Goal: Task Accomplishment & Management: Use online tool/utility

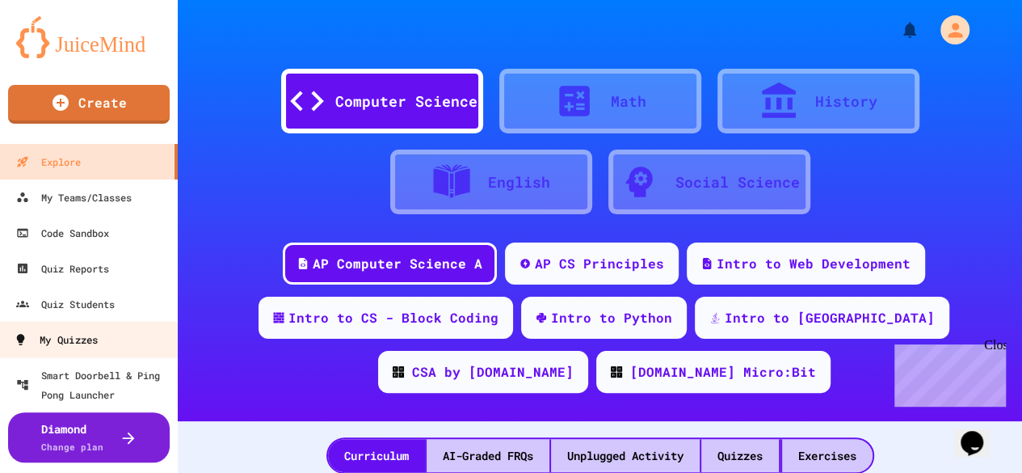
click at [140, 337] on link "My Quizzes" at bounding box center [89, 339] width 183 height 36
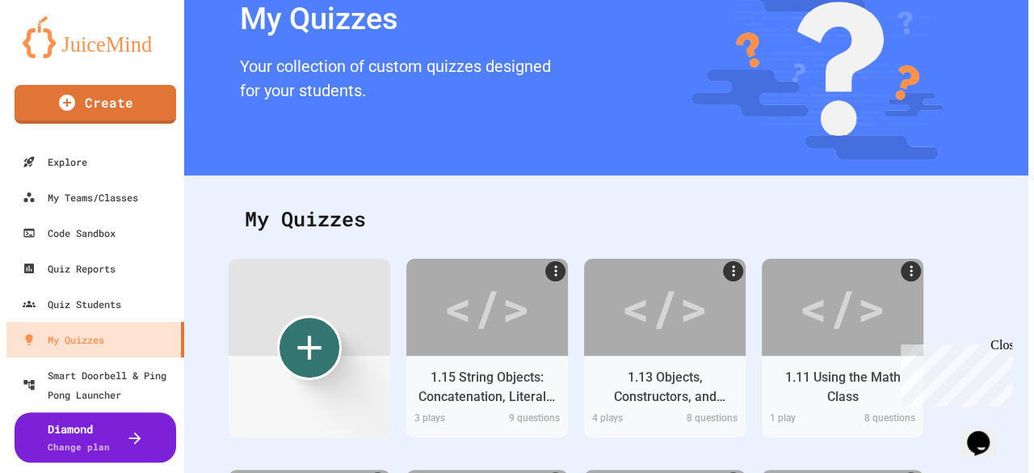
scroll to position [162, 0]
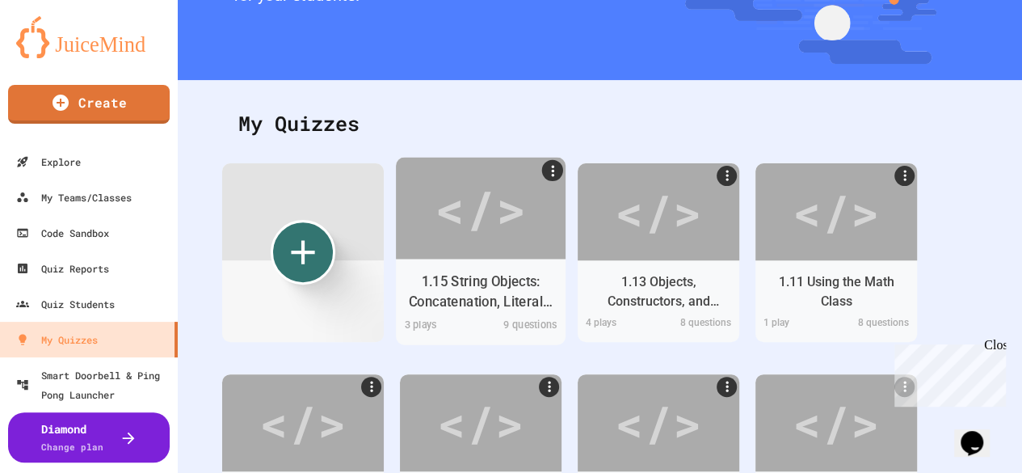
click at [506, 203] on div "</>" at bounding box center [480, 208] width 91 height 77
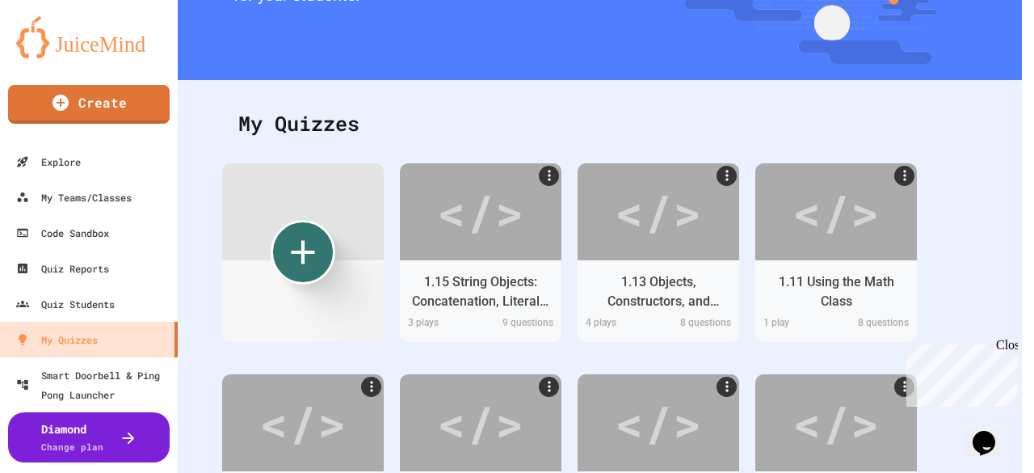
scroll to position [66, 0]
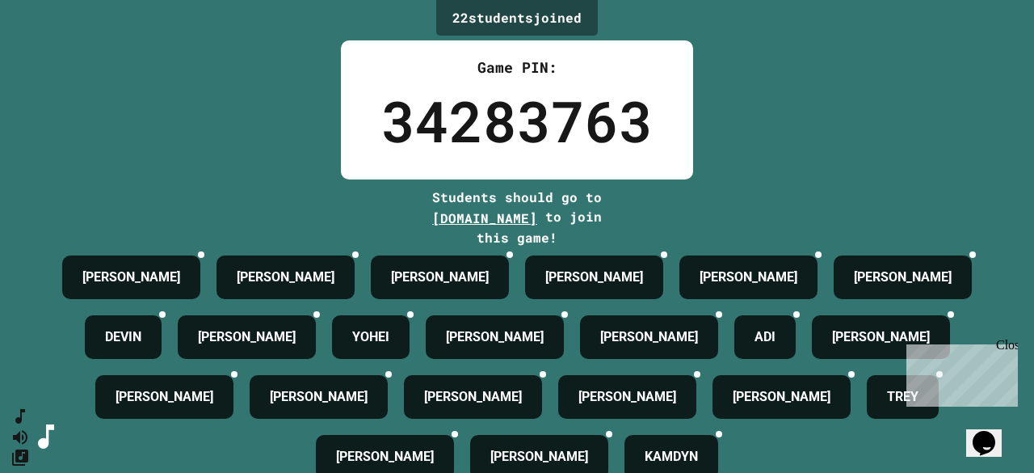
click at [1013, 344] on div "Close" at bounding box center [1006, 348] width 20 height 20
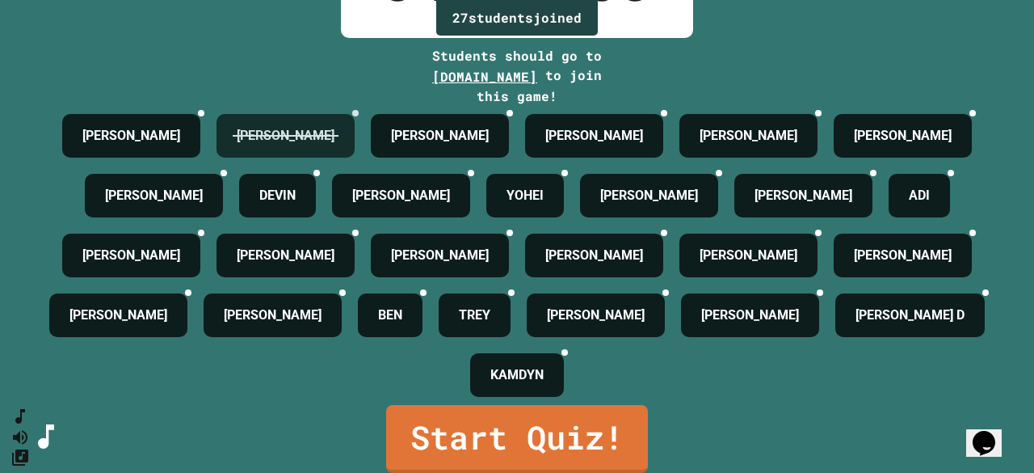
scroll to position [226, 0]
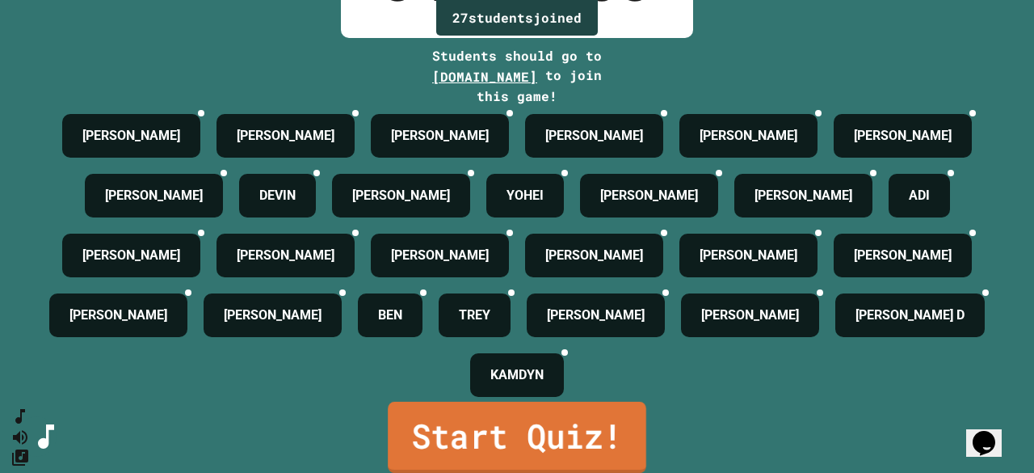
click at [572, 431] on link "Start Quiz!" at bounding box center [517, 436] width 258 height 71
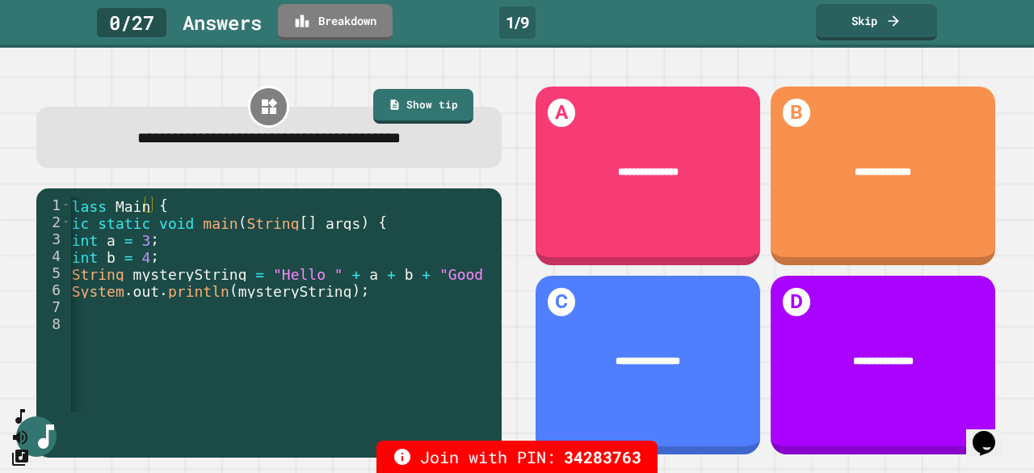
scroll to position [0, 71]
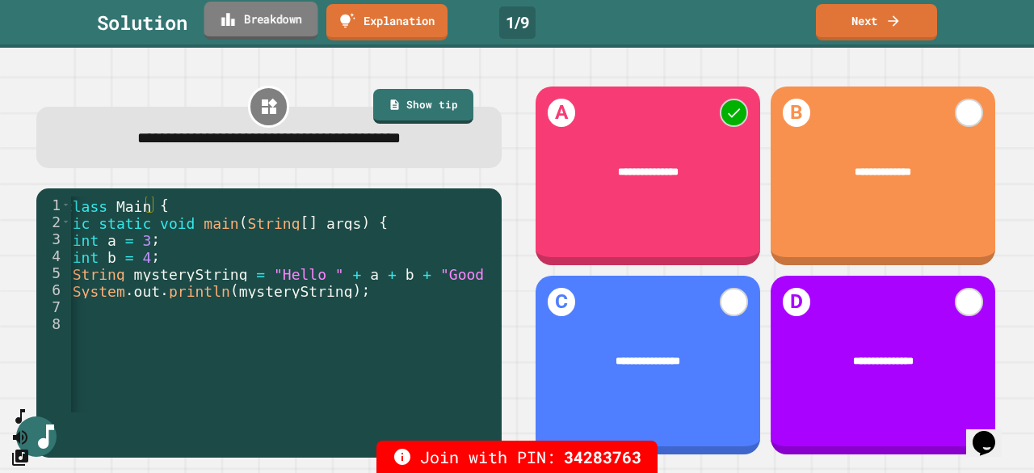
click at [249, 17] on link "Breakdown" at bounding box center [261, 21] width 114 height 38
click at [884, 25] on link "Next" at bounding box center [876, 21] width 118 height 38
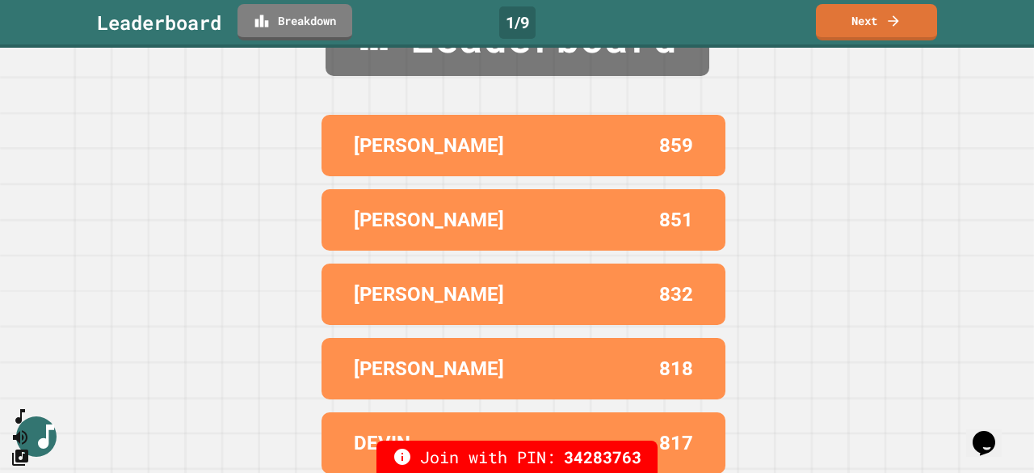
scroll to position [100, 0]
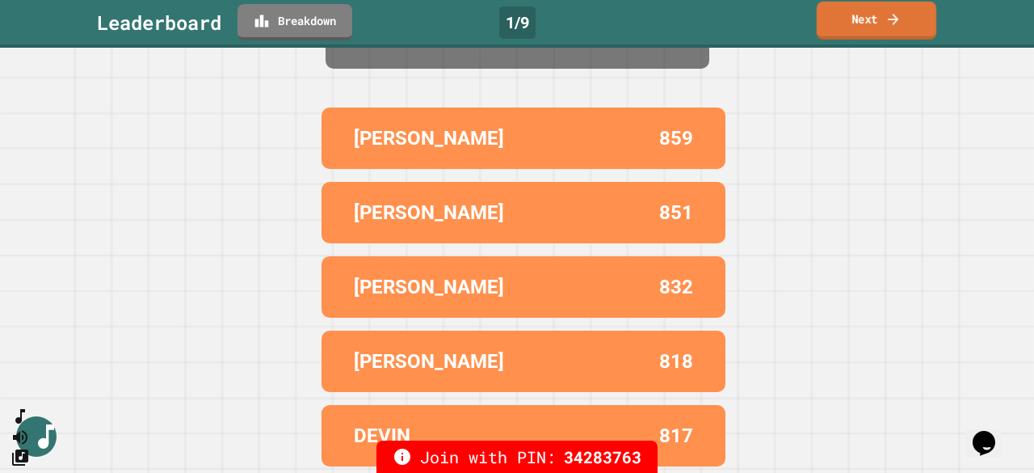
click at [837, 19] on link "Next" at bounding box center [877, 21] width 120 height 38
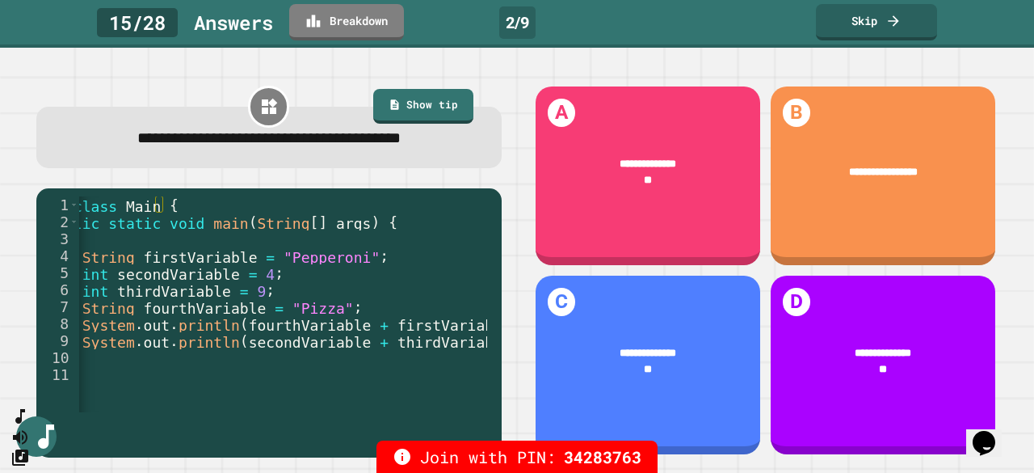
scroll to position [0, 76]
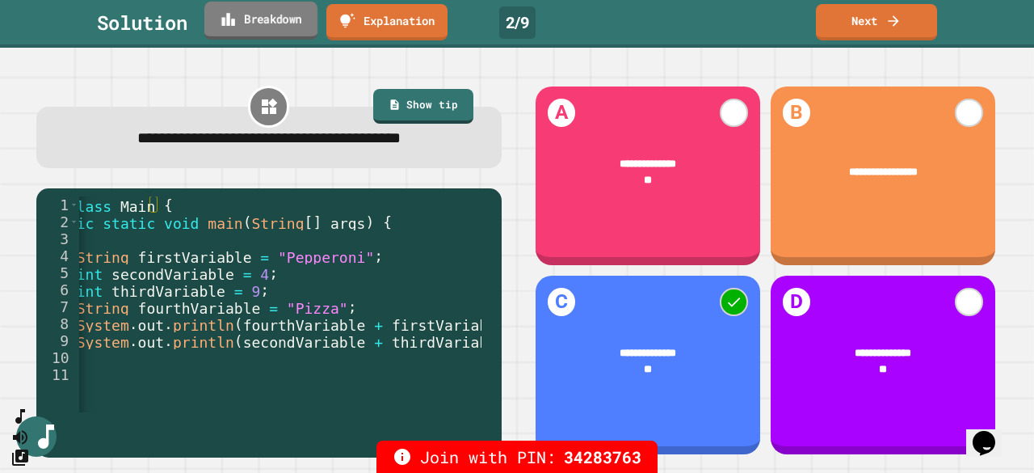
click at [234, 25] on icon at bounding box center [229, 19] width 16 height 17
click at [868, 24] on link "Next" at bounding box center [877, 21] width 120 height 38
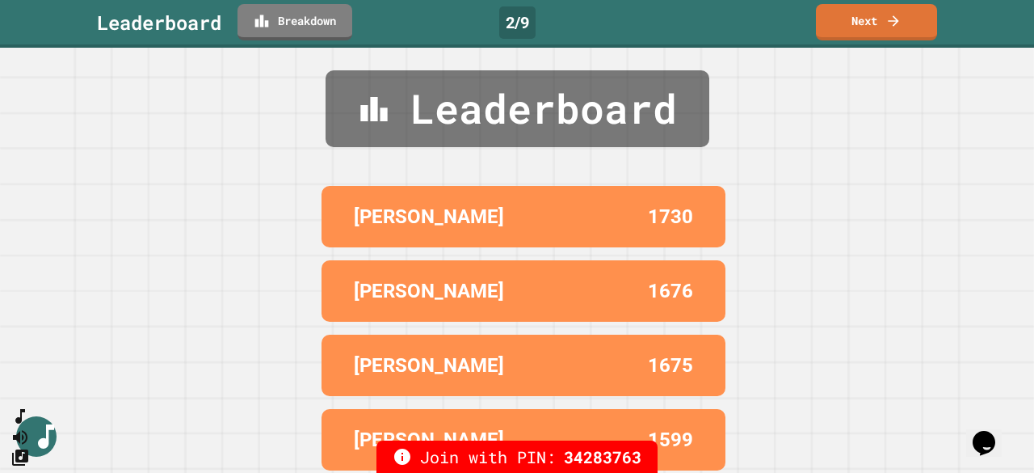
scroll to position [0, 0]
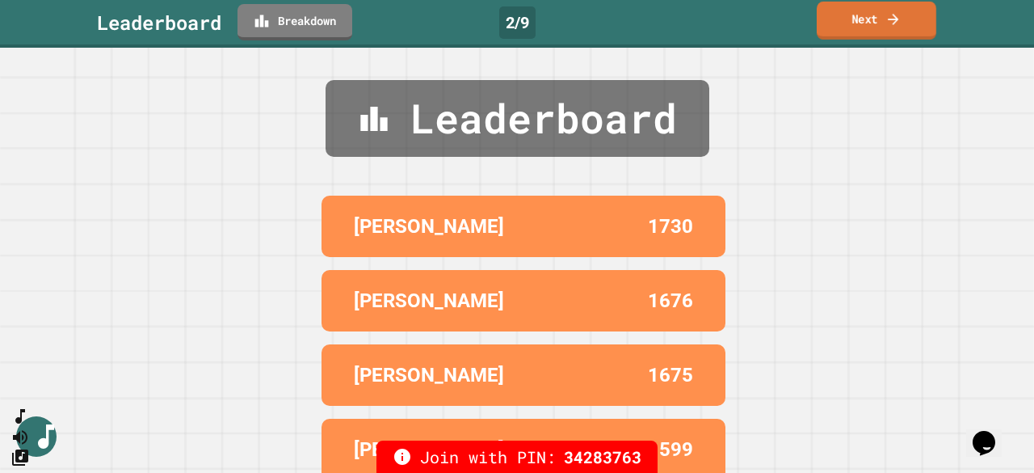
click at [850, 25] on link "Next" at bounding box center [877, 21] width 120 height 38
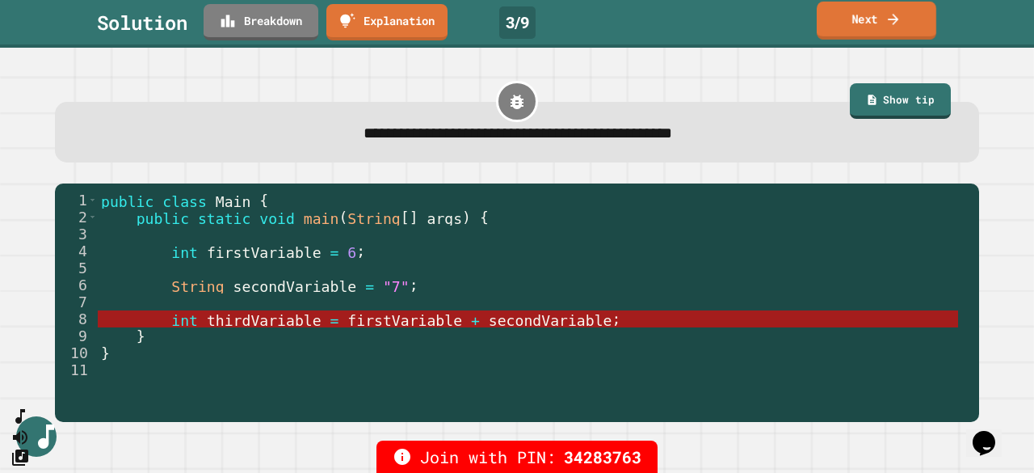
click at [907, 17] on link "Next" at bounding box center [877, 21] width 120 height 38
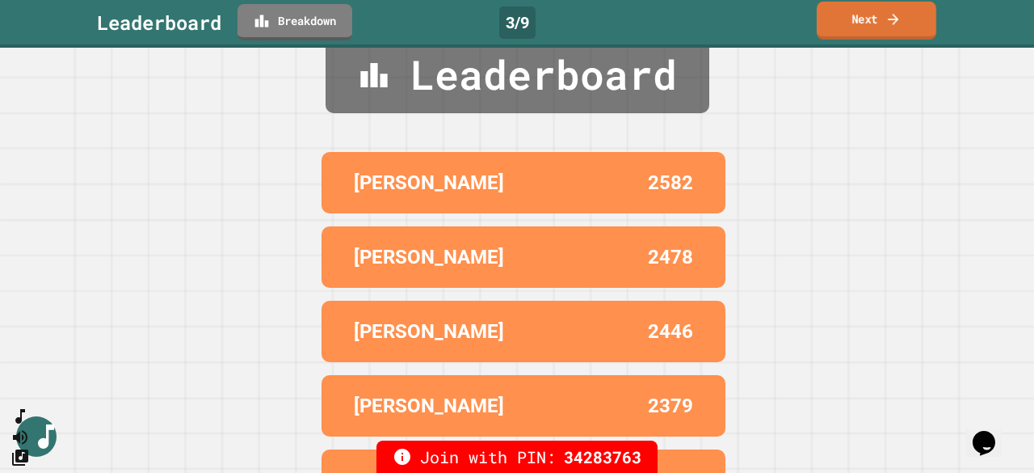
scroll to position [100, 0]
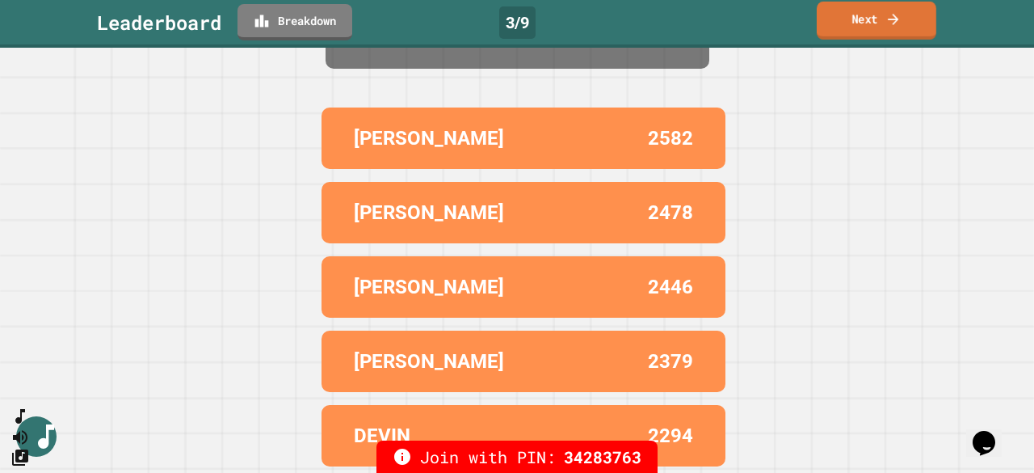
click at [903, 25] on link "Next" at bounding box center [877, 21] width 120 height 38
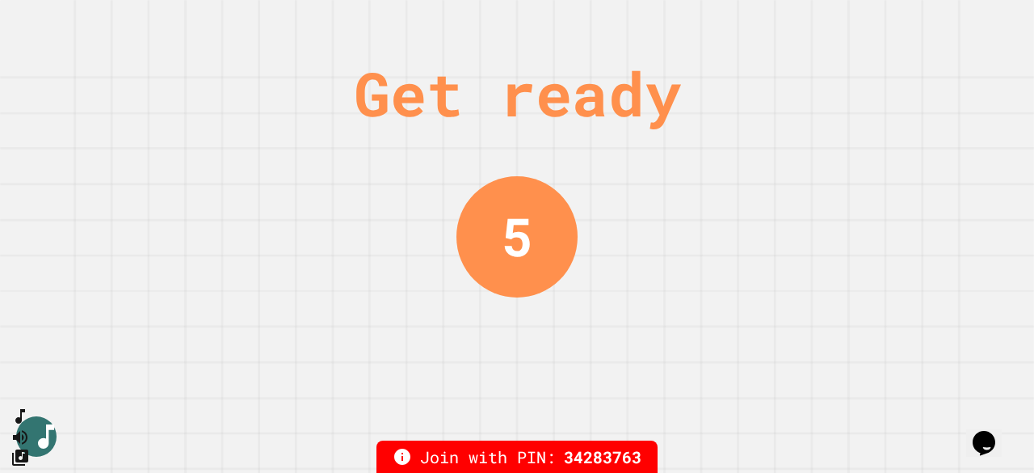
scroll to position [0, 0]
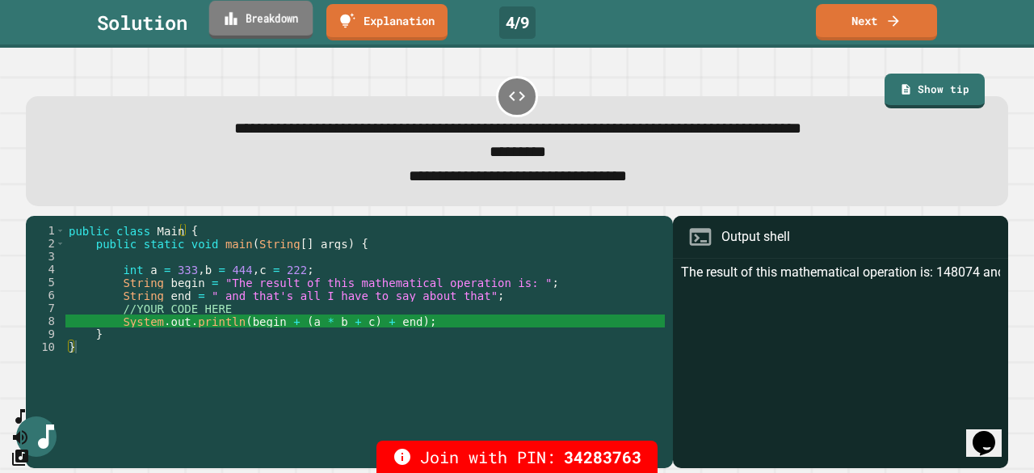
click at [233, 23] on icon at bounding box center [231, 18] width 15 height 17
click at [862, 6] on link "Next" at bounding box center [877, 21] width 124 height 38
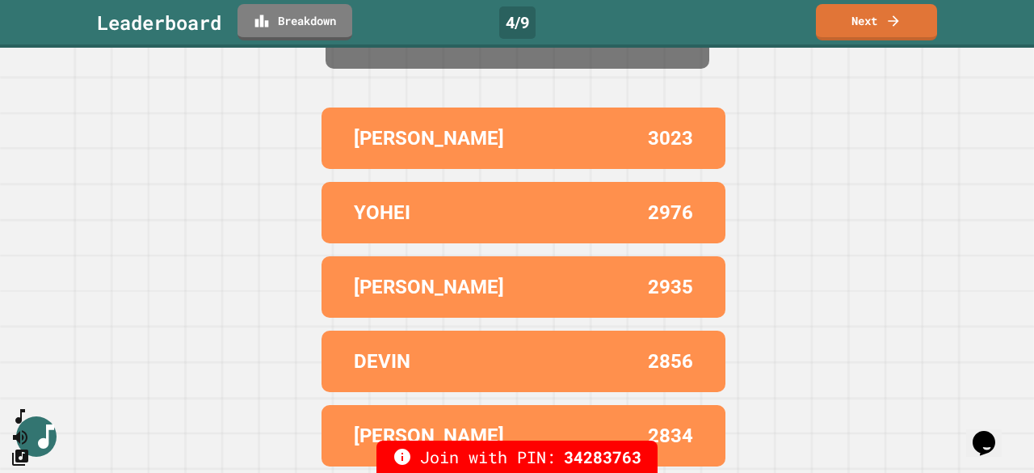
scroll to position [100, 0]
click at [862, 28] on link "Next" at bounding box center [877, 21] width 120 height 38
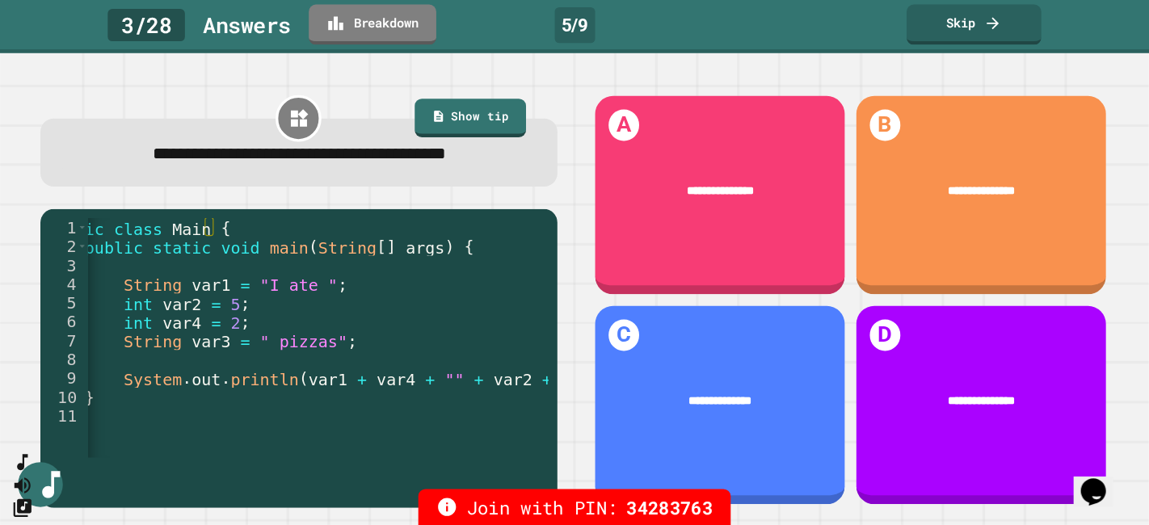
scroll to position [0, 25]
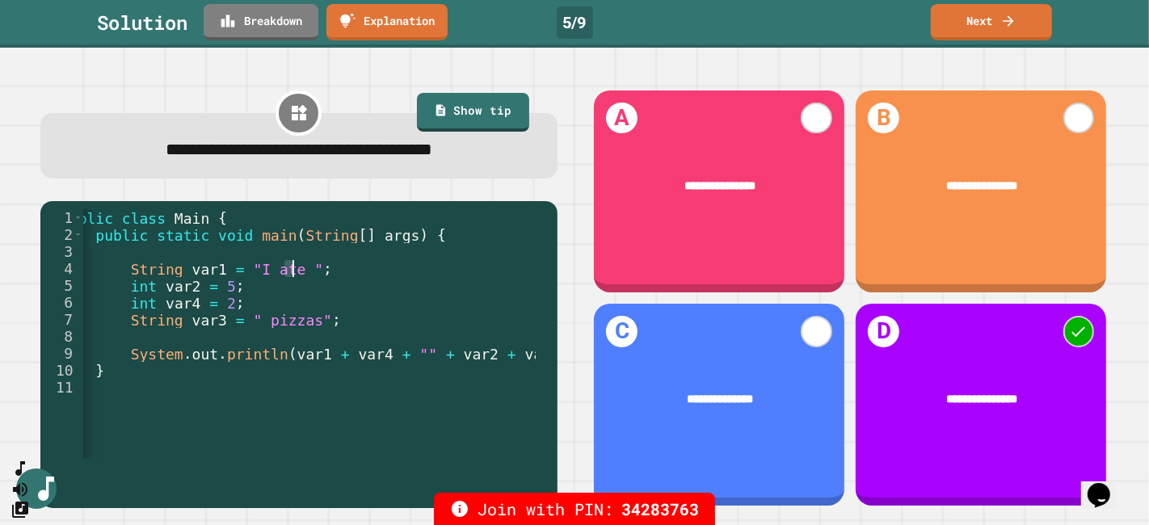
click at [292, 275] on div "public class Main { public static void main ( String [ ] args ) { String var1 =…" at bounding box center [296, 344] width 478 height 271
drag, startPoint x: 242, startPoint y: 323, endPoint x: 251, endPoint y: 322, distance: 8.9
click at [251, 322] on div "public class Main { public static void main ( String [ ] args ) { String var1 =…" at bounding box center [296, 344] width 478 height 271
click at [286, 348] on div "public class Main { public static void main ( String [ ] args ) { String var1 =…" at bounding box center [296, 344] width 478 height 271
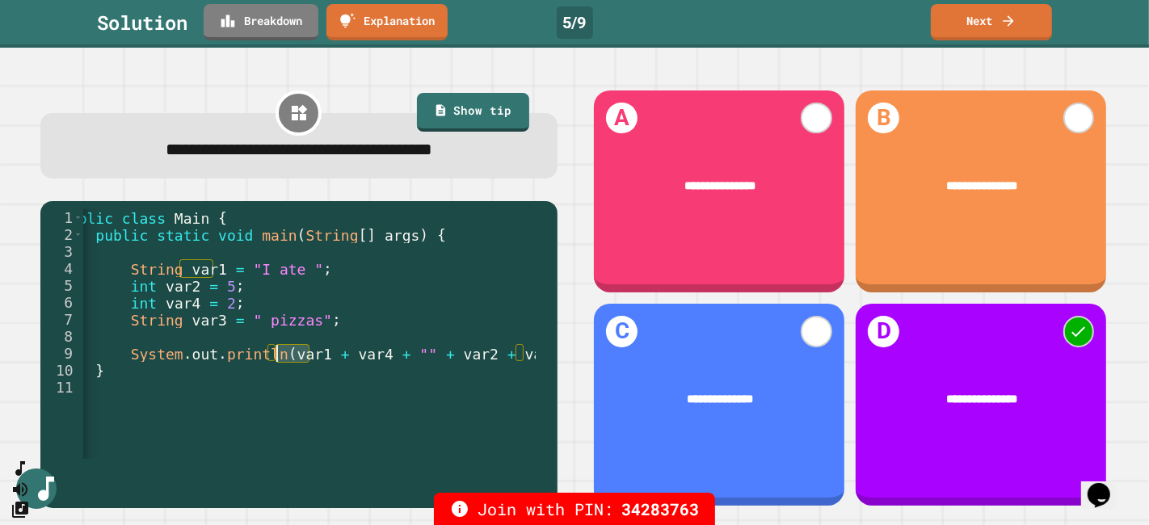
click at [353, 358] on div "public class Main { public static void main ( String [ ] args ) { String var1 =…" at bounding box center [296, 344] width 478 height 271
drag, startPoint x: 388, startPoint y: 354, endPoint x: 405, endPoint y: 358, distance: 18.2
click at [405, 358] on div "public class Main { public static void main ( String [ ] args ) { String var1 =…" at bounding box center [296, 344] width 478 height 271
click at [434, 358] on div "public class Main { public static void main ( String [ ] args ) { String var1 =…" at bounding box center [296, 344] width 478 height 271
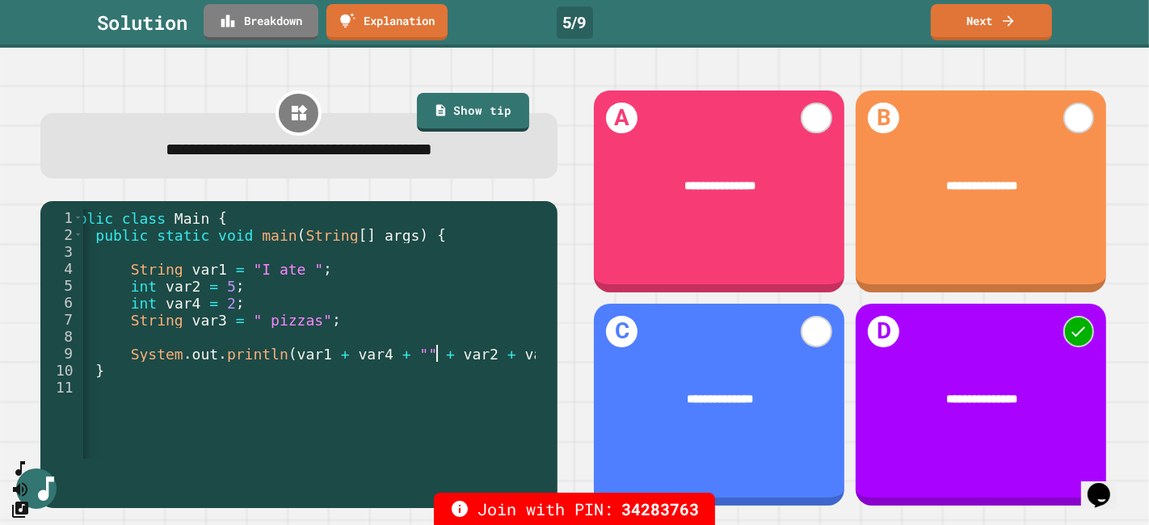
click at [434, 358] on div "public class Main { public static void main ( String [ ] args ) { String var1 =…" at bounding box center [296, 344] width 478 height 271
click at [503, 359] on div "public class Main { public static void main ( String [ ] args ) { String var1 =…" at bounding box center [296, 344] width 478 height 271
drag, startPoint x: 389, startPoint y: 356, endPoint x: 410, endPoint y: 357, distance: 20.2
click at [410, 357] on div "public class Main { public static void main ( String [ ] args ) { String var1 =…" at bounding box center [296, 344] width 478 height 271
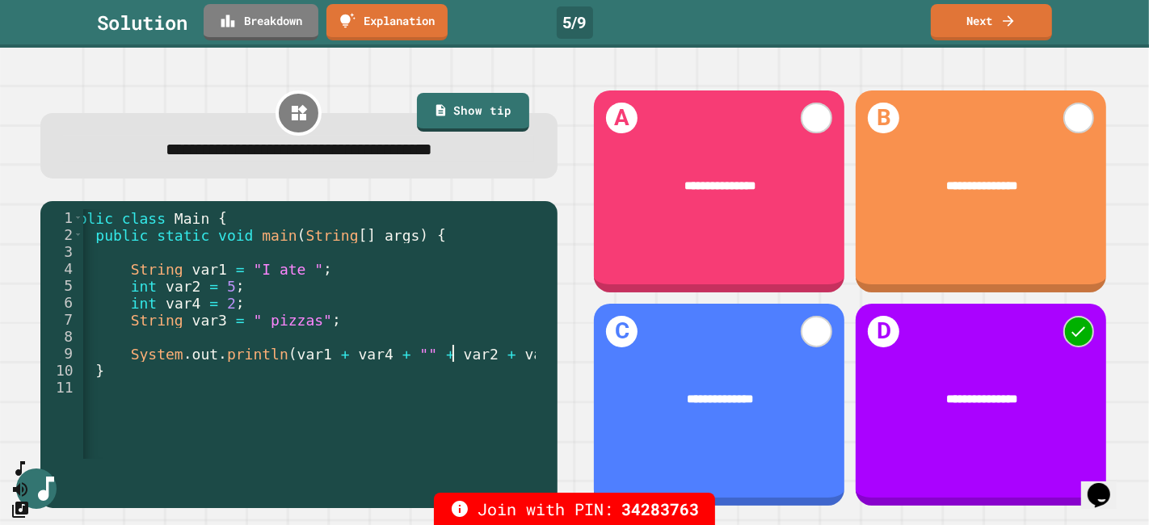
click at [452, 356] on div "public class Main { public static void main ( String [ ] args ) { String var1 =…" at bounding box center [296, 344] width 478 height 271
click at [960, 28] on link "Next" at bounding box center [990, 21] width 119 height 38
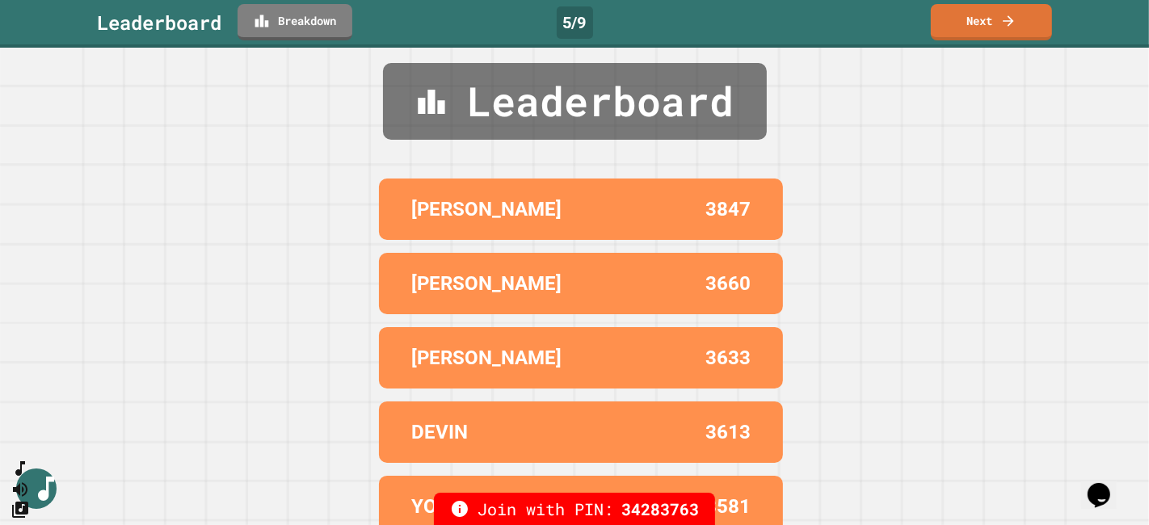
scroll to position [0, 0]
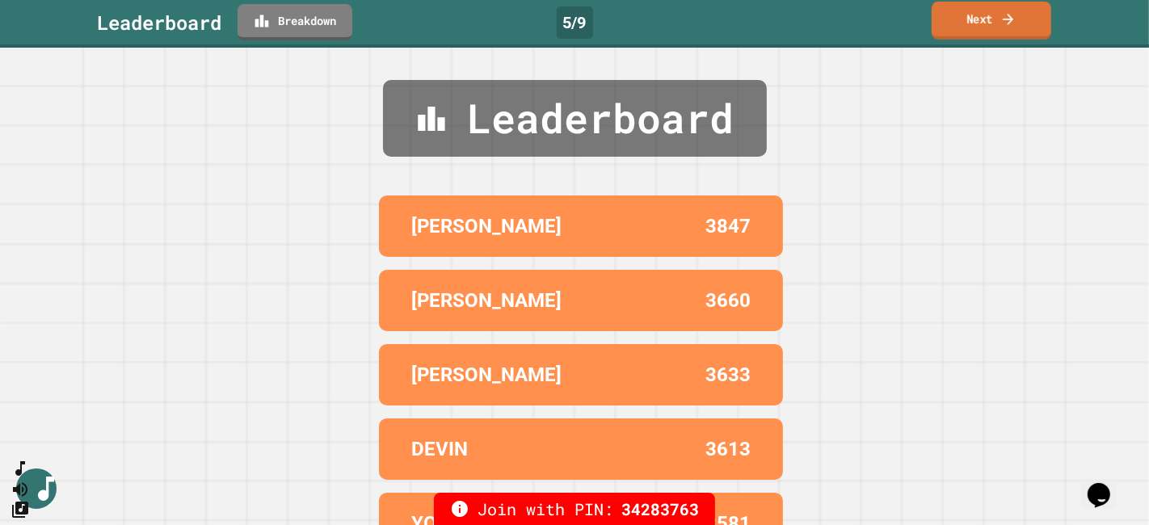
click at [1022, 17] on link "Next" at bounding box center [991, 21] width 120 height 38
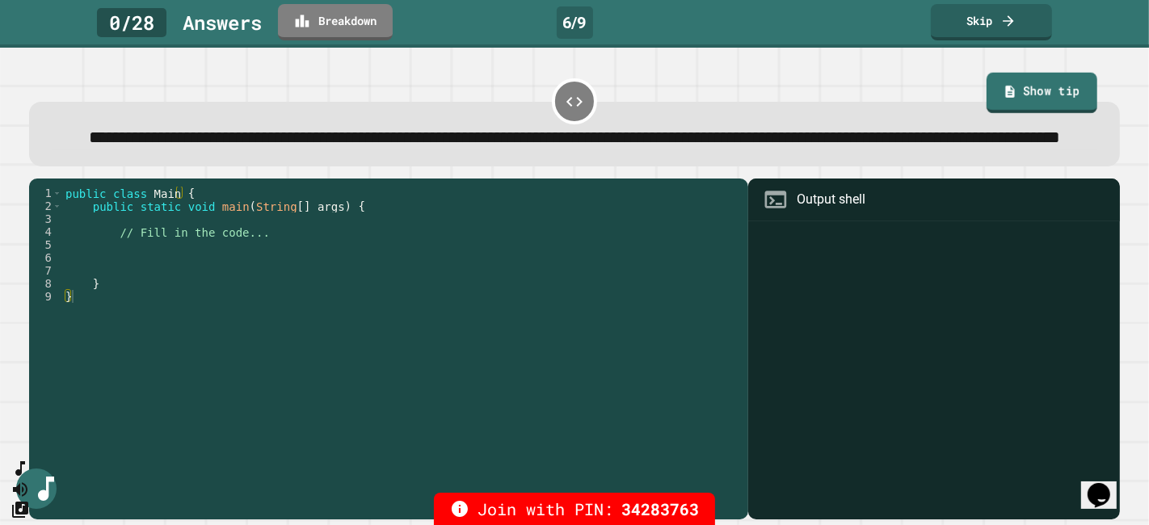
click at [1033, 100] on link "Show tip" at bounding box center [1041, 93] width 111 height 40
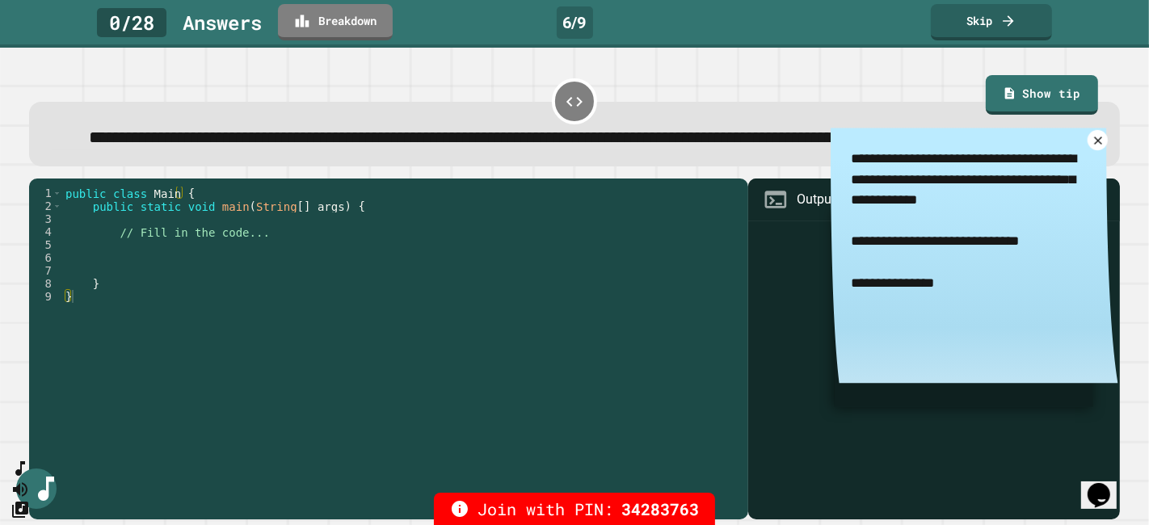
click at [1033, 148] on icon at bounding box center [1097, 141] width 14 height 14
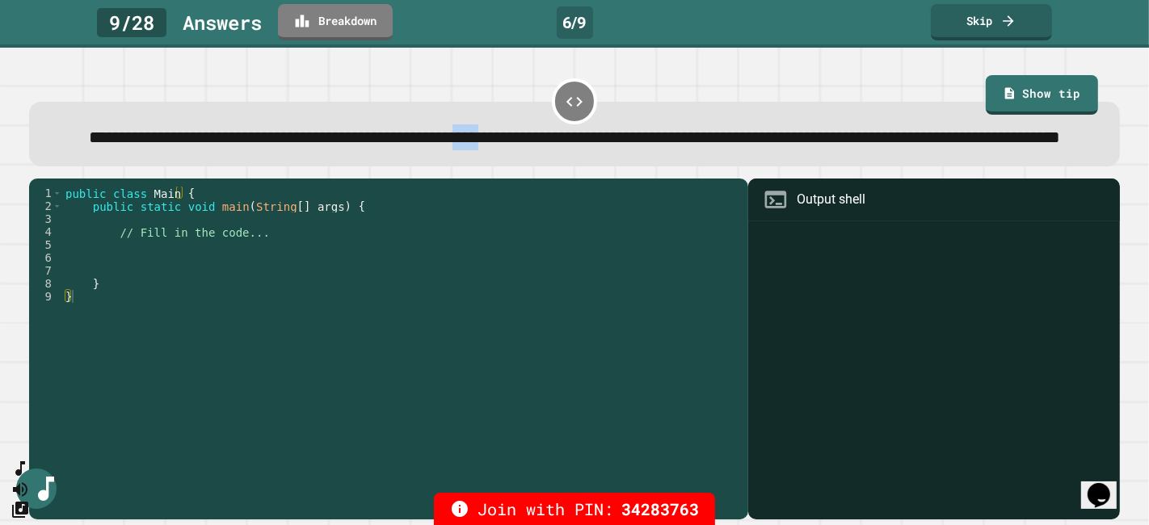
drag, startPoint x: 641, startPoint y: 141, endPoint x: 681, endPoint y: 141, distance: 40.4
click at [681, 141] on span "**********" at bounding box center [575, 136] width 971 height 17
click at [686, 141] on span "**********" at bounding box center [575, 136] width 971 height 17
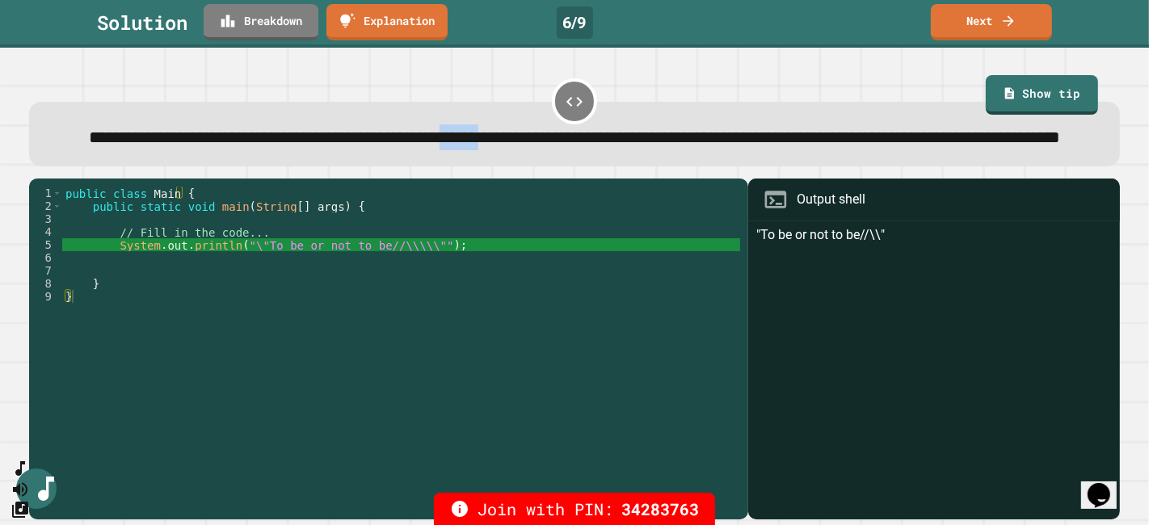
drag, startPoint x: 624, startPoint y: 137, endPoint x: 685, endPoint y: 145, distance: 61.0
click at [685, 145] on span "**********" at bounding box center [575, 136] width 971 height 17
click at [631, 135] on span "**********" at bounding box center [575, 136] width 971 height 17
click at [948, 25] on link "Next" at bounding box center [991, 20] width 114 height 38
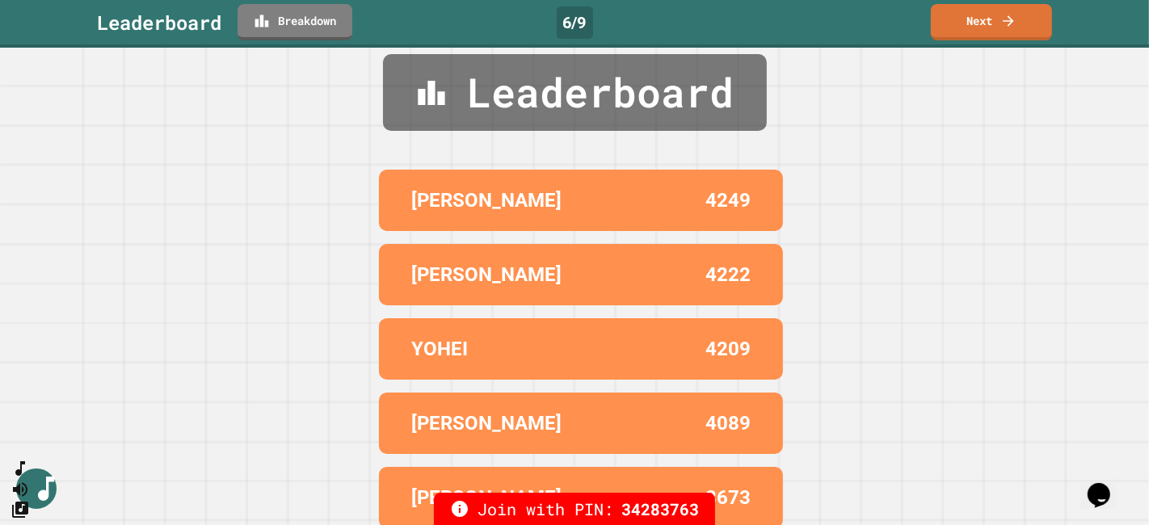
scroll to position [48, 0]
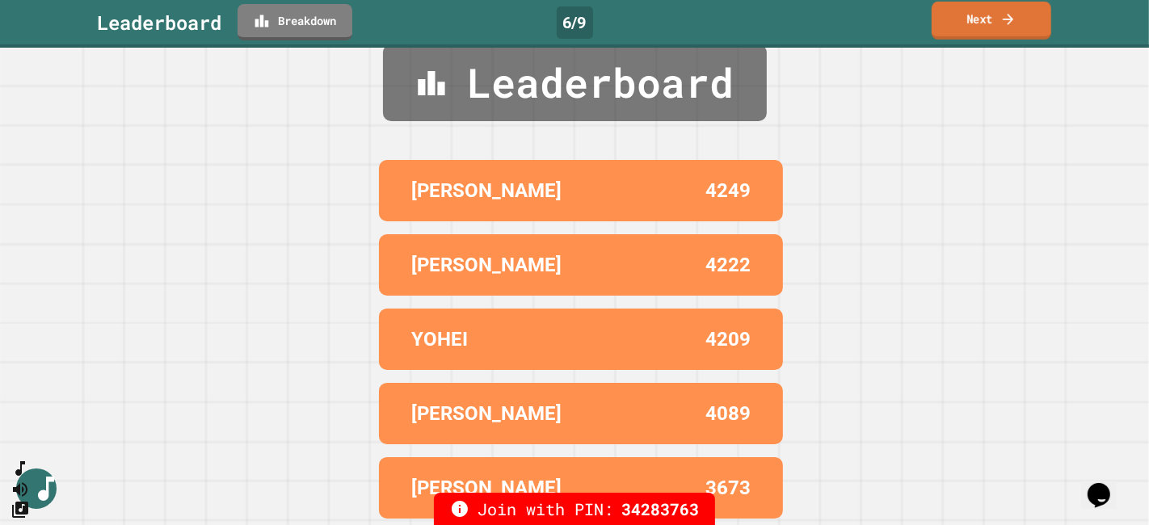
click at [987, 19] on link "Next" at bounding box center [991, 21] width 120 height 38
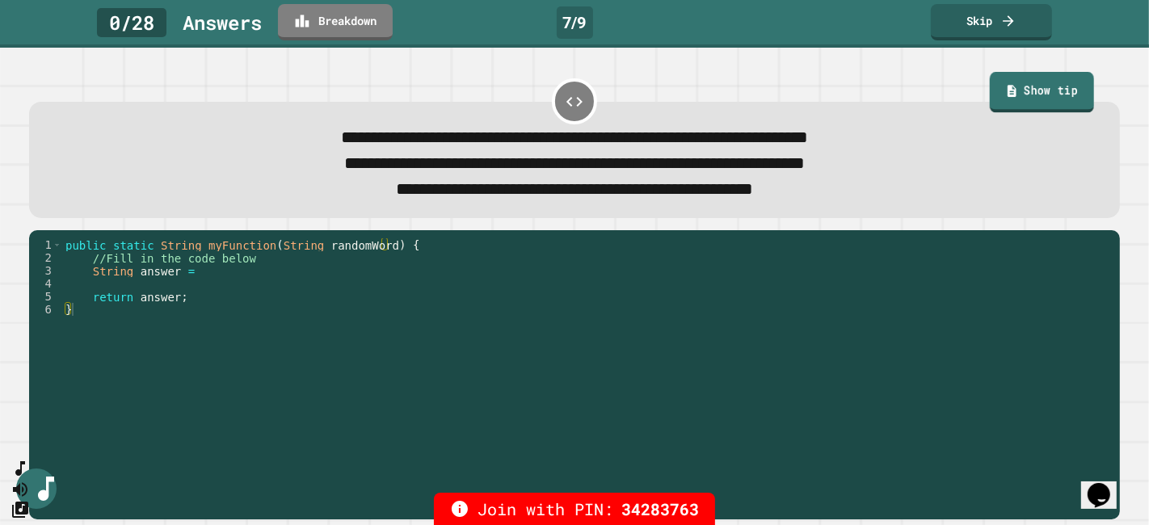
click at [1015, 105] on link "Show tip" at bounding box center [1042, 92] width 104 height 40
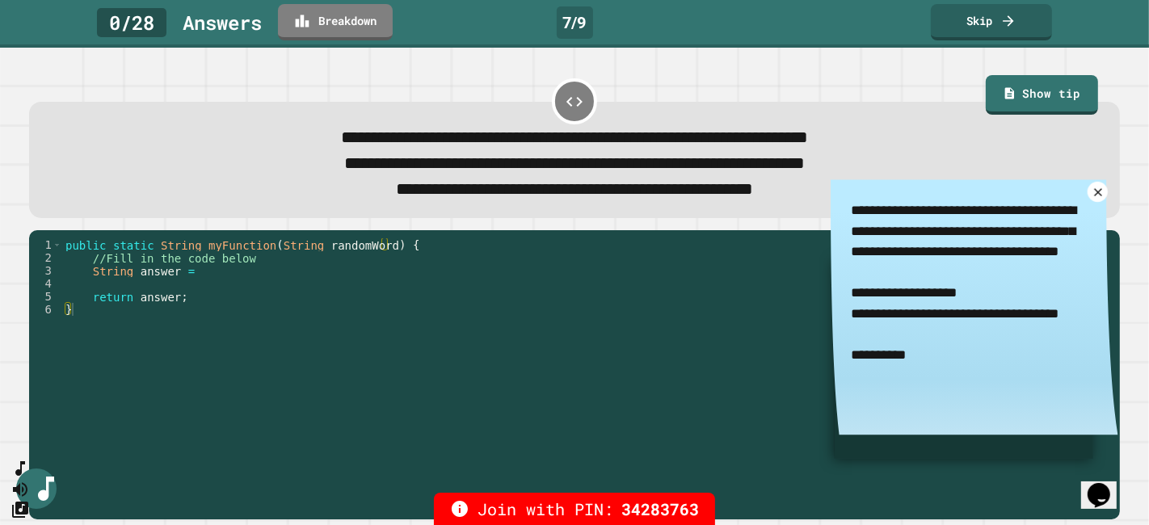
click at [1033, 200] on icon at bounding box center [1097, 193] width 14 height 14
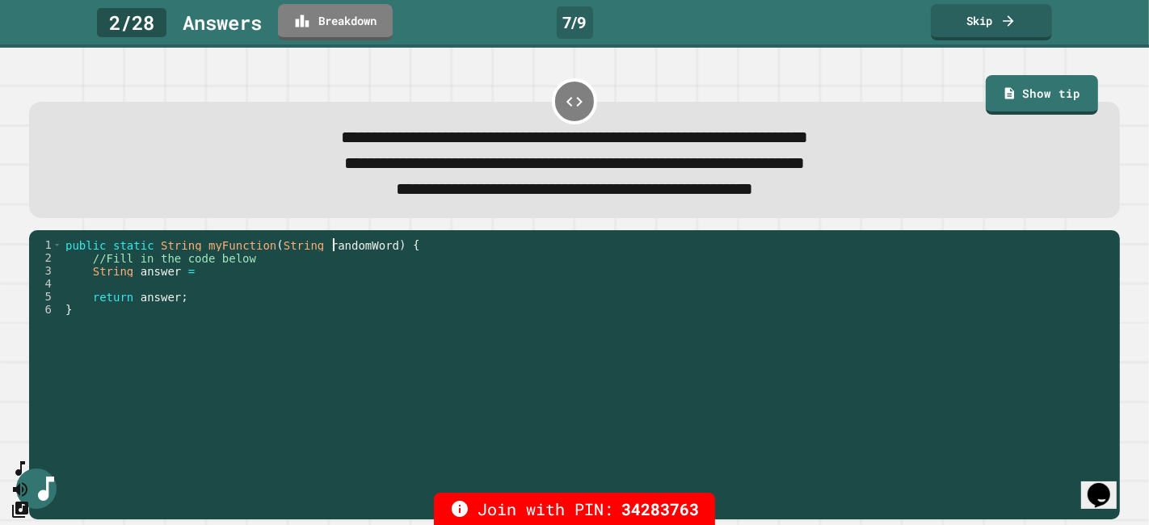
click at [330, 246] on div "public static String myFunction ( String randomWord ) { //Fill in the code belo…" at bounding box center [587, 361] width 1050 height 246
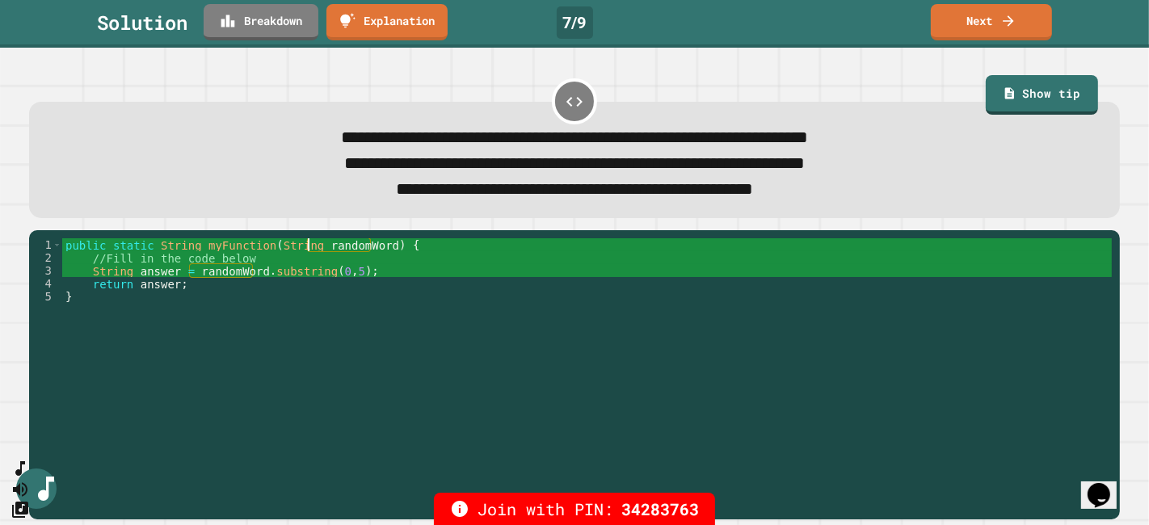
type textarea "**********"
click at [292, 12] on link "Breakdown" at bounding box center [261, 21] width 115 height 38
click at [1022, 16] on link "Next" at bounding box center [991, 21] width 120 height 38
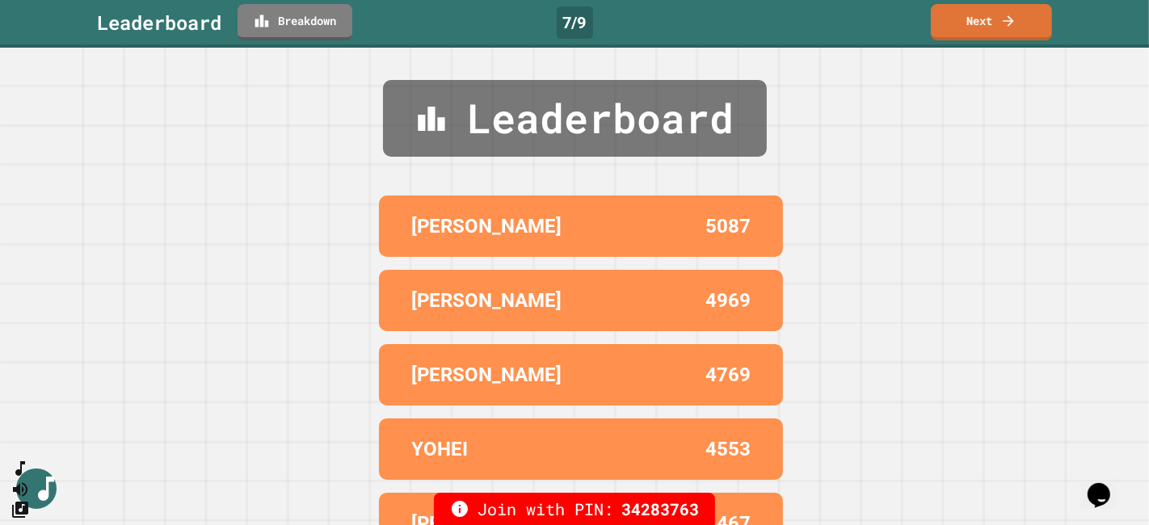
scroll to position [48, 0]
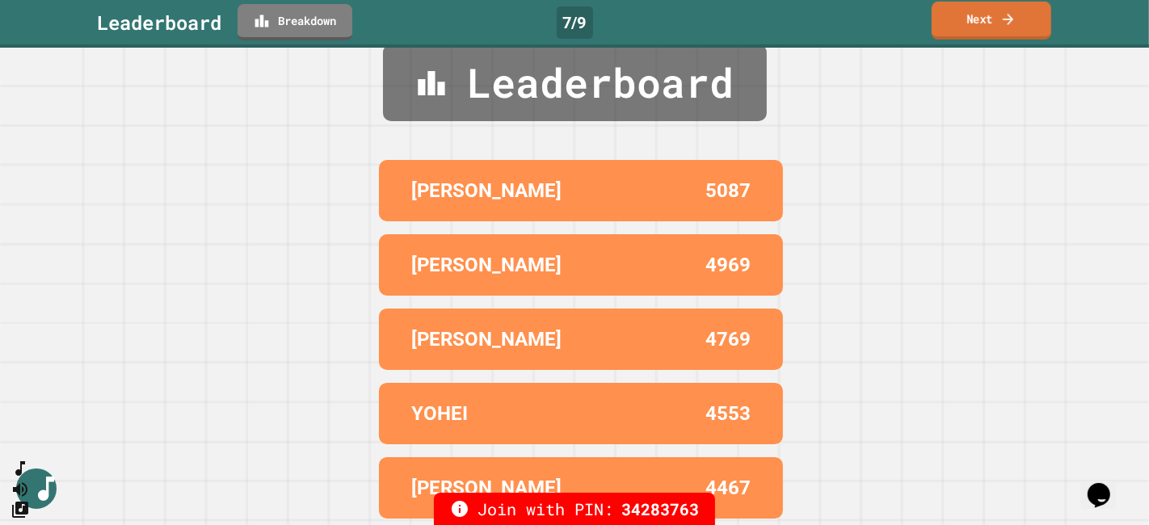
click at [1006, 16] on icon at bounding box center [1008, 19] width 16 height 17
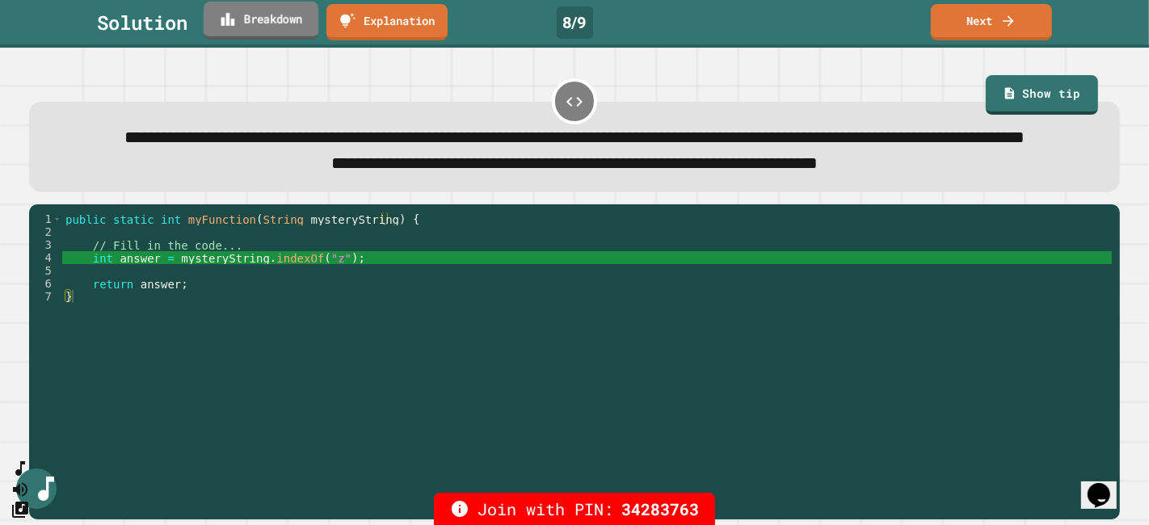
click at [240, 19] on link "Breakdown" at bounding box center [261, 21] width 115 height 38
click at [286, 28] on link "Breakdown" at bounding box center [260, 20] width 105 height 38
click at [1001, 19] on icon at bounding box center [1008, 19] width 16 height 17
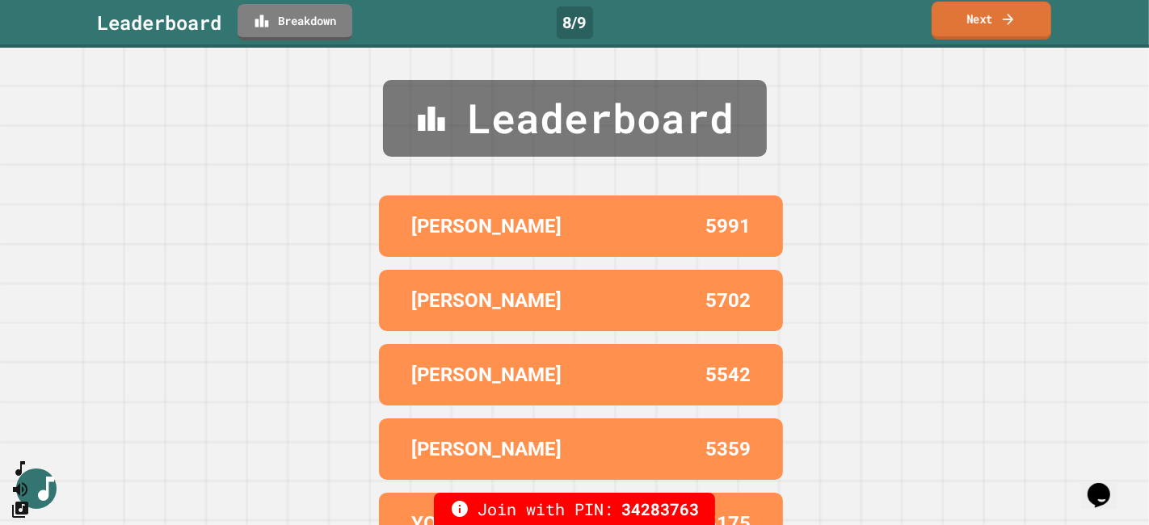
click at [1010, 15] on icon at bounding box center [1007, 18] width 11 height 11
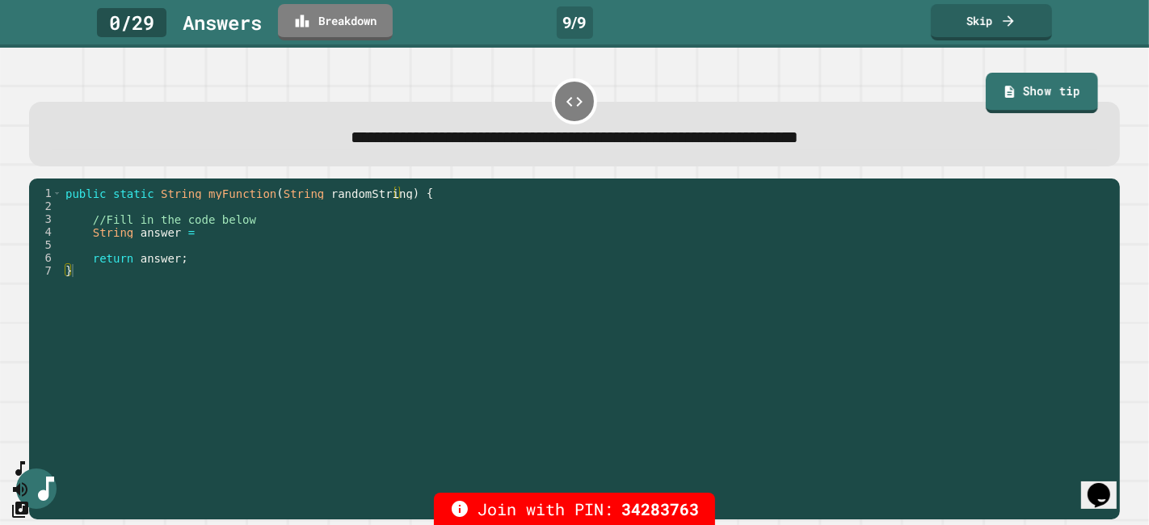
click at [1005, 92] on icon at bounding box center [1009, 92] width 9 height 12
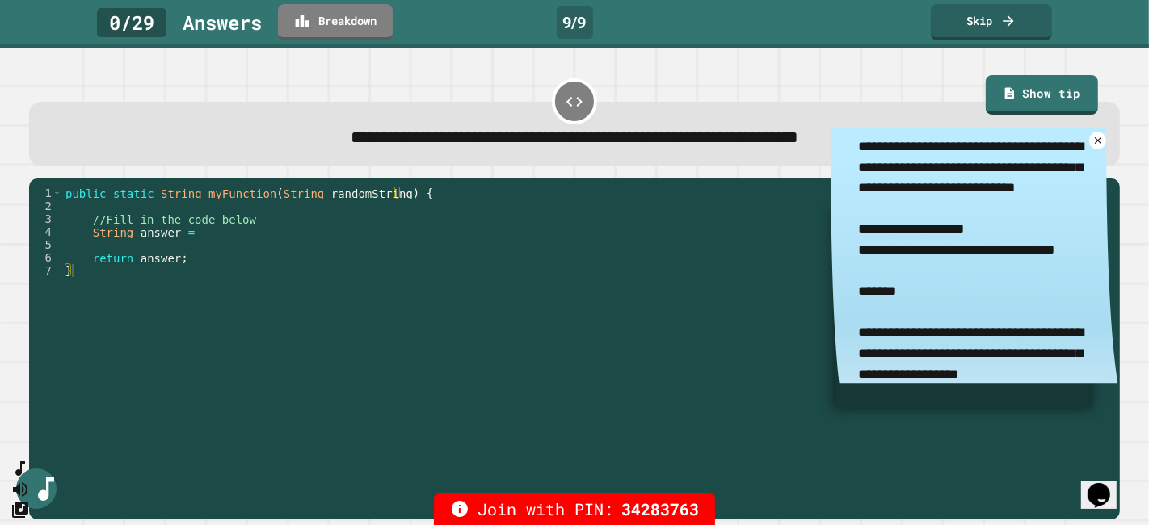
scroll to position [23, 0]
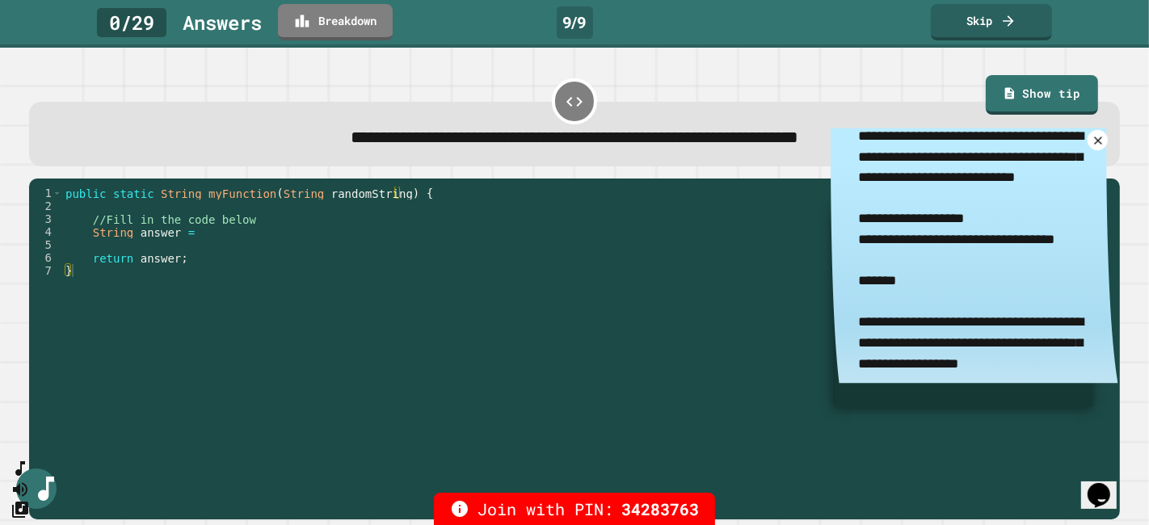
click at [1033, 146] on icon at bounding box center [1097, 141] width 14 height 14
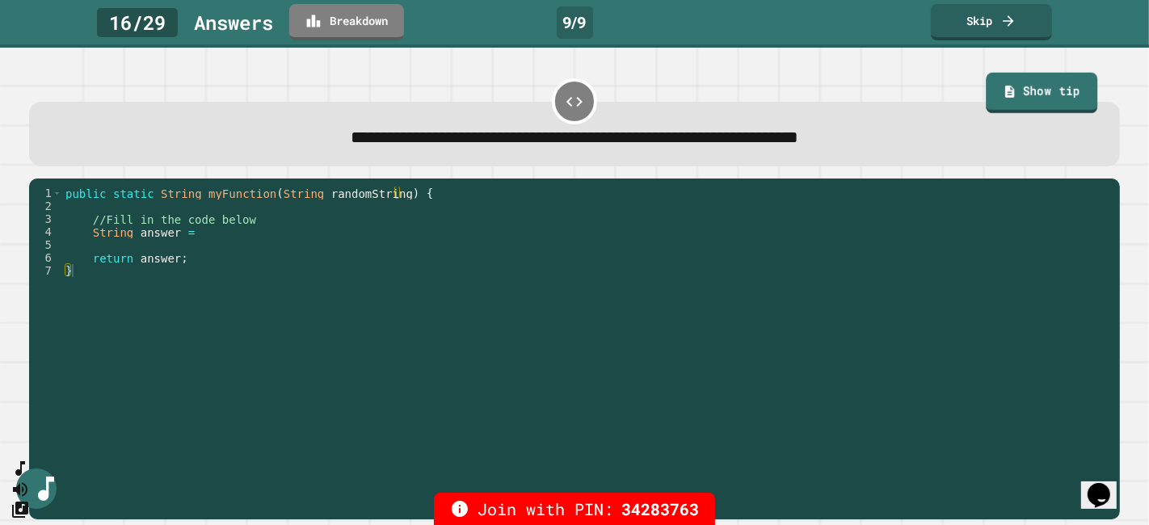
click at [997, 95] on link "Show tip" at bounding box center [1040, 93] width 111 height 40
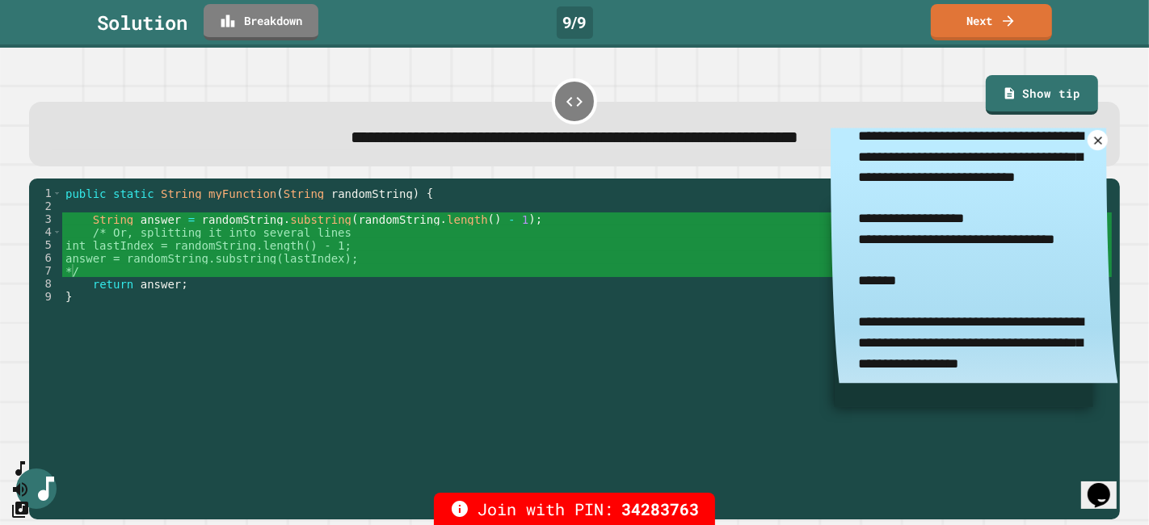
click at [1033, 140] on icon at bounding box center [1097, 141] width 14 height 14
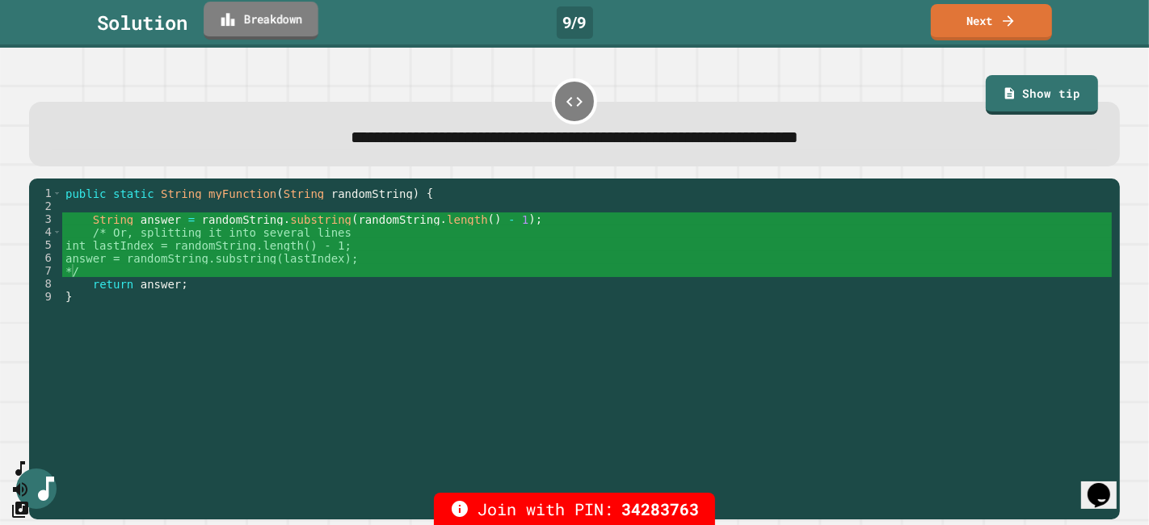
click at [259, 23] on link "Breakdown" at bounding box center [261, 21] width 115 height 38
click at [964, 20] on link "Next" at bounding box center [991, 21] width 120 height 38
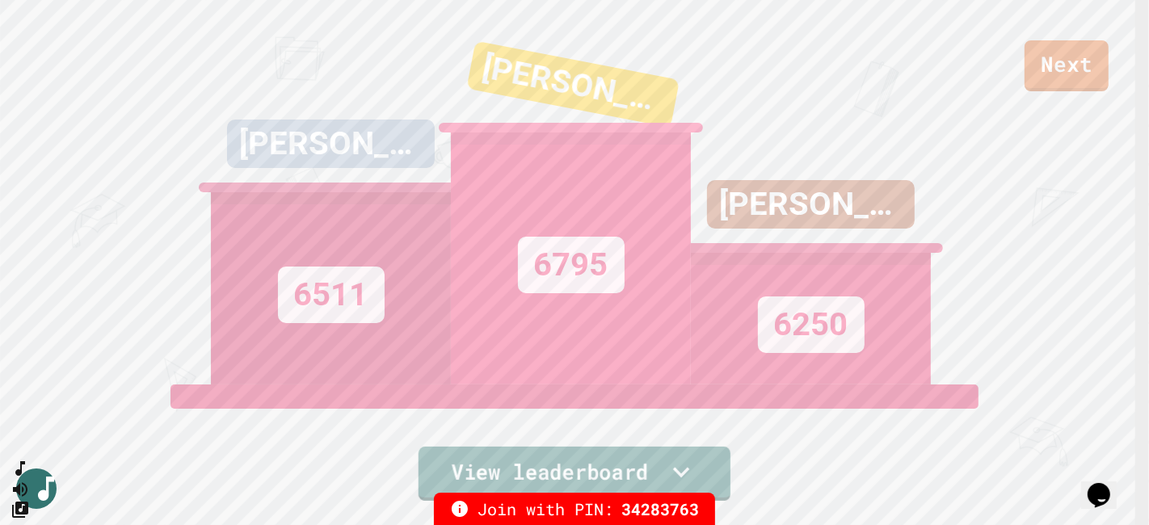
click at [590, 462] on link "View leaderboard" at bounding box center [574, 474] width 312 height 54
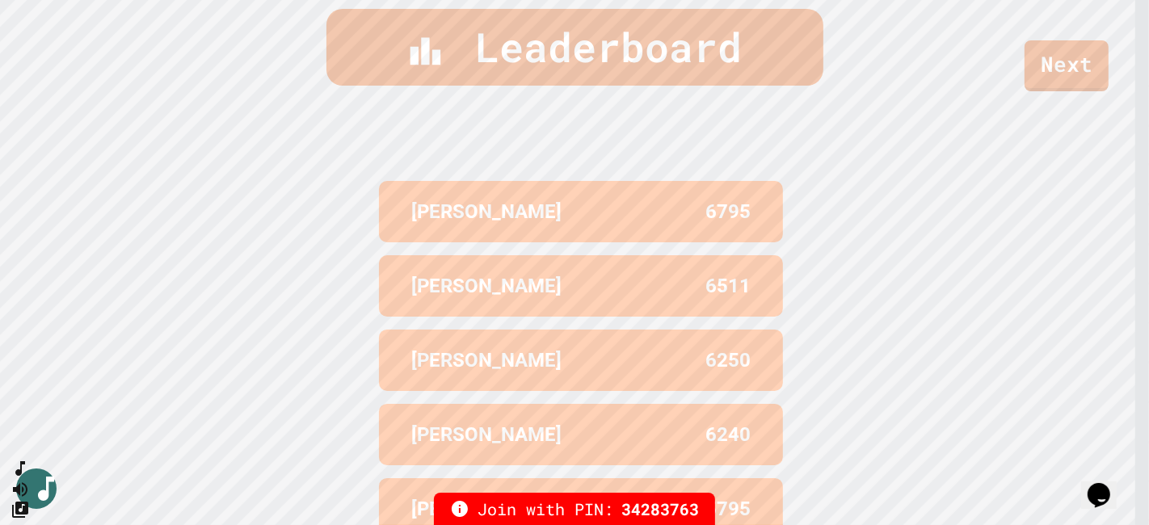
scroll to position [608, 0]
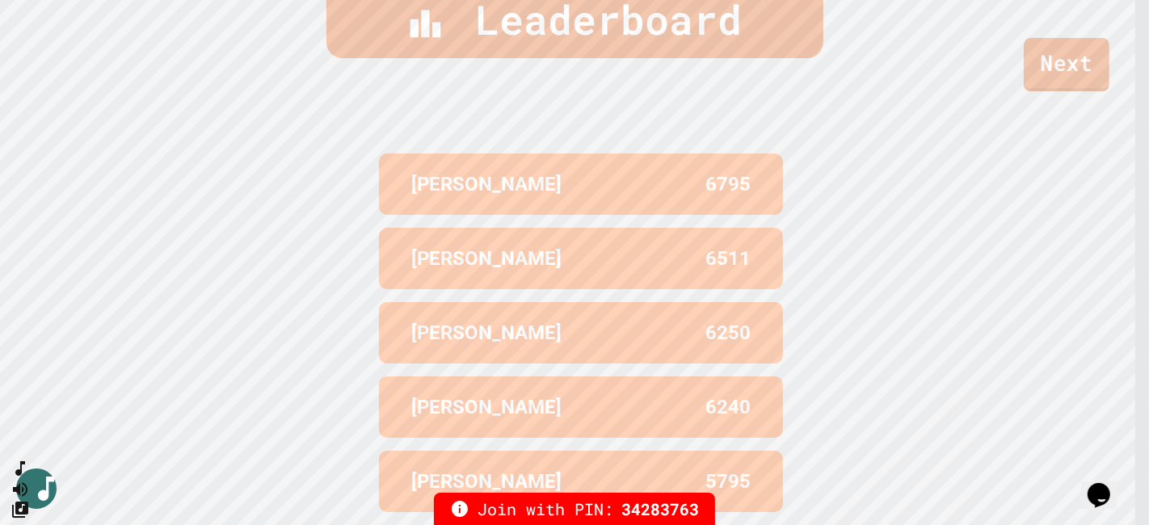
click at [1033, 58] on link "Next" at bounding box center [1066, 64] width 86 height 53
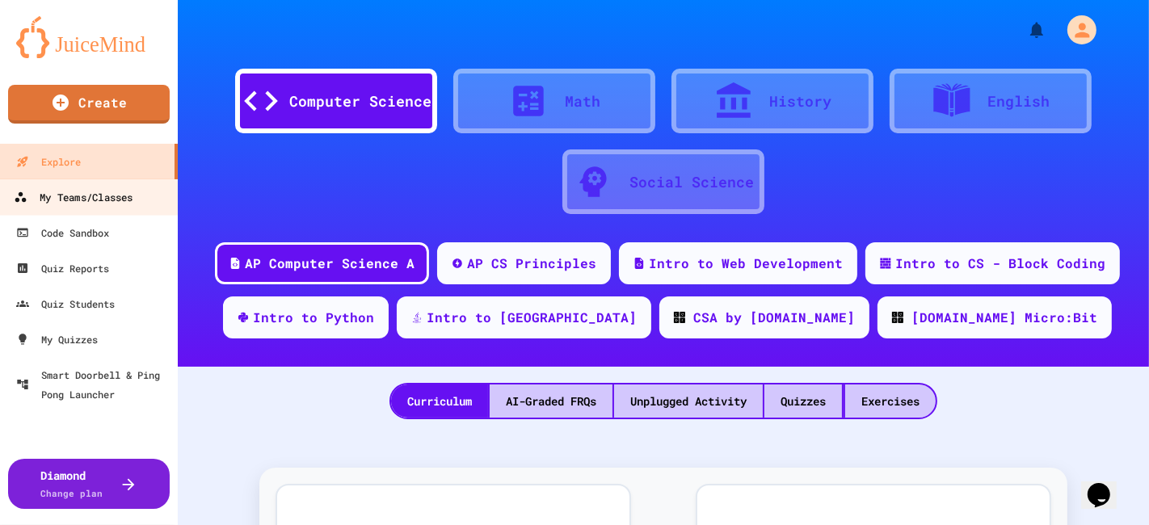
click at [147, 197] on link "My Teams/Classes" at bounding box center [89, 197] width 183 height 36
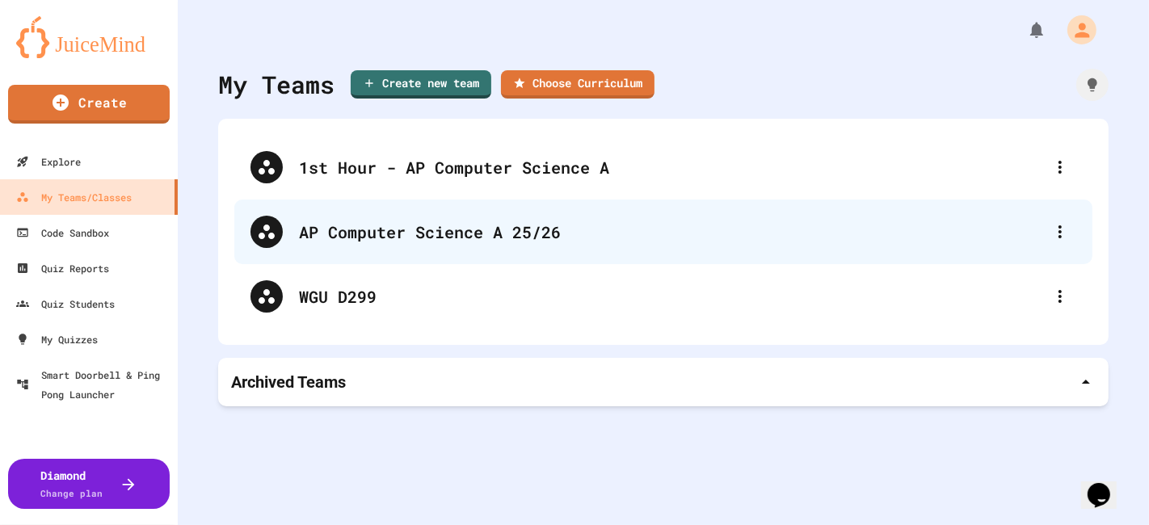
click at [362, 222] on div "AP Computer Science A 25/26" at bounding box center [671, 232] width 745 height 24
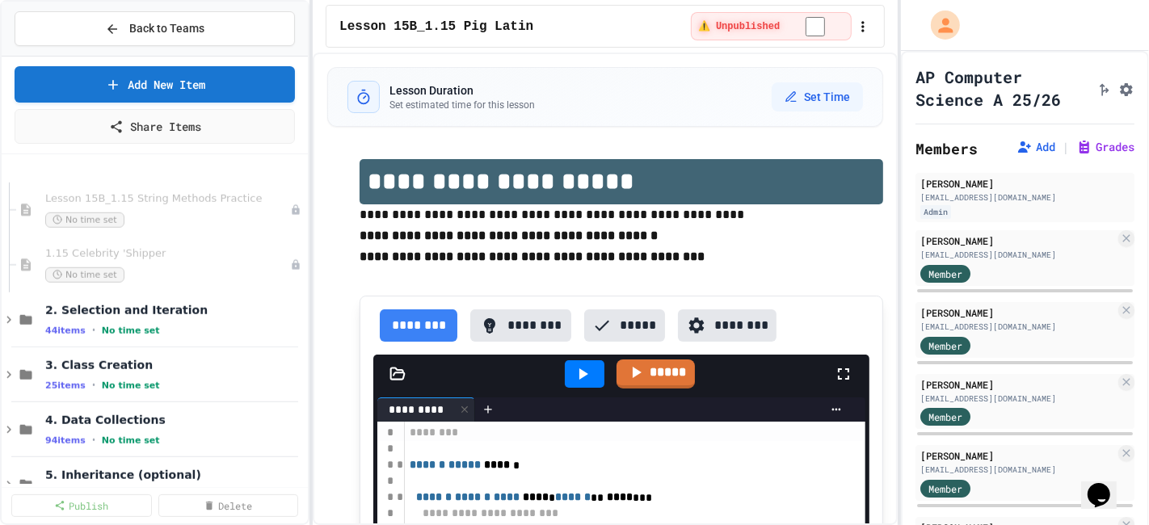
scroll to position [1166, 0]
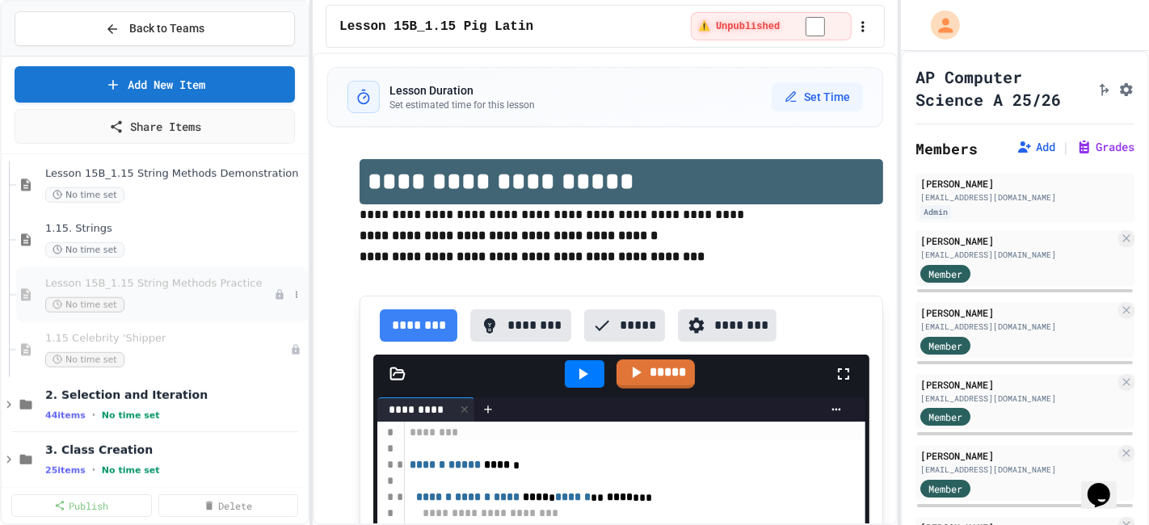
click at [192, 282] on span "Lesson 15B_1.15 String Methods Practice" at bounding box center [159, 284] width 229 height 14
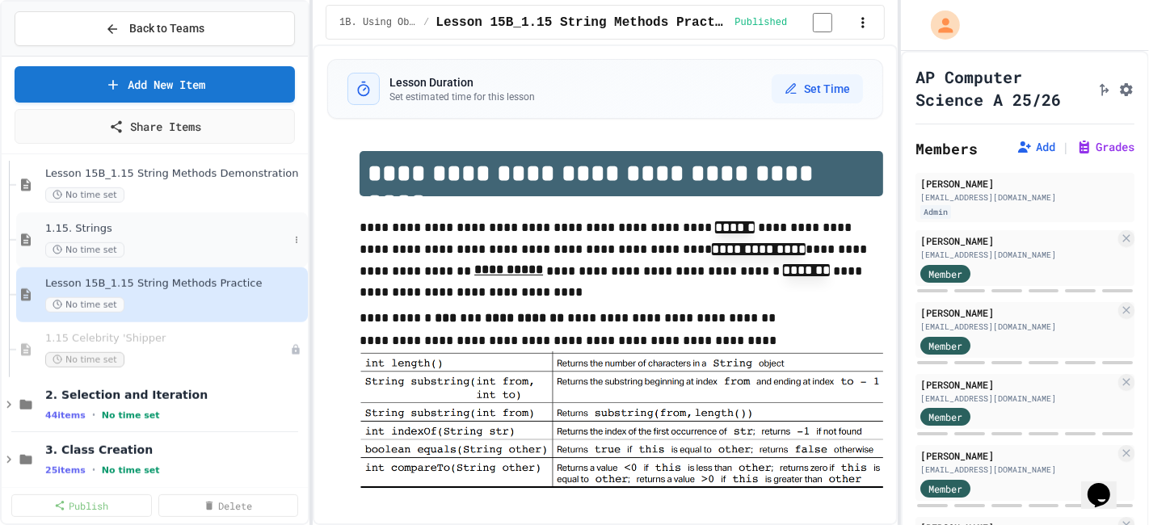
click at [207, 232] on span "1.15. Strings" at bounding box center [166, 229] width 243 height 14
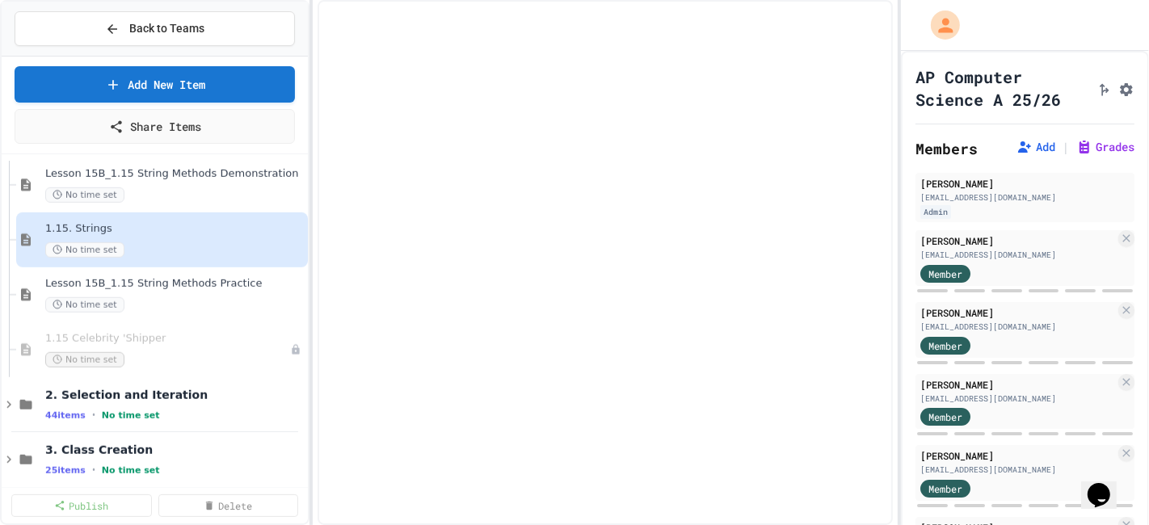
select select "***"
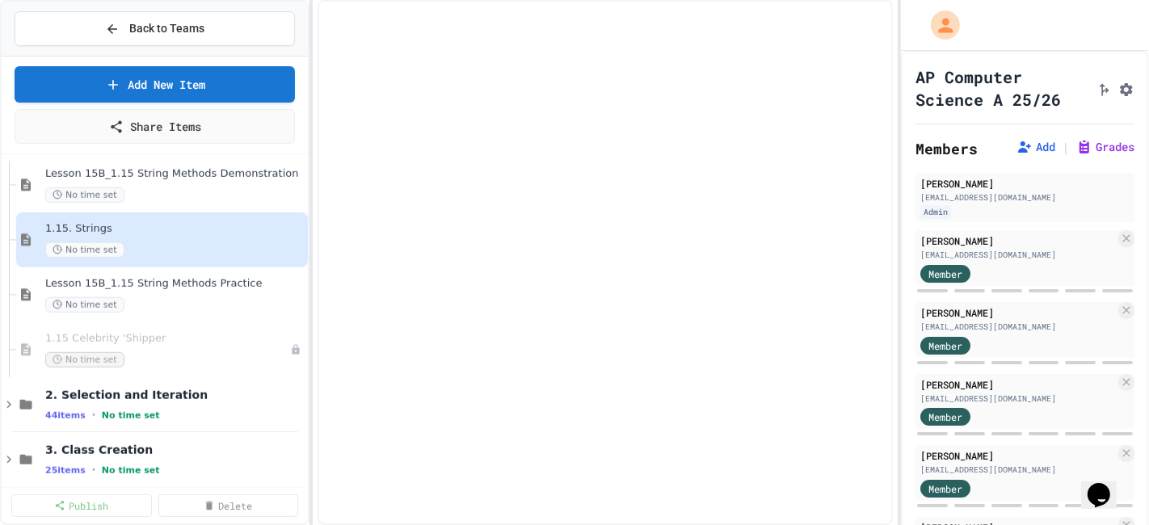
select select "***"
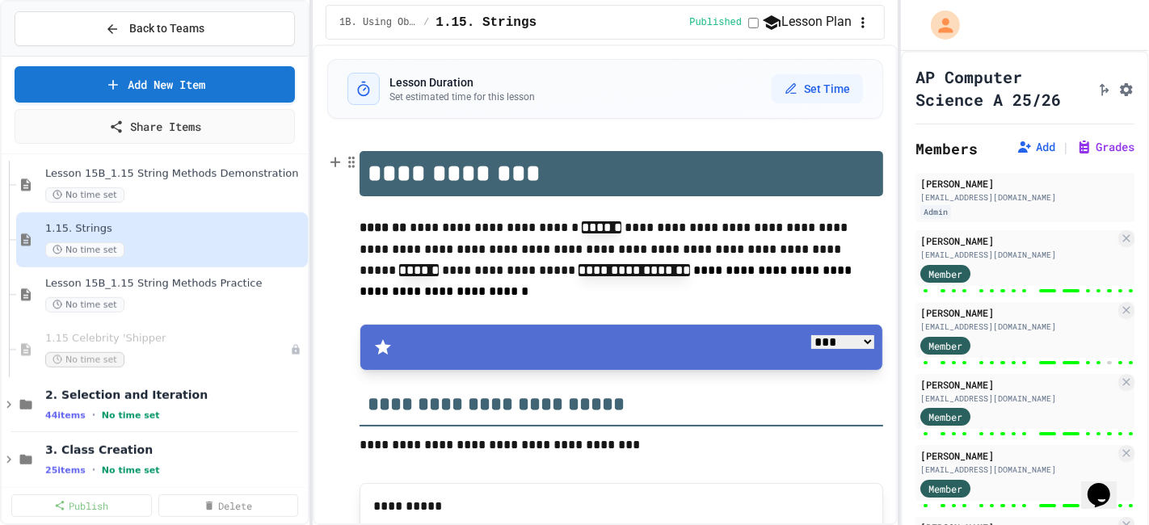
click at [857, 23] on icon "button" at bounding box center [863, 23] width 16 height 16
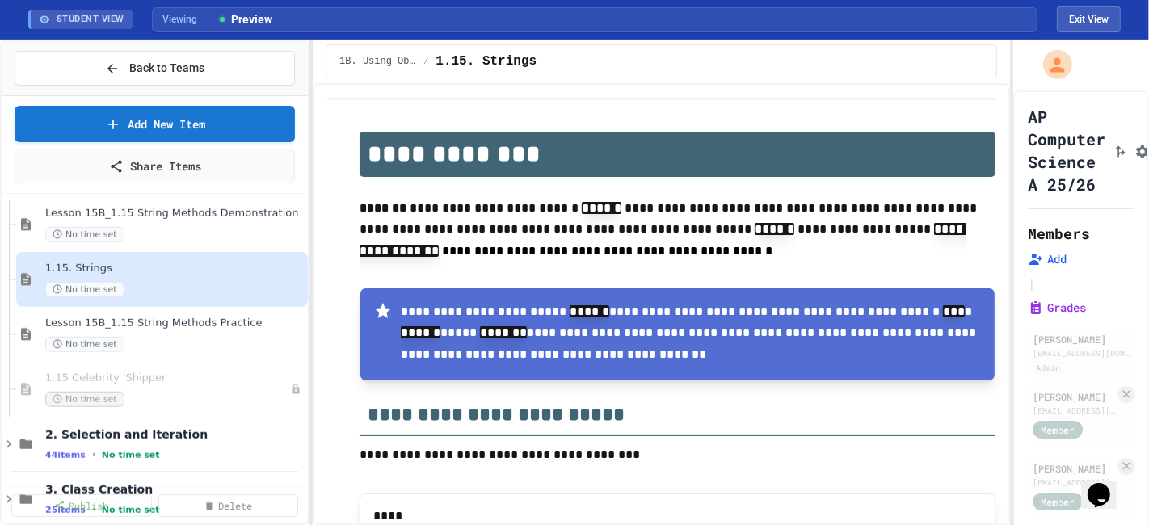
click at [1011, 145] on div at bounding box center [1011, 282] width 3 height 485
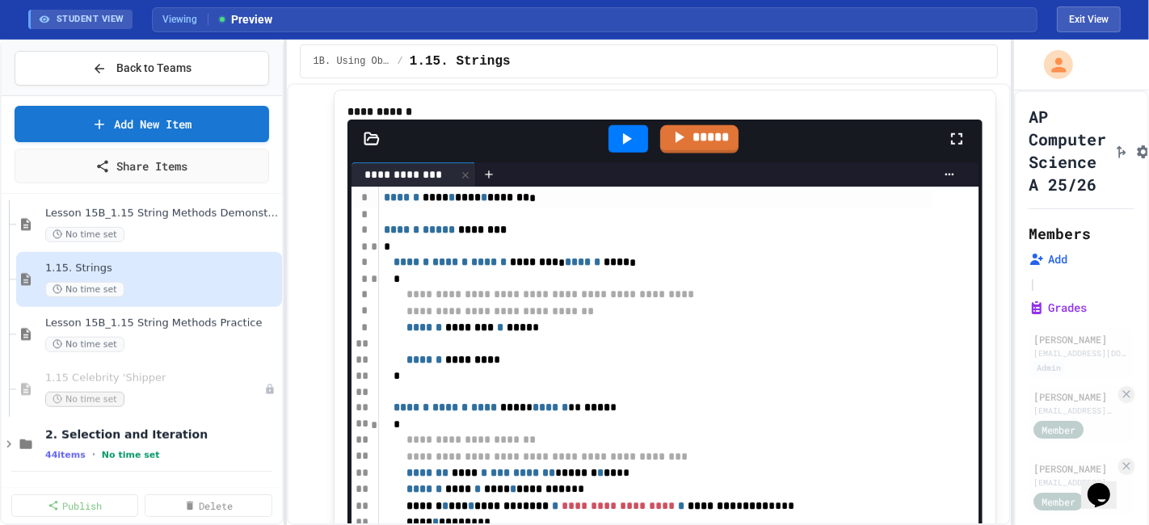
scroll to position [16244, 0]
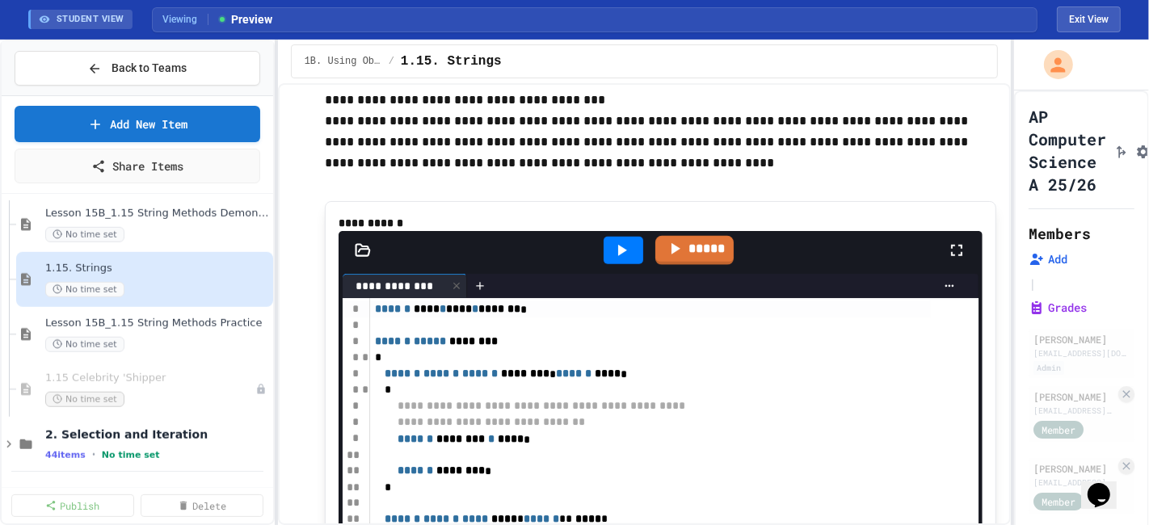
click at [272, 299] on div "**********" at bounding box center [574, 282] width 1149 height 485
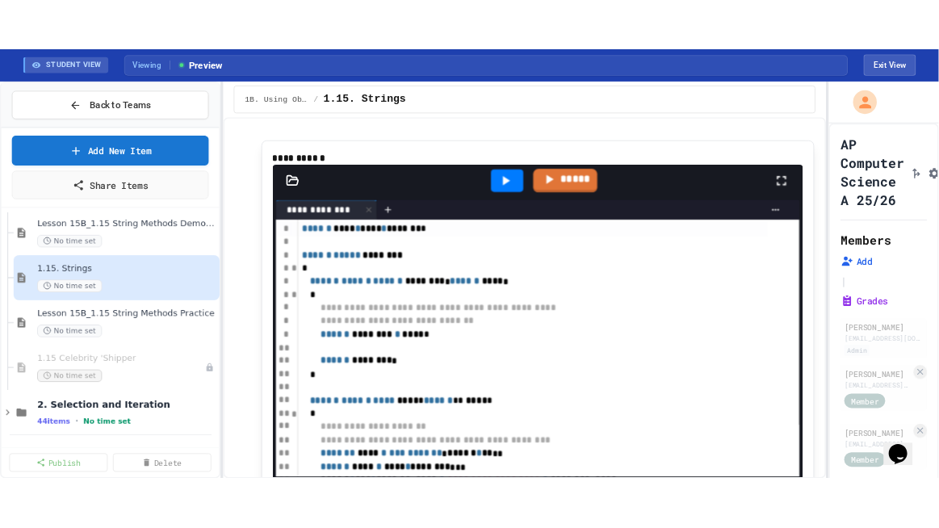
scroll to position [16380, 0]
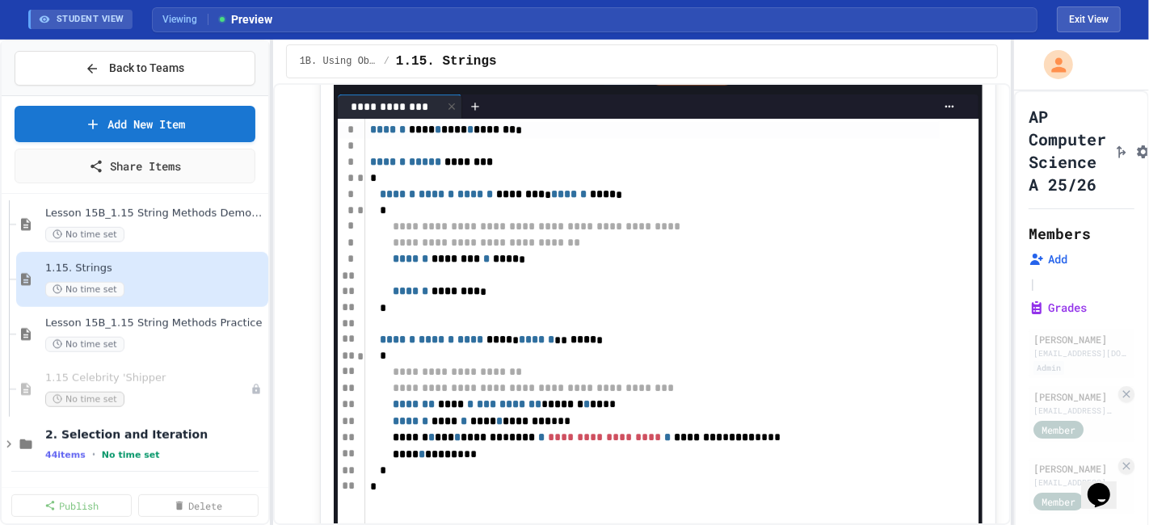
click at [948, 81] on icon at bounding box center [956, 70] width 19 height 19
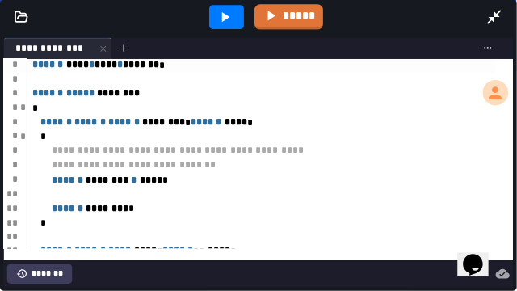
scroll to position [0, 0]
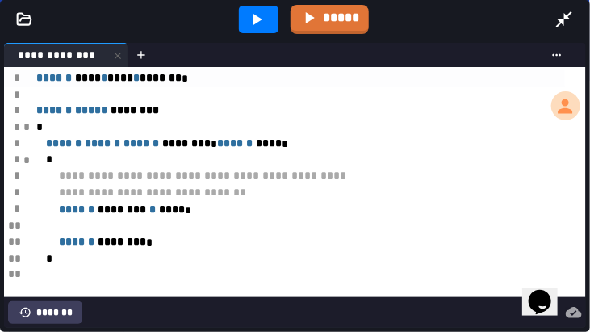
click at [185, 208] on span "****" at bounding box center [172, 209] width 26 height 11
click at [185, 210] on span "****" at bounding box center [172, 209] width 26 height 11
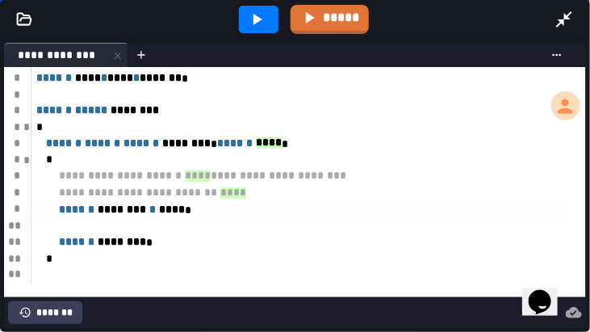
click at [185, 211] on span "****" at bounding box center [172, 209] width 26 height 11
click at [185, 214] on span "****" at bounding box center [172, 209] width 26 height 11
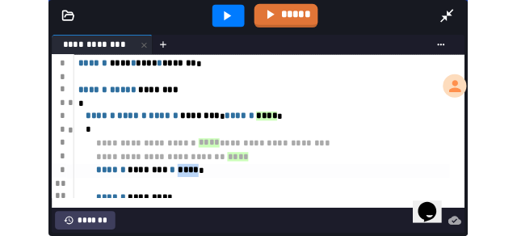
scroll to position [40, 0]
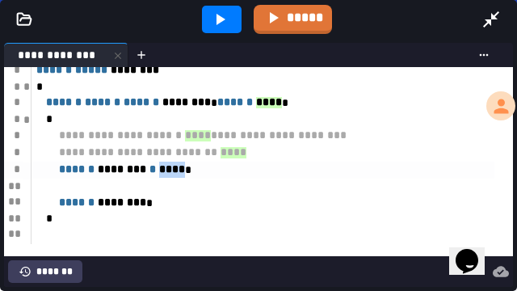
click at [185, 171] on span "****" at bounding box center [172, 168] width 26 height 11
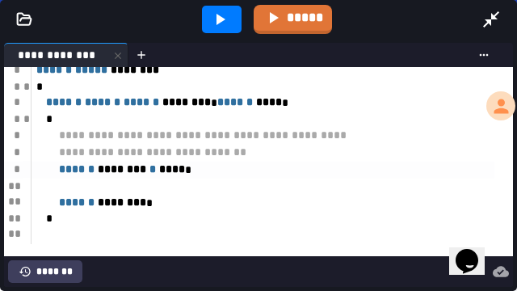
click at [185, 171] on span "****" at bounding box center [172, 168] width 26 height 11
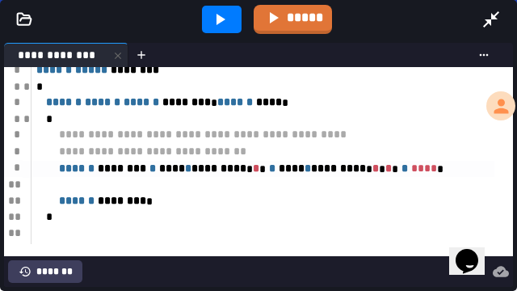
click at [225, 24] on icon at bounding box center [219, 19] width 19 height 19
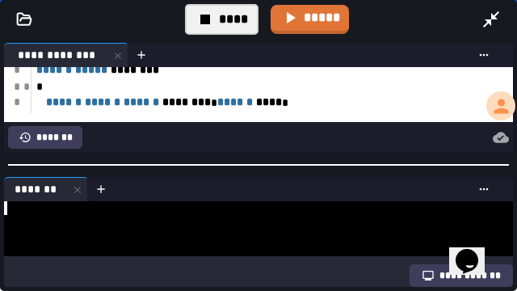
click at [187, 212] on div at bounding box center [251, 228] width 494 height 55
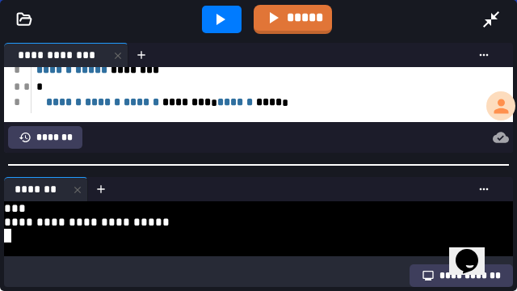
click at [224, 15] on icon at bounding box center [219, 19] width 19 height 19
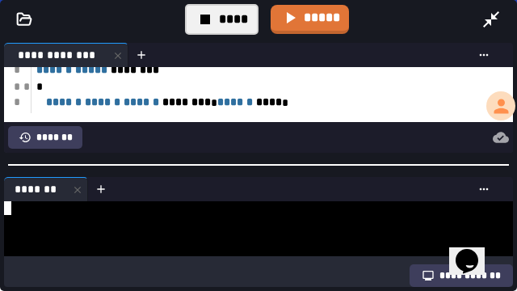
click at [190, 229] on div at bounding box center [251, 236] width 494 height 14
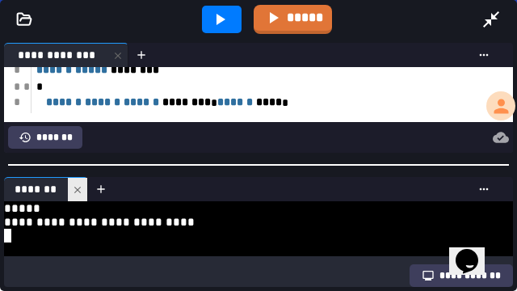
click at [76, 179] on div at bounding box center [77, 189] width 19 height 23
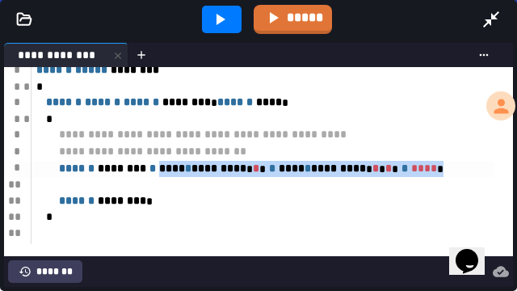
drag, startPoint x: 481, startPoint y: 170, endPoint x: 193, endPoint y: 170, distance: 288.4
click at [193, 170] on div "****** ******** * **** * ********* * * * * **** * ********* * * * * * * **** *" at bounding box center [263, 169] width 463 height 17
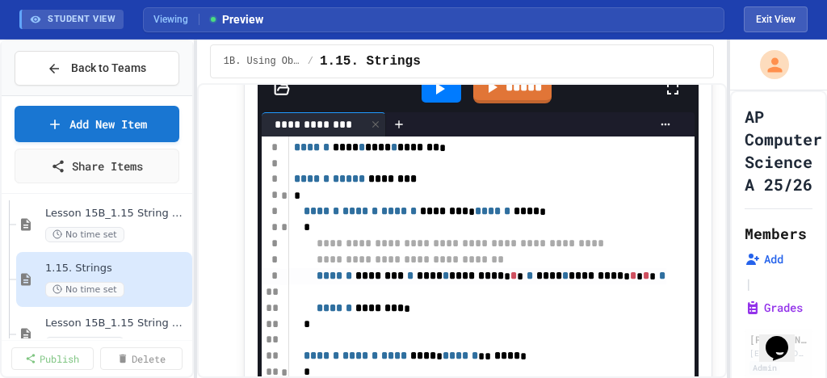
scroll to position [17475, 0]
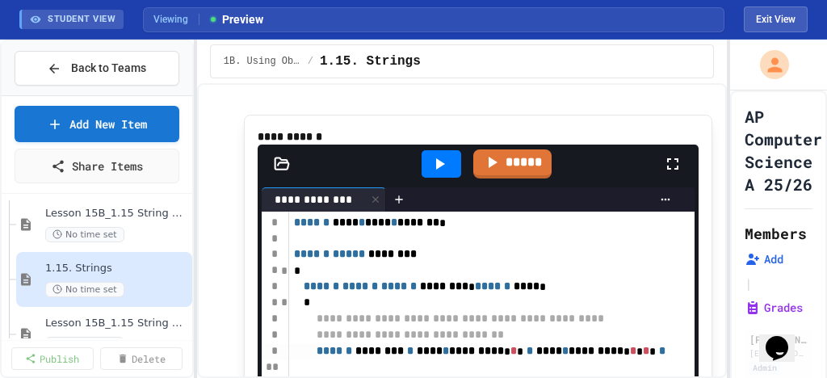
click at [510, 179] on link "*****" at bounding box center [512, 163] width 78 height 29
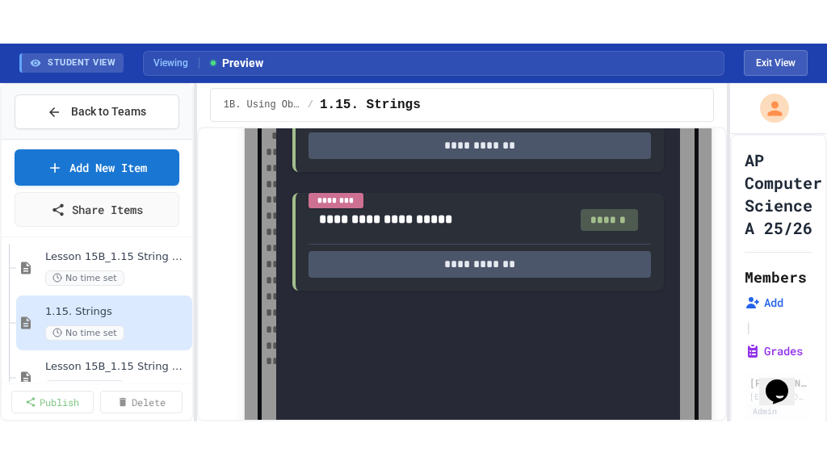
scroll to position [17604, 0]
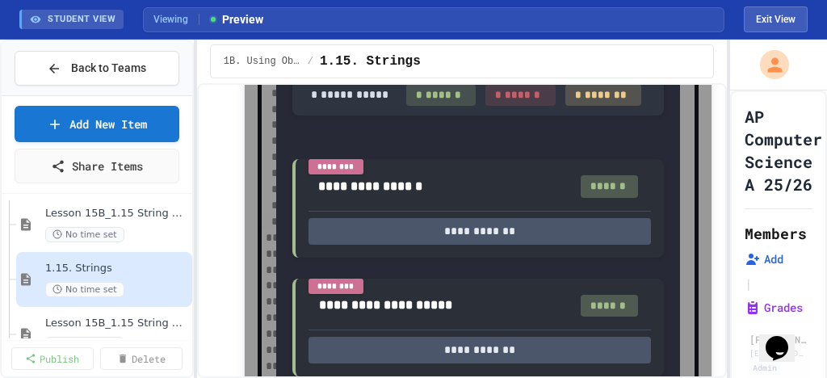
click at [650, 53] on icon at bounding box center [659, 42] width 19 height 19
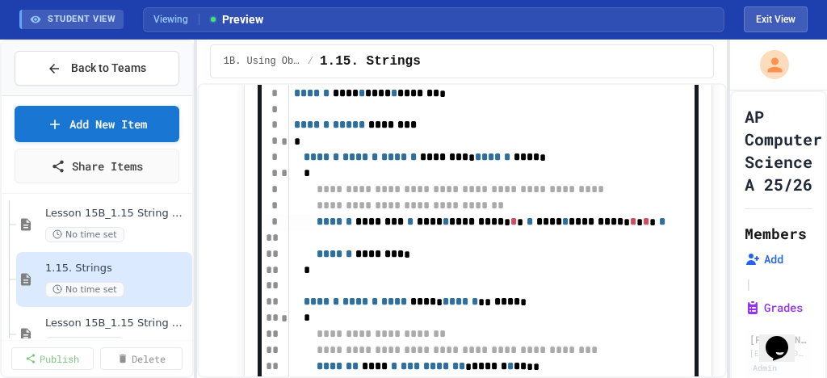
click at [679, 57] on div at bounding box center [681, 35] width 36 height 44
click at [130, 323] on span "Lesson 15B_1.15 String Methods Practice" at bounding box center [109, 324] width 128 height 14
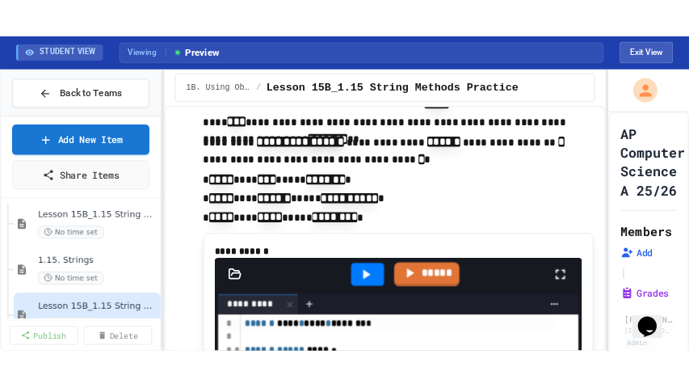
scroll to position [517, 0]
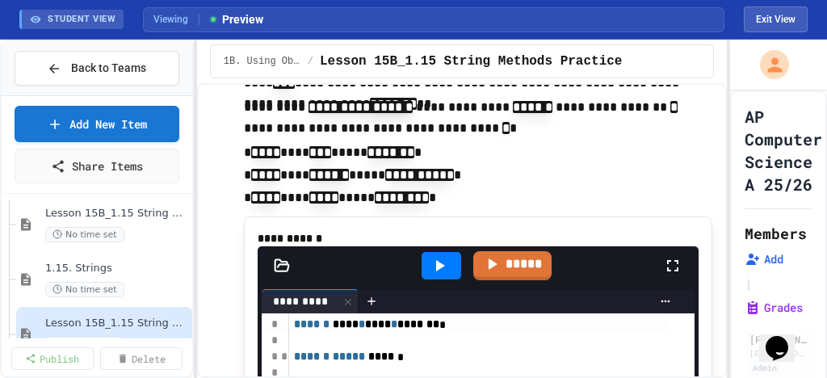
click at [674, 274] on div at bounding box center [681, 266] width 36 height 44
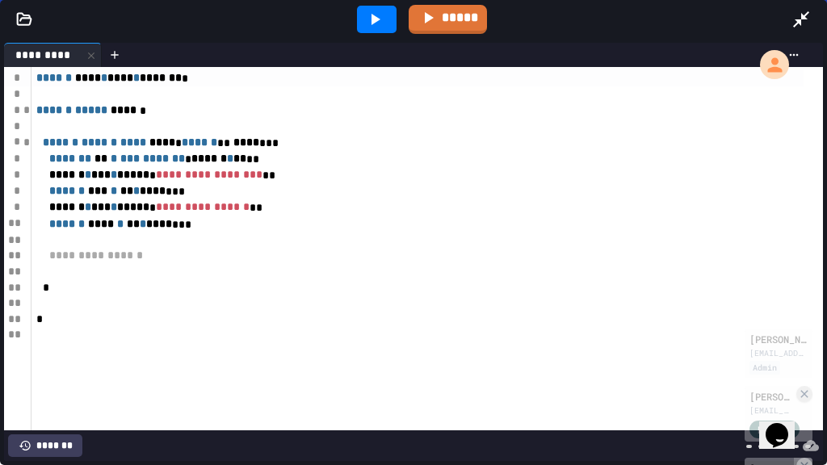
click at [105, 268] on div at bounding box center [428, 272] width 792 height 16
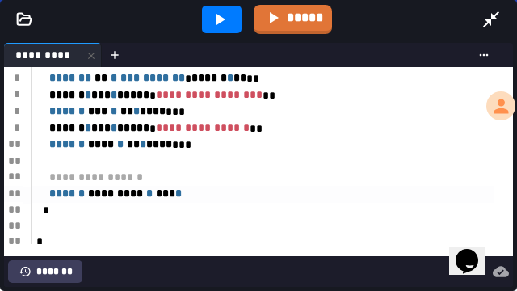
scroll to position [99, 0]
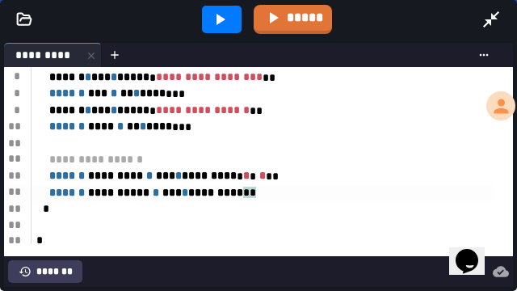
click at [256, 193] on span "*" at bounding box center [253, 192] width 6 height 11
click at [290, 193] on div "**********" at bounding box center [263, 193] width 463 height 17
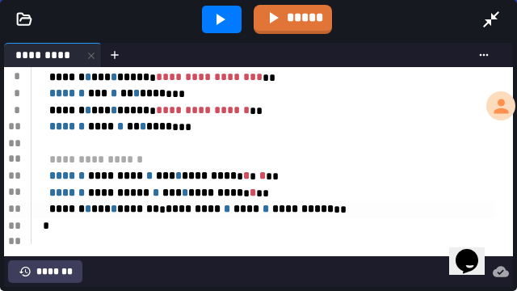
click at [231, 25] on div at bounding box center [222, 19] width 40 height 27
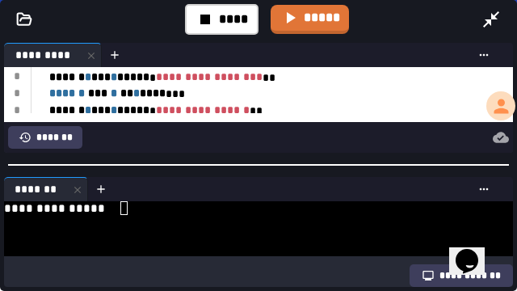
click at [147, 207] on div "**********" at bounding box center [251, 208] width 494 height 14
type textarea "*"
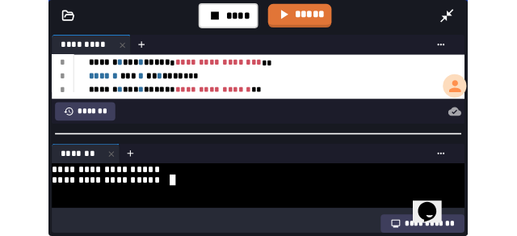
scroll to position [0, 0]
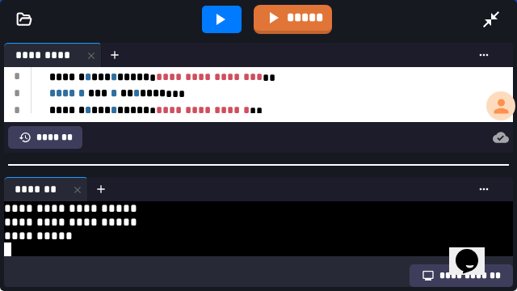
click at [80, 186] on icon at bounding box center [77, 189] width 11 height 11
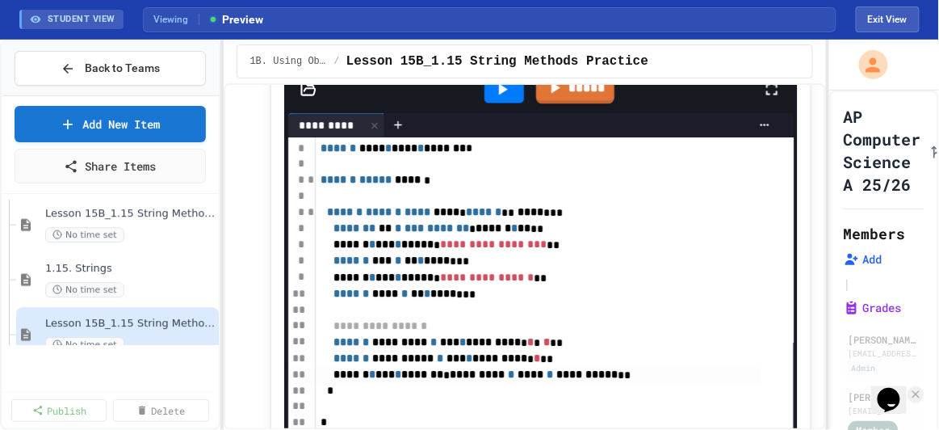
scroll to position [627, 0]
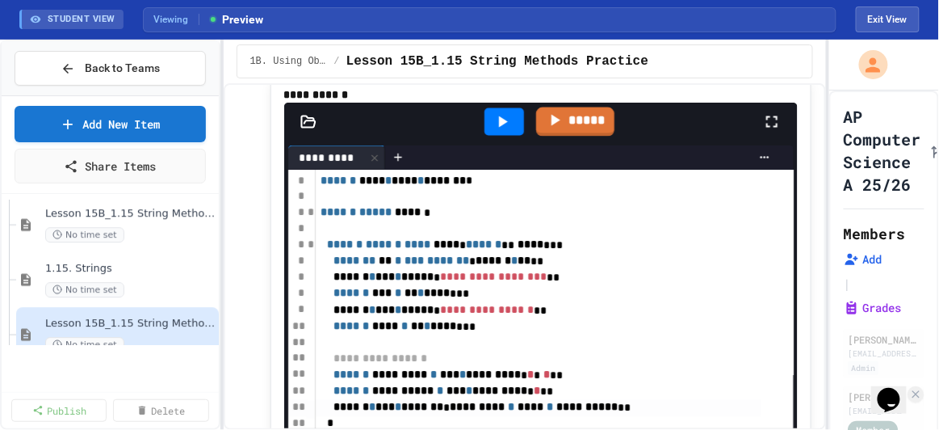
click at [554, 130] on icon at bounding box center [554, 120] width 19 height 19
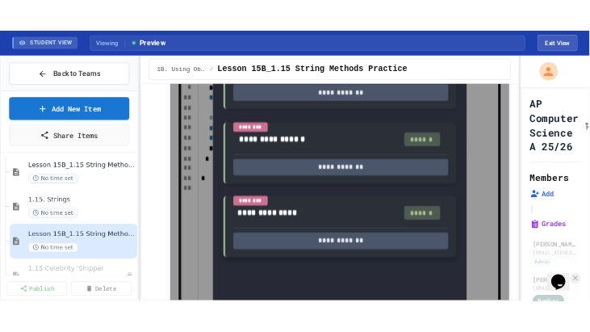
scroll to position [553, 0]
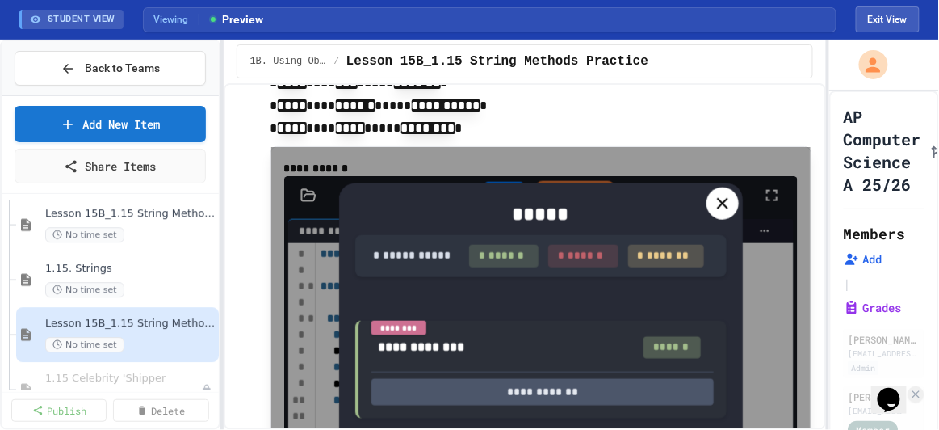
click at [719, 200] on icon at bounding box center [722, 203] width 11 height 11
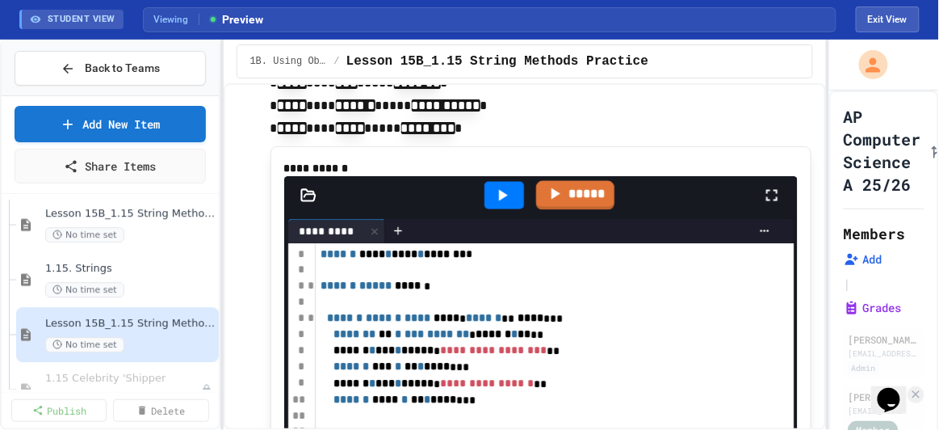
click at [770, 205] on icon at bounding box center [772, 195] width 19 height 19
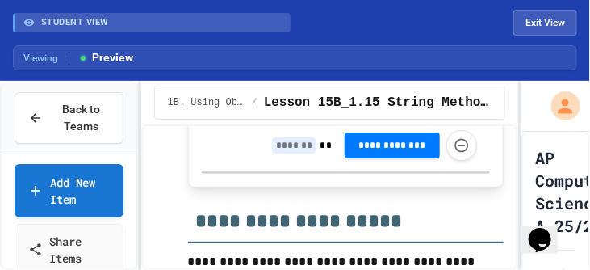
scroll to position [1292, 0]
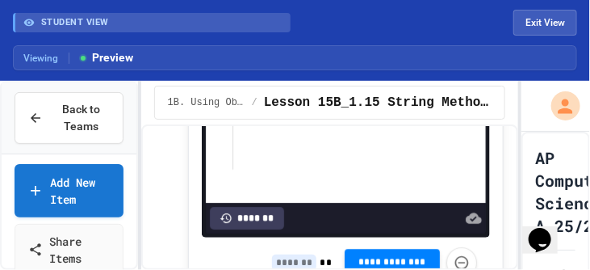
click at [360, 250] on button "**********" at bounding box center [392, 262] width 95 height 26
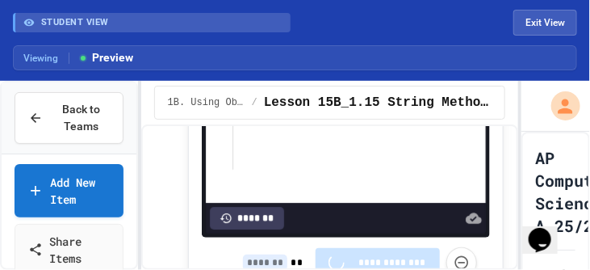
type input "*"
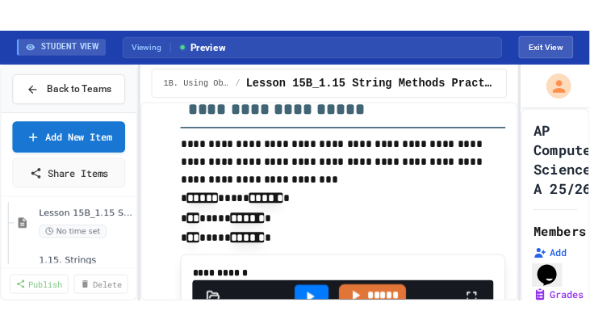
scroll to position [1523, 0]
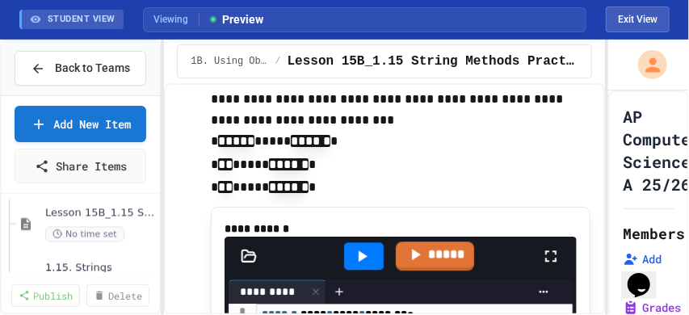
click at [541, 266] on icon at bounding box center [550, 255] width 19 height 19
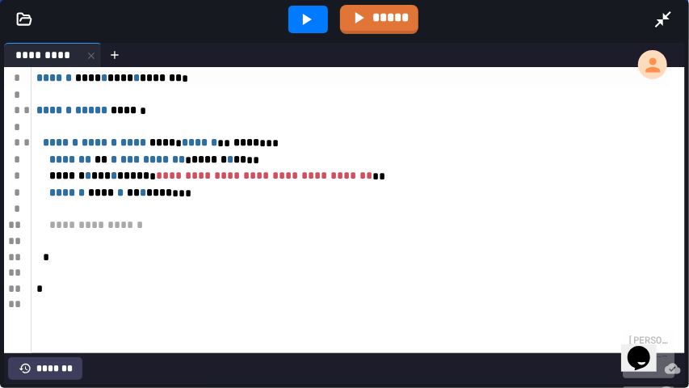
click at [147, 241] on div at bounding box center [350, 241] width 637 height 16
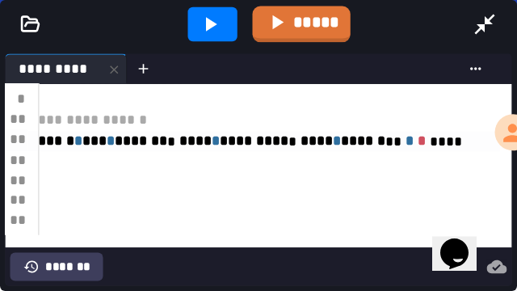
scroll to position [74, 0]
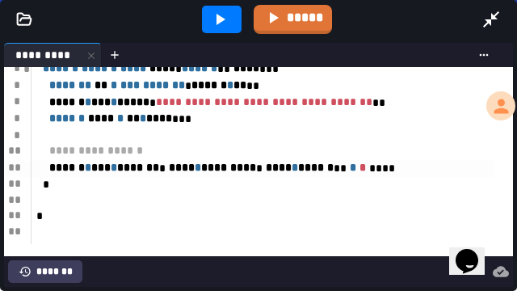
click at [220, 18] on icon at bounding box center [220, 19] width 9 height 11
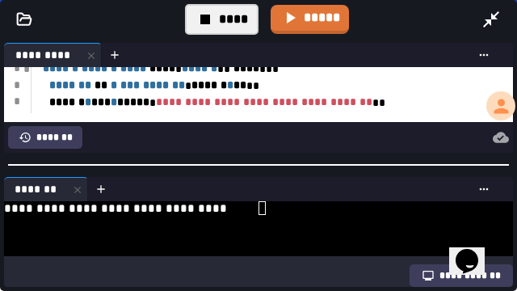
click at [289, 236] on div at bounding box center [251, 236] width 494 height 14
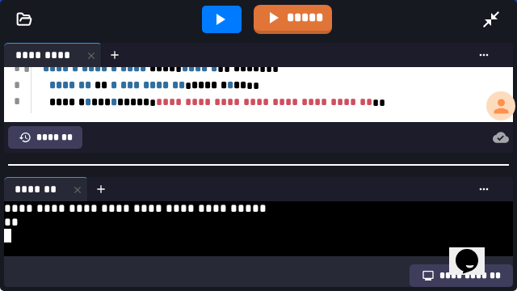
click at [222, 26] on icon at bounding box center [219, 19] width 19 height 19
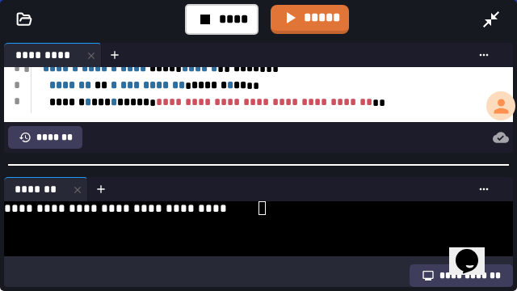
click at [317, 229] on div at bounding box center [251, 236] width 494 height 14
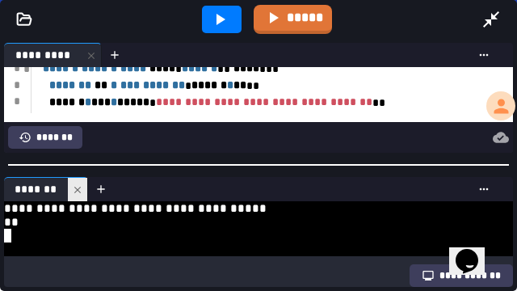
click at [75, 184] on icon at bounding box center [77, 189] width 11 height 11
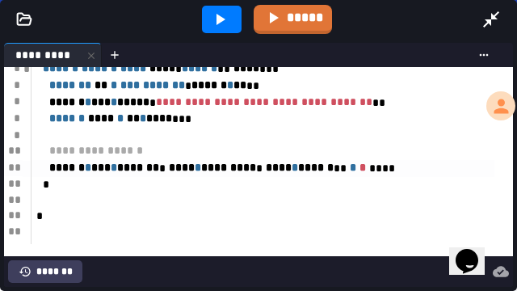
scroll to position [34, 0]
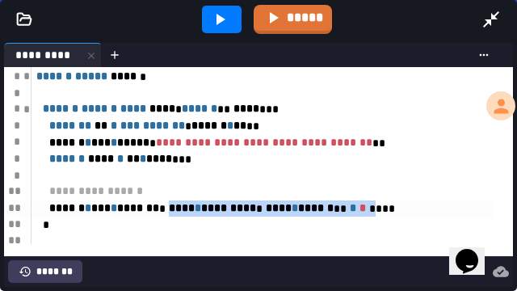
drag, startPoint x: 186, startPoint y: 212, endPoint x: 401, endPoint y: 210, distance: 214.9
click at [401, 210] on div "****** * *** * ******* * **** * ********* * **** * ****** ** * * ****" at bounding box center [263, 208] width 463 height 17
copy div "**** * ********* * **** * ****** ** * * **"
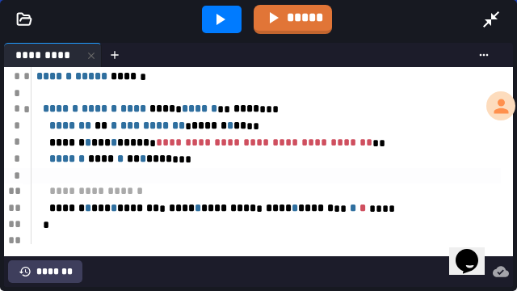
click at [267, 171] on div at bounding box center [266, 176] width 468 height 16
click at [238, 189] on div "**********" at bounding box center [263, 191] width 463 height 17
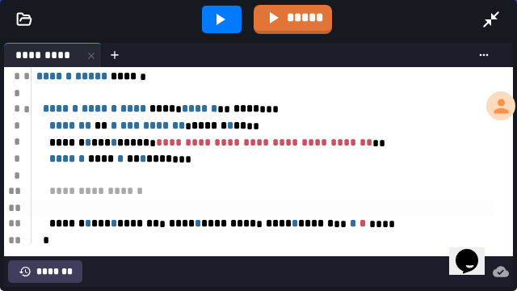
scroll to position [74, 0]
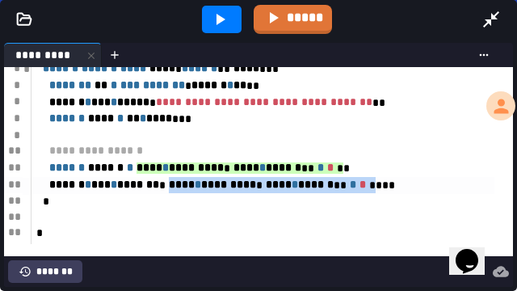
drag, startPoint x: 401, startPoint y: 185, endPoint x: 187, endPoint y: 180, distance: 214.9
click at [187, 180] on div "****** * *** * ******* * **** * ********* * **** * ****** ** * * ****" at bounding box center [263, 185] width 463 height 17
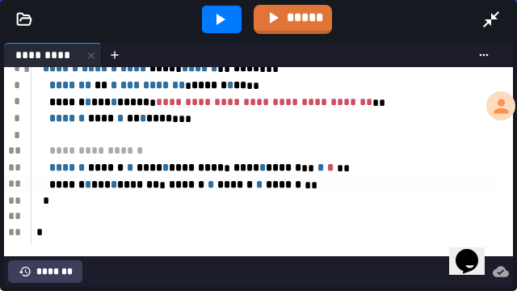
click at [221, 13] on icon at bounding box center [219, 19] width 19 height 19
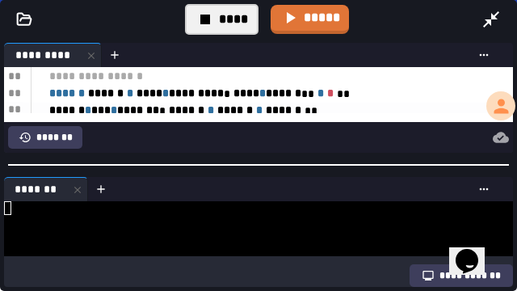
scroll to position [155, 0]
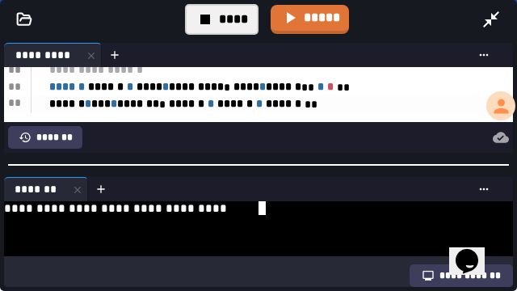
click at [145, 230] on div at bounding box center [251, 236] width 494 height 14
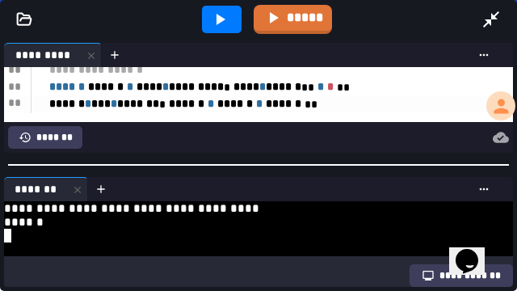
click at [210, 11] on icon at bounding box center [219, 19] width 19 height 19
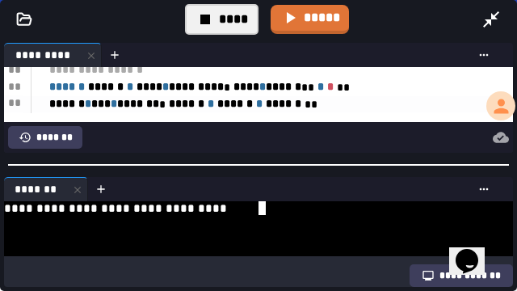
click at [200, 222] on div at bounding box center [251, 222] width 494 height 14
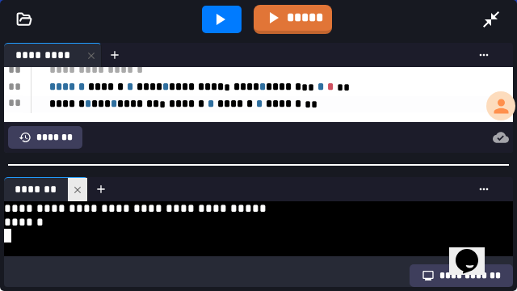
click at [69, 179] on div at bounding box center [77, 189] width 19 height 23
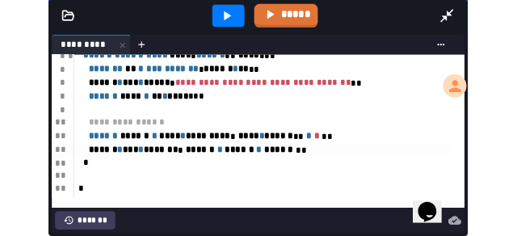
scroll to position [90, 0]
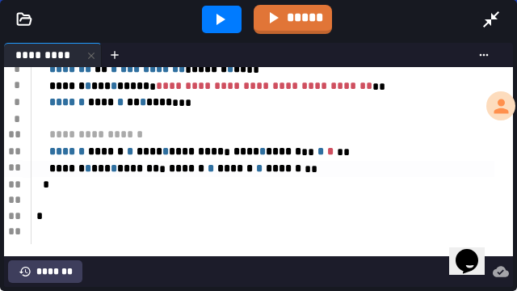
click at [389, 172] on div "****** * *** * ******* * ****** * ****** * ****** **" at bounding box center [263, 169] width 463 height 17
click at [353, 169] on div "****** * *** * ******* * ****** * ****** * ****** **" at bounding box center [263, 169] width 463 height 17
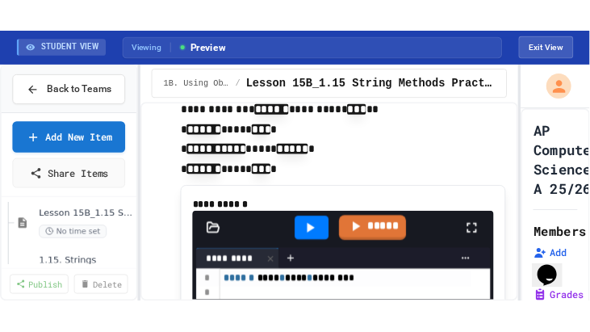
scroll to position [2582, 0]
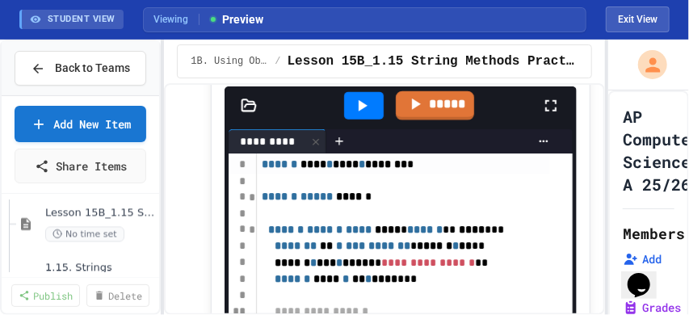
click at [541, 116] on icon at bounding box center [550, 105] width 19 height 19
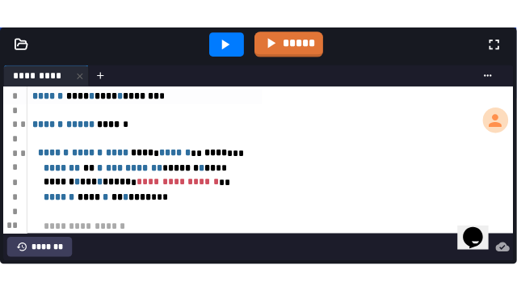
scroll to position [2628, 0]
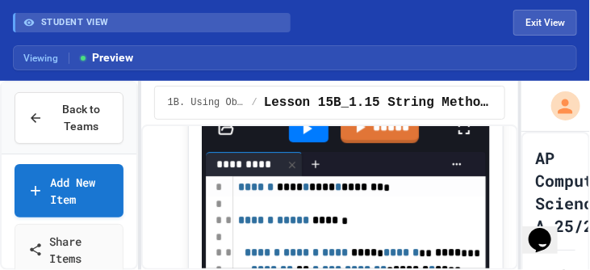
click at [459, 138] on icon at bounding box center [464, 128] width 19 height 19
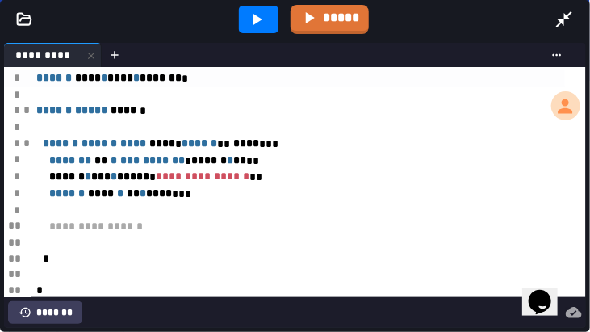
click at [125, 237] on div at bounding box center [299, 243] width 534 height 16
click at [61, 242] on div at bounding box center [299, 243] width 534 height 16
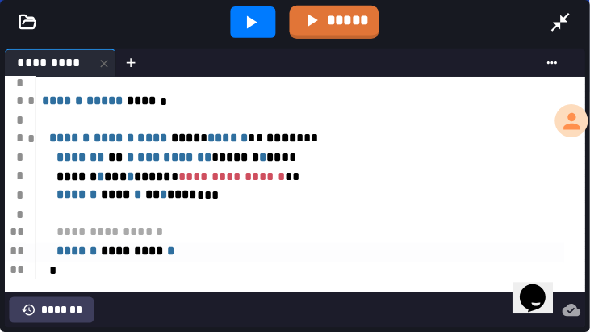
scroll to position [40, 0]
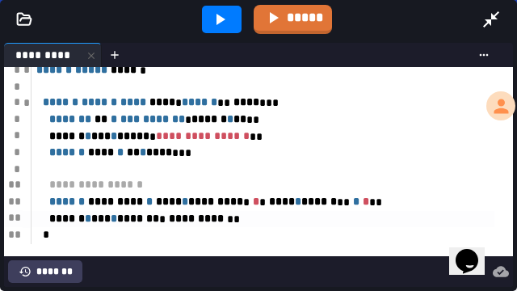
click at [222, 24] on icon at bounding box center [219, 19] width 19 height 19
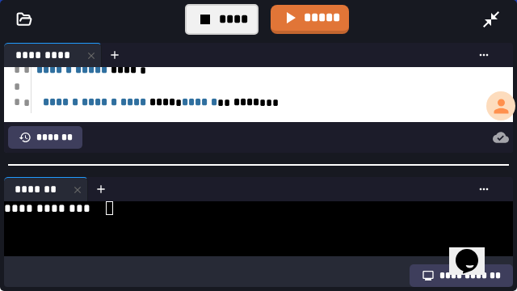
click at [131, 229] on div at bounding box center [251, 236] width 494 height 14
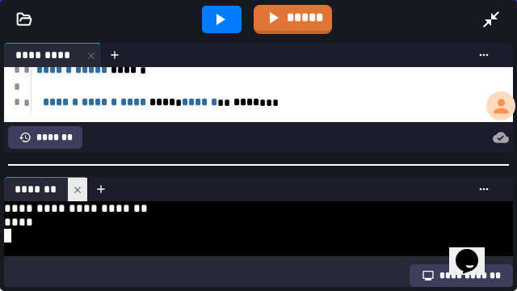
click at [76, 191] on div at bounding box center [77, 189] width 19 height 23
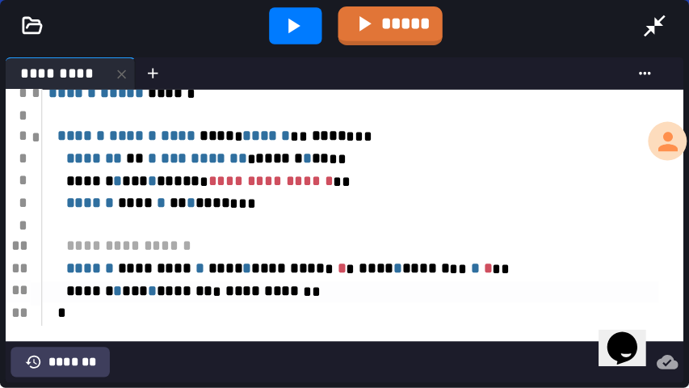
scroll to position [40, 0]
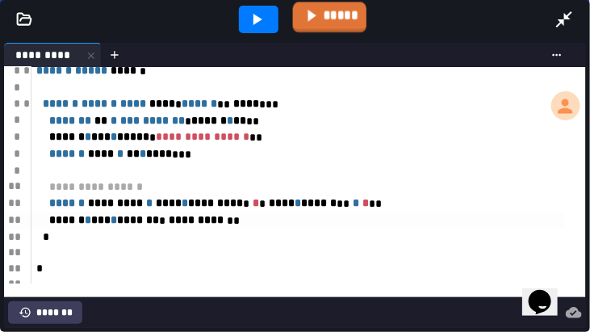
click at [313, 14] on icon at bounding box center [310, 16] width 19 height 20
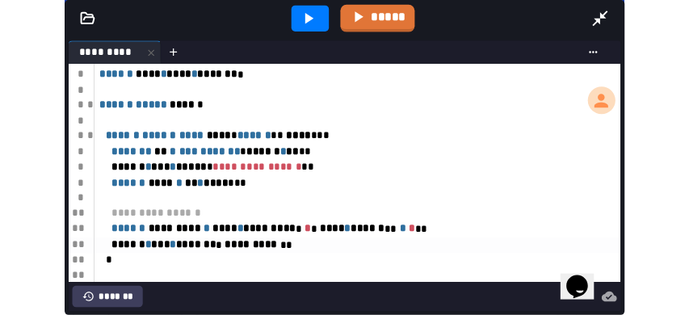
scroll to position [0, 0]
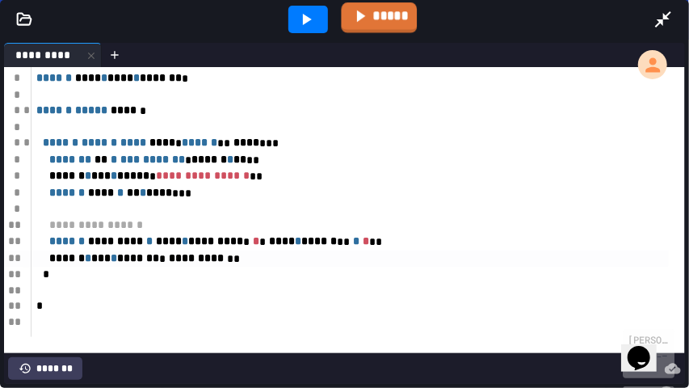
click at [376, 10] on link "*****" at bounding box center [379, 17] width 76 height 31
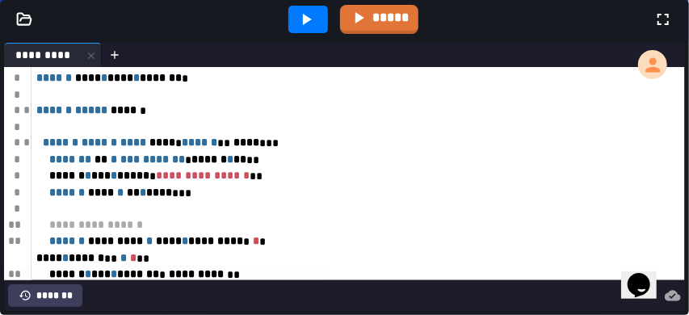
scroll to position [2521, 0]
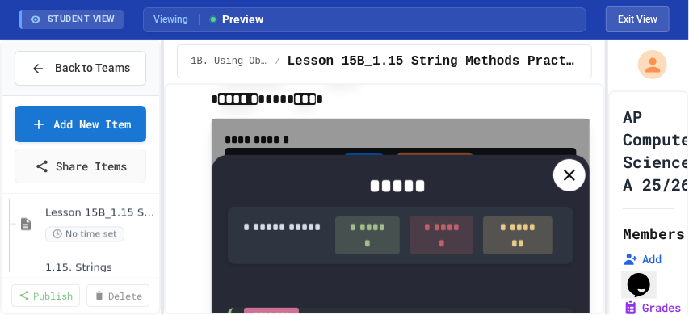
click at [564, 178] on icon at bounding box center [569, 175] width 11 height 11
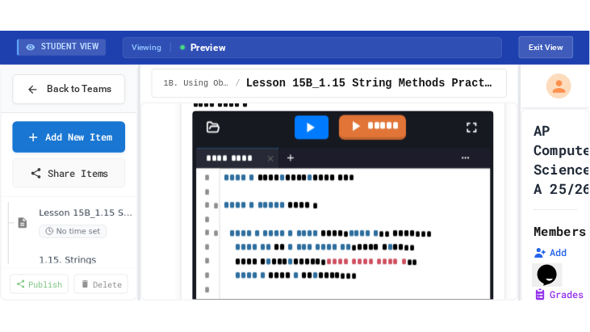
scroll to position [2575, 0]
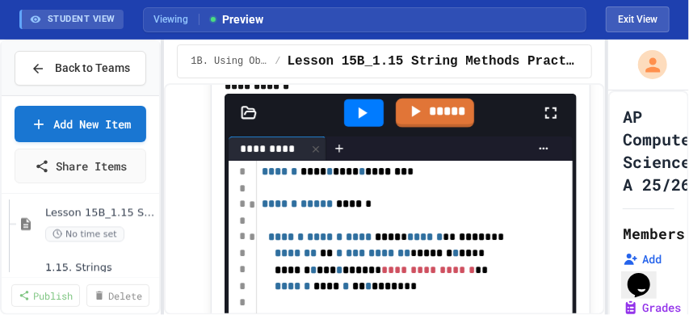
click at [545, 123] on icon at bounding box center [550, 112] width 19 height 19
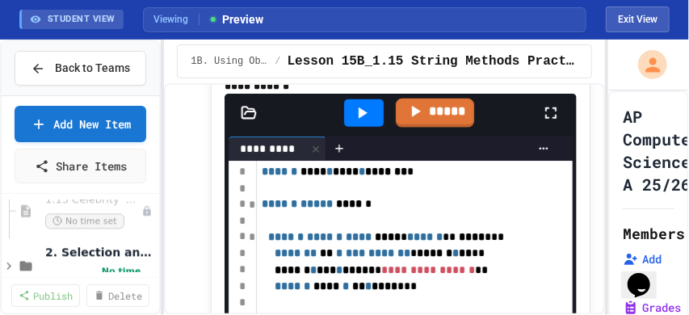
scroll to position [1328, 0]
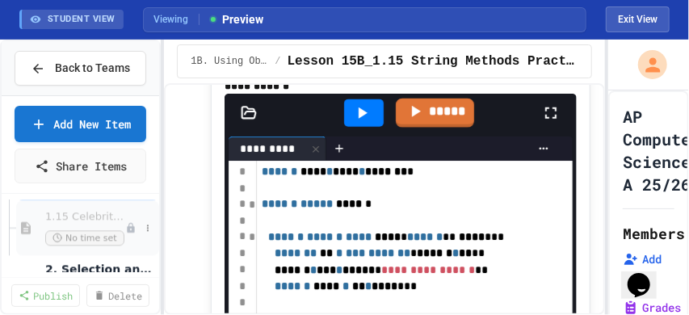
click at [97, 210] on span "1.15 Celebrity 'Shipper" at bounding box center [85, 217] width 80 height 14
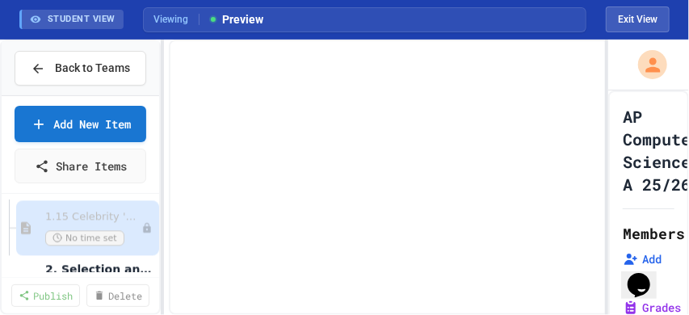
scroll to position [1318, 0]
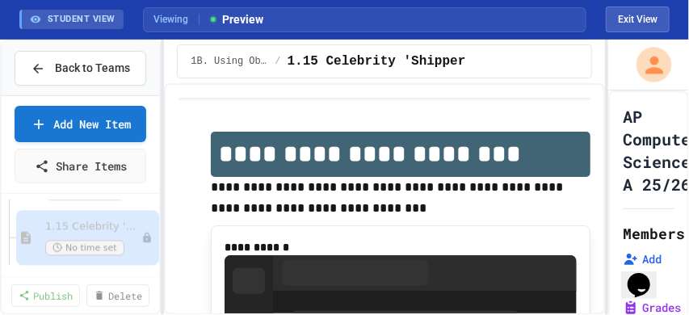
click at [636, 17] on button "Exit View" at bounding box center [638, 19] width 64 height 26
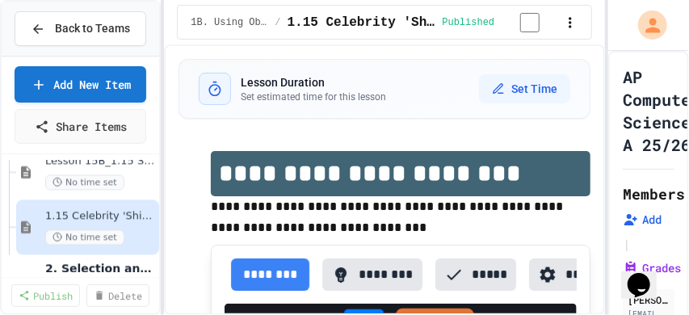
scroll to position [1264, 0]
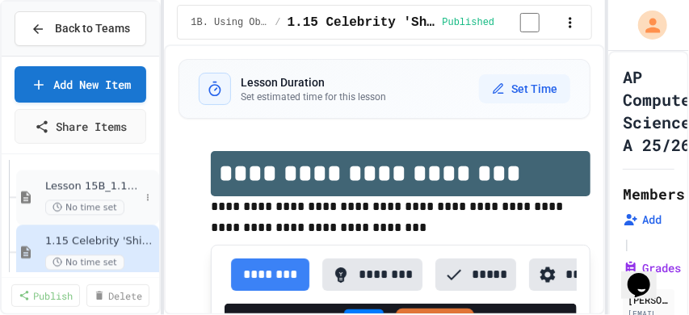
click at [107, 183] on span "Lesson 15B_1.15 String Methods Practice" at bounding box center [92, 186] width 95 height 14
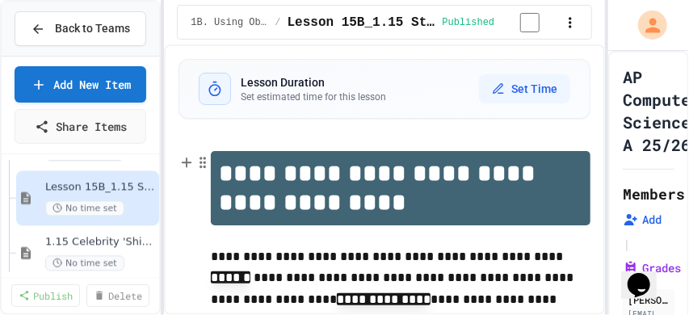
scroll to position [107, 0]
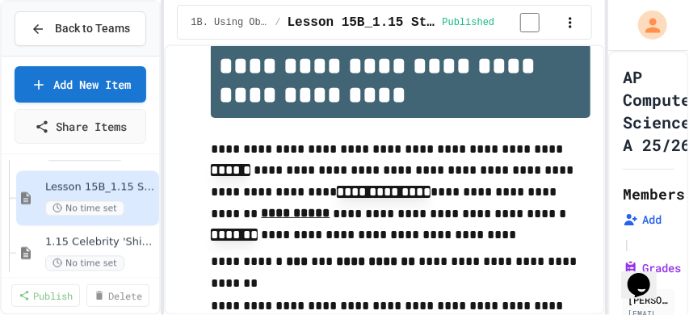
click at [564, 22] on icon "button" at bounding box center [570, 23] width 16 height 16
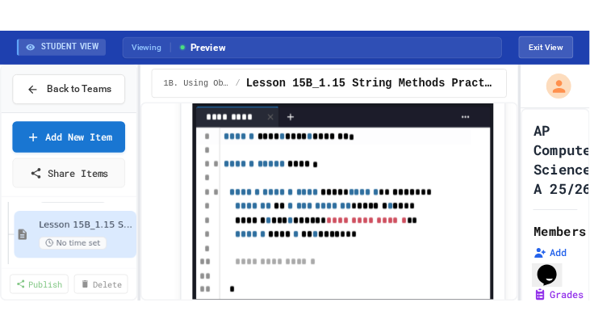
scroll to position [3549, 0]
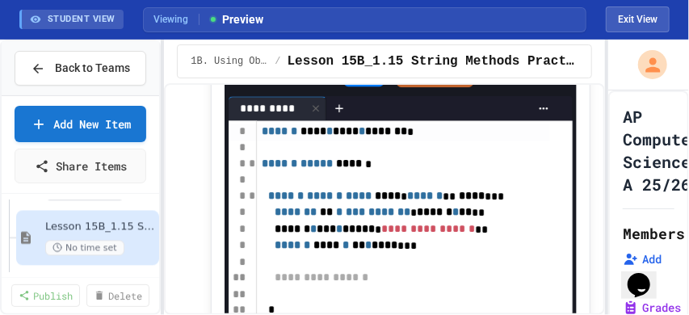
click at [545, 78] on icon at bounding box center [550, 72] width 11 height 11
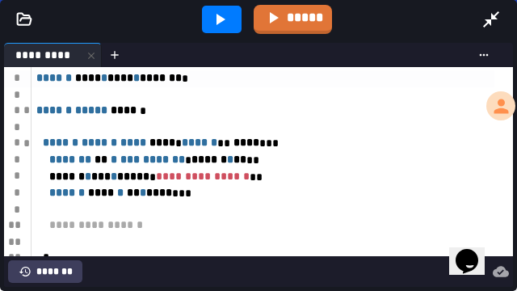
scroll to position [40, 0]
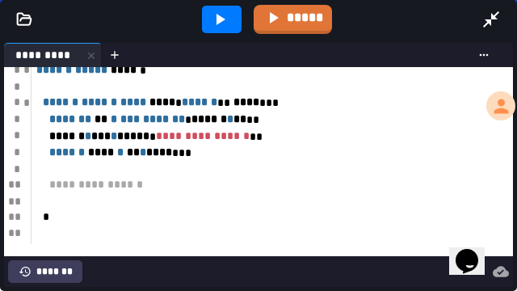
click at [163, 194] on div at bounding box center [263, 202] width 463 height 16
click at [162, 203] on div at bounding box center [263, 202] width 463 height 16
click at [64, 200] on div at bounding box center [263, 202] width 463 height 16
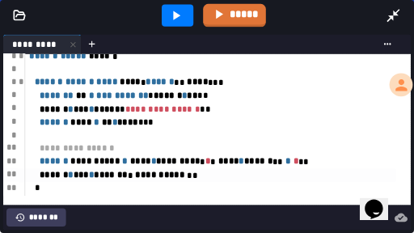
scroll to position [81, 0]
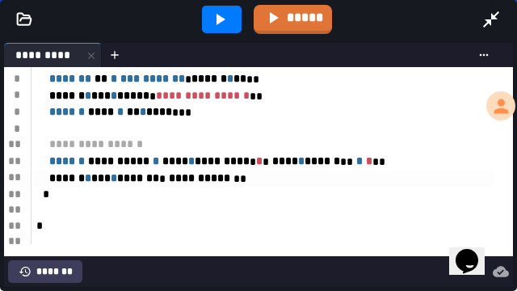
click at [227, 19] on icon at bounding box center [219, 19] width 19 height 19
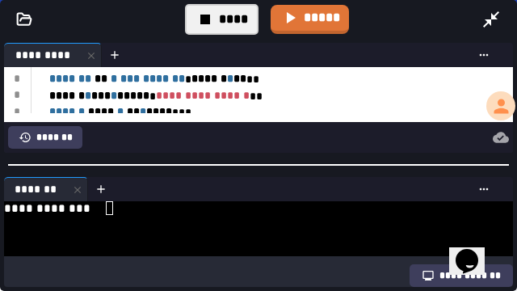
click at [170, 207] on div "**********" at bounding box center [251, 208] width 494 height 14
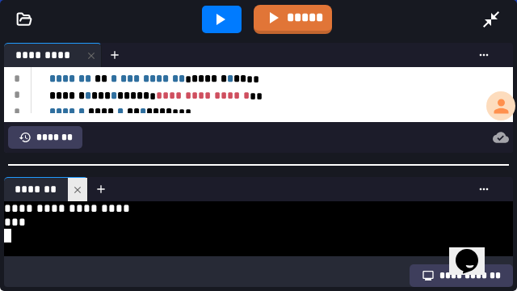
click at [80, 187] on icon at bounding box center [77, 189] width 11 height 11
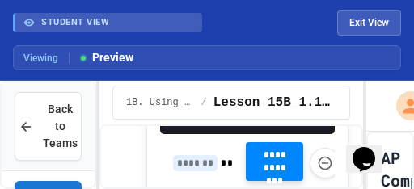
scroll to position [3517, 0]
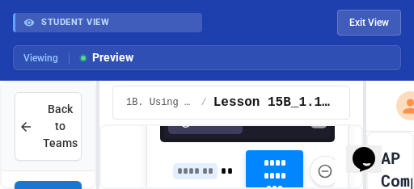
click at [279, 167] on span "**********" at bounding box center [274, 170] width 32 height 26
type input "*"
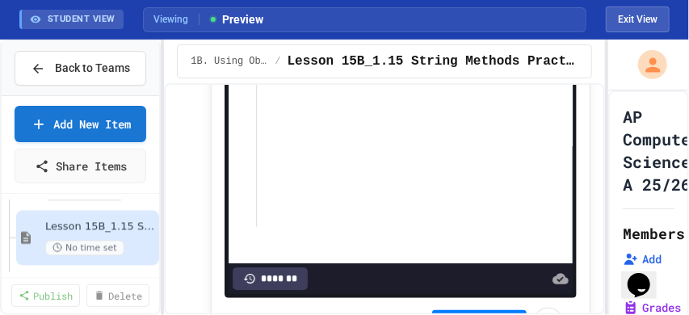
scroll to position [3983, 0]
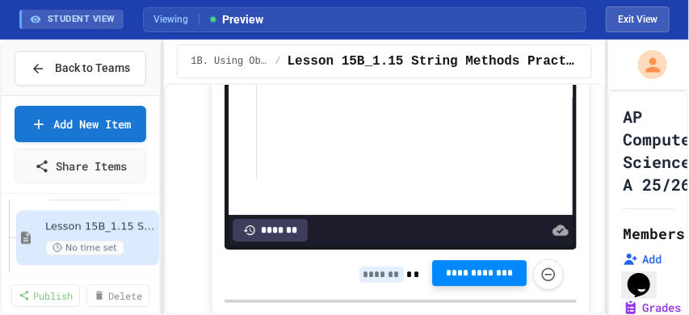
click at [498, 270] on span "**********" at bounding box center [479, 273] width 69 height 13
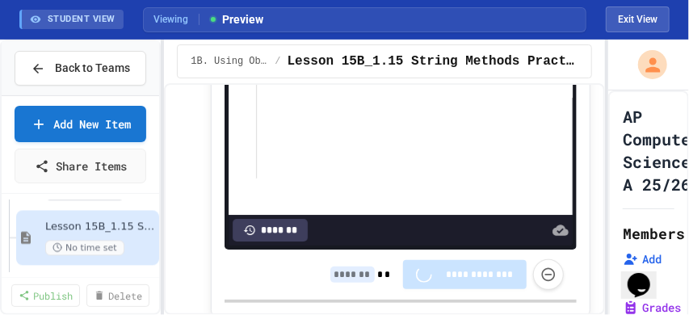
type input "*"
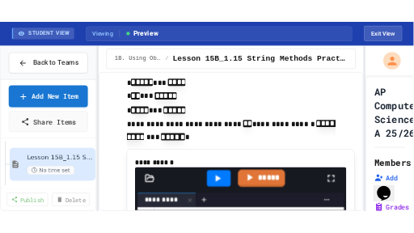
scroll to position [4360, 0]
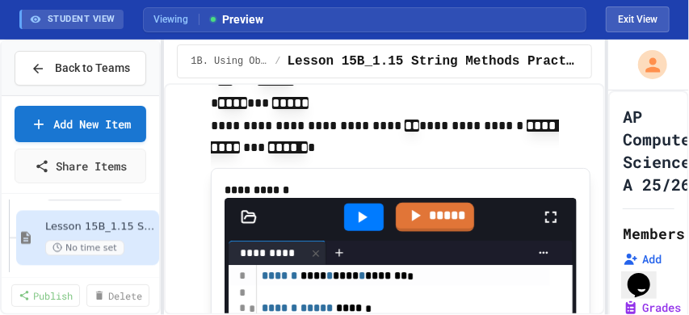
click at [548, 223] on icon at bounding box center [550, 217] width 11 height 11
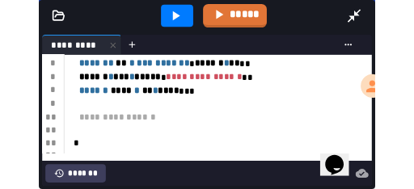
scroll to position [97, 0]
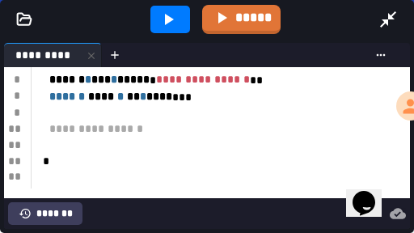
click at [115, 140] on div at bounding box center [213, 146] width 363 height 16
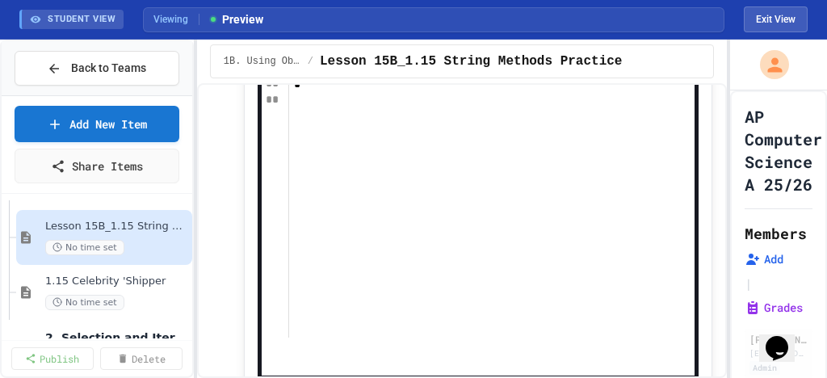
scroll to position [4747, 0]
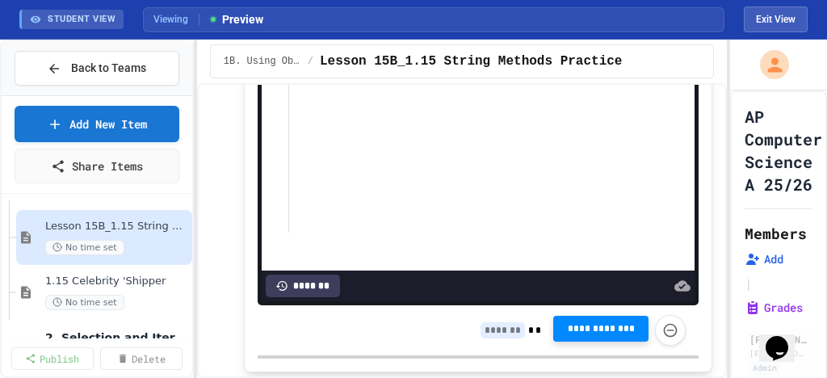
click at [577, 324] on span "**********" at bounding box center [600, 328] width 69 height 13
type input "*"
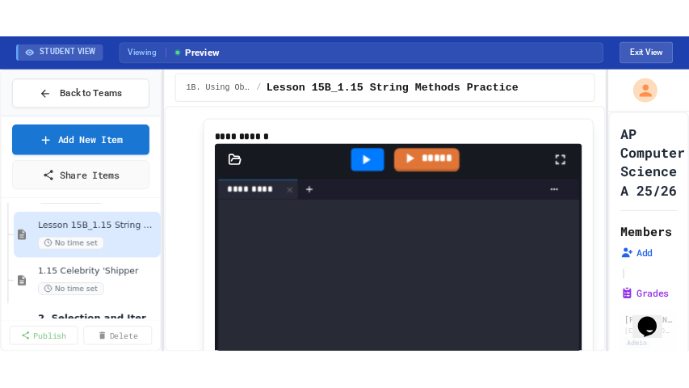
scroll to position [5523, 0]
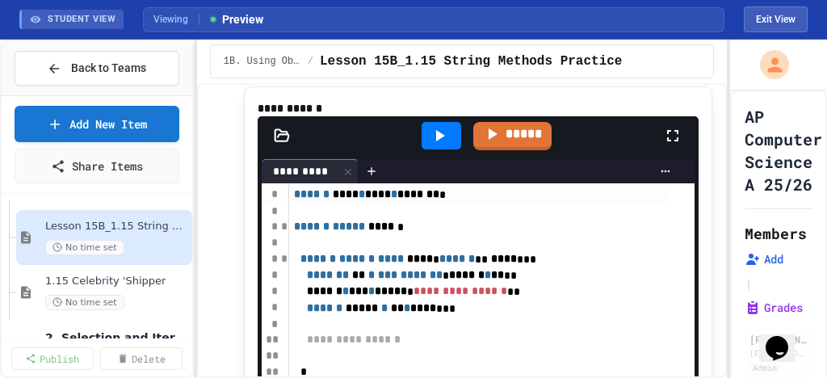
click at [667, 141] on icon at bounding box center [672, 135] width 11 height 11
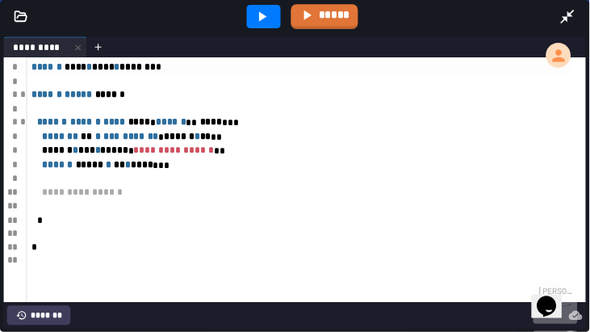
scroll to position [0, 8]
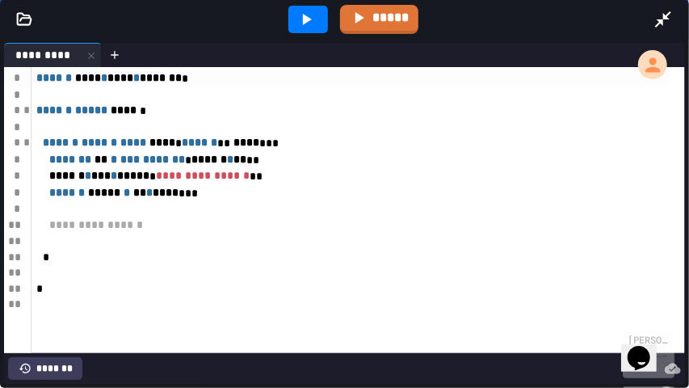
click at [141, 235] on div at bounding box center [350, 241] width 637 height 16
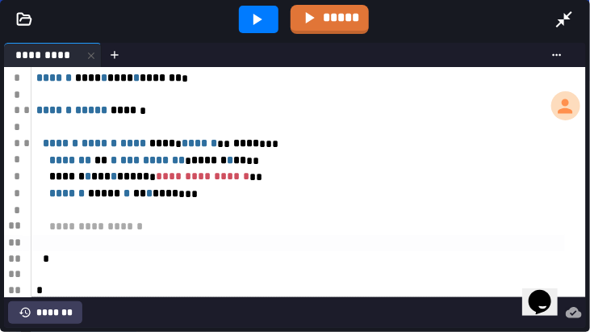
click at [61, 246] on div at bounding box center [299, 243] width 534 height 16
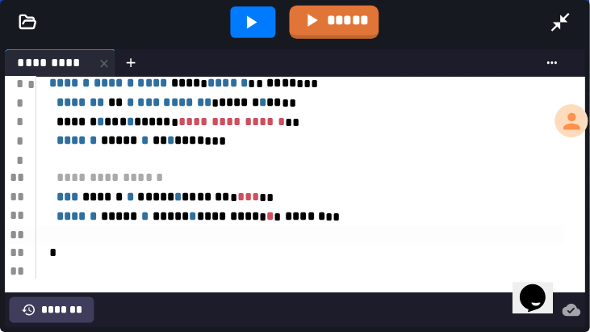
scroll to position [81, 0]
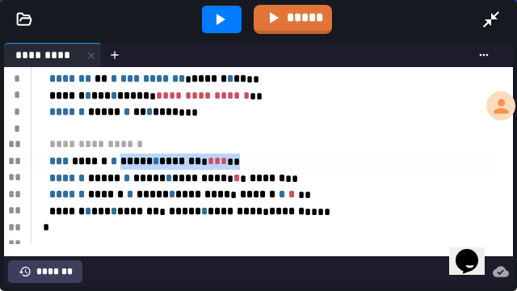
drag, startPoint x: 262, startPoint y: 162, endPoint x: 145, endPoint y: 164, distance: 117.2
click at [145, 164] on div "*** ****** * ***** * ******* * *** **" at bounding box center [263, 161] width 463 height 17
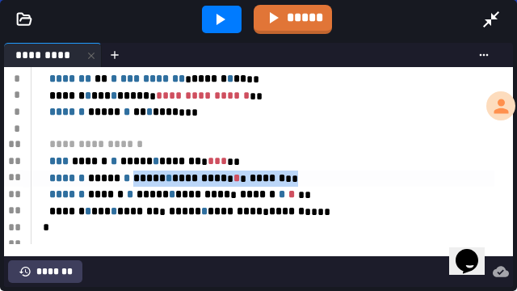
drag, startPoint x: 325, startPoint y: 175, endPoint x: 154, endPoint y: 181, distance: 170.5
click at [154, 181] on div "****** ***** * ***** * ********* * * * ****** **" at bounding box center [263, 178] width 463 height 17
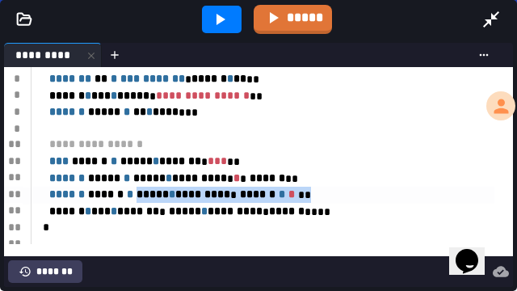
drag, startPoint x: 356, startPoint y: 194, endPoint x: 158, endPoint y: 195, distance: 197.9
click at [158, 195] on div "****** ****** * ***** * ********* * ****** * * **" at bounding box center [263, 195] width 463 height 17
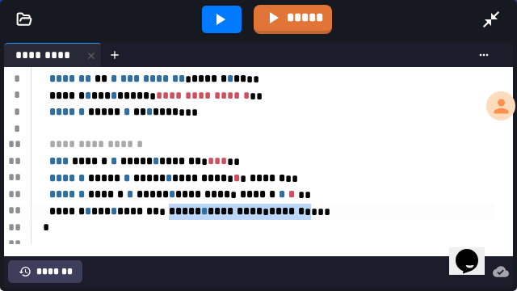
drag, startPoint x: 187, startPoint y: 215, endPoint x: 329, endPoint y: 212, distance: 141.4
click at [329, 212] on div "****** * *** * ******* * ***** * ********* * ****** ****" at bounding box center [263, 212] width 463 height 17
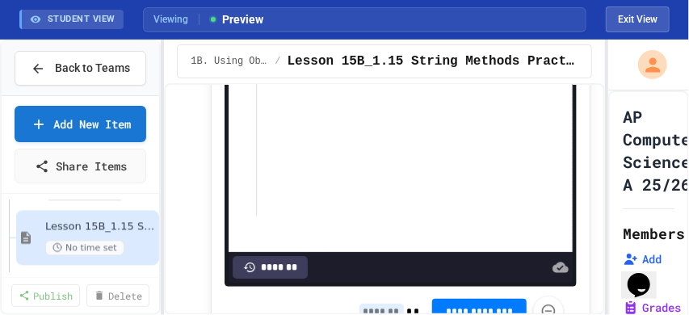
scroll to position [6299, 0]
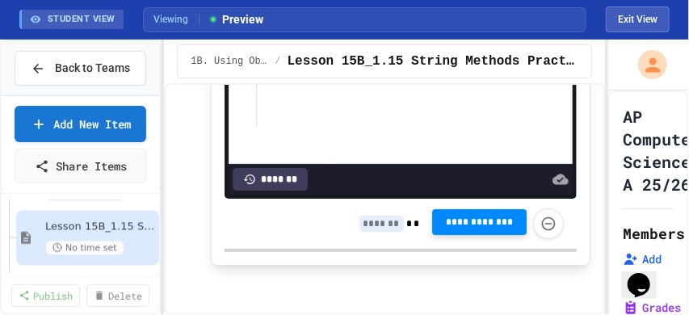
click at [452, 214] on button "**********" at bounding box center [479, 222] width 95 height 26
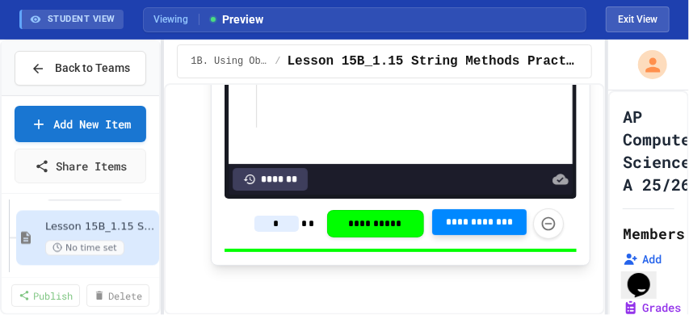
type input "*"
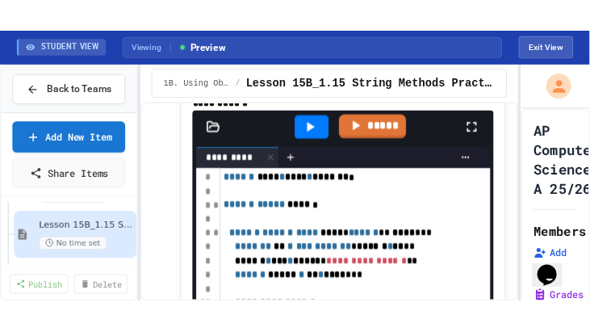
scroll to position [5761, 0]
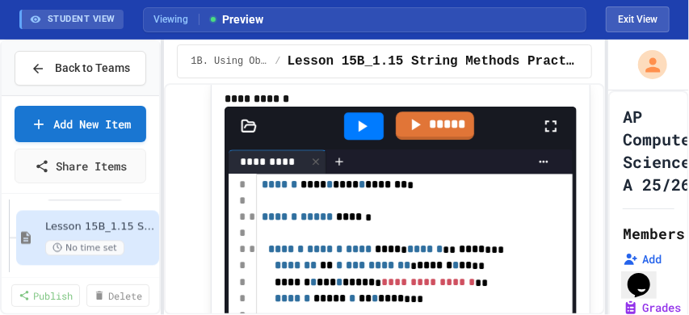
click at [541, 136] on icon at bounding box center [550, 125] width 19 height 19
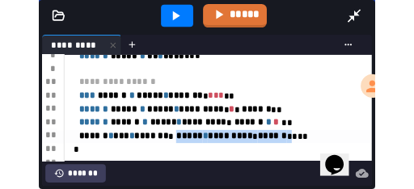
scroll to position [124, 0]
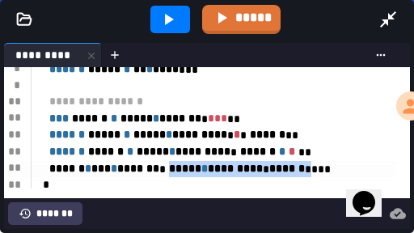
click at [348, 166] on div "****** * *** * ******* * ***** * ********* * ****** ****" at bounding box center [213, 169] width 363 height 17
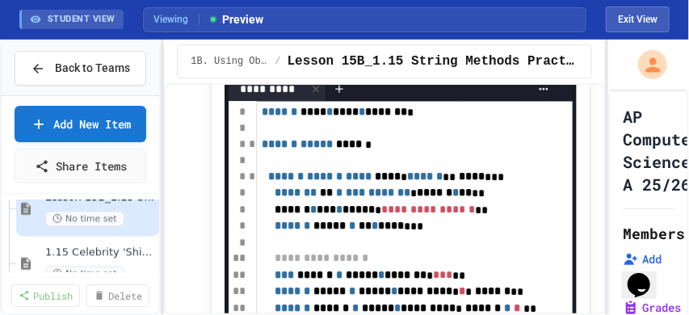
scroll to position [1317, 0]
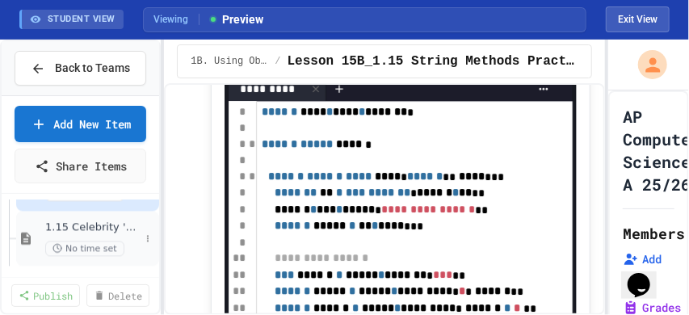
click at [116, 218] on div "1.15 Celebrity 'Shipper No time set" at bounding box center [87, 238] width 143 height 55
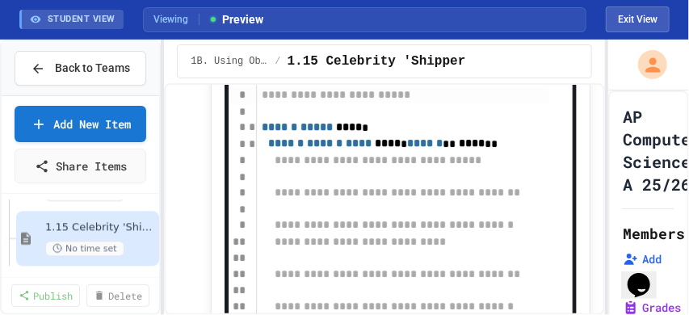
scroll to position [162, 0]
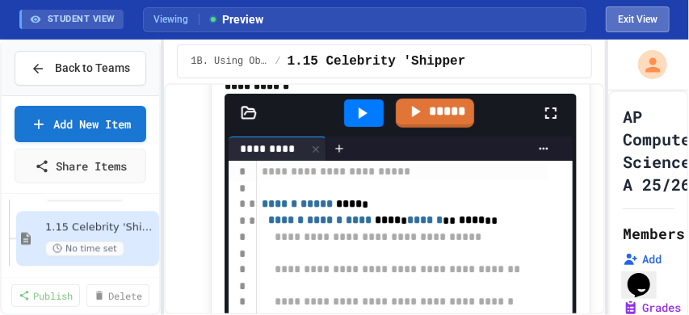
click at [634, 11] on button "Exit View" at bounding box center [638, 19] width 64 height 26
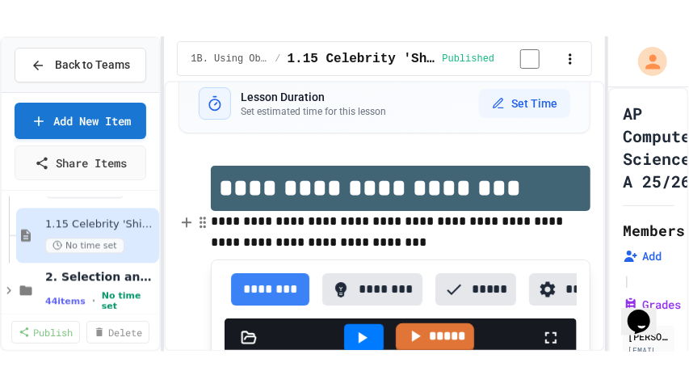
scroll to position [75, 0]
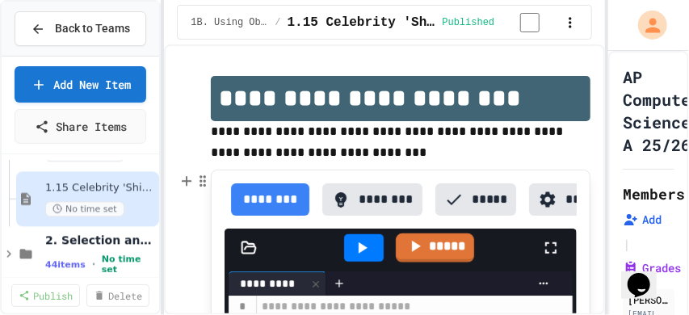
click at [376, 190] on button "********" at bounding box center [372, 199] width 101 height 32
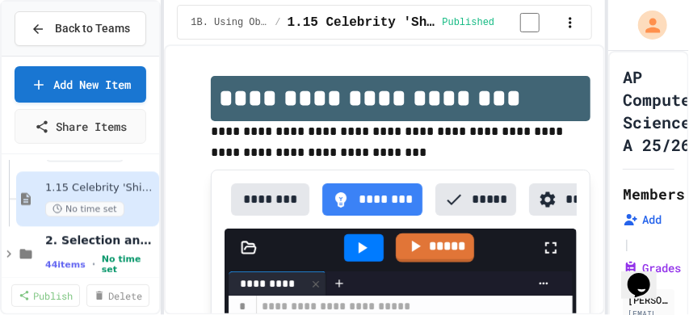
click at [373, 256] on div at bounding box center [364, 247] width 40 height 27
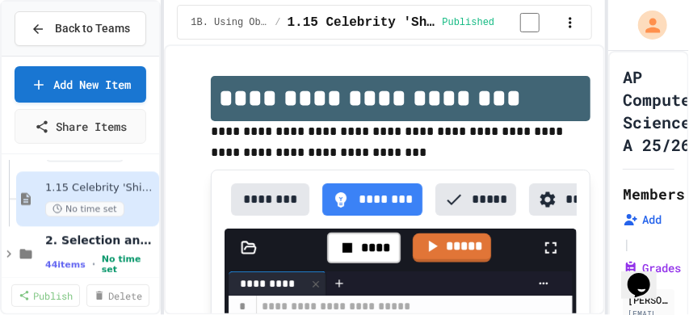
click at [541, 258] on icon at bounding box center [550, 247] width 19 height 19
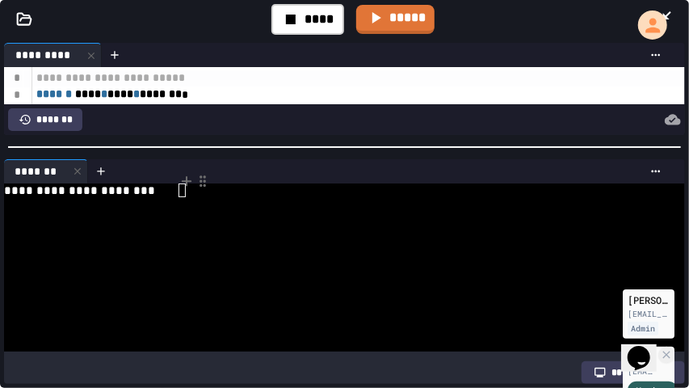
click at [313, 203] on div at bounding box center [335, 204] width 662 height 14
type textarea "***"
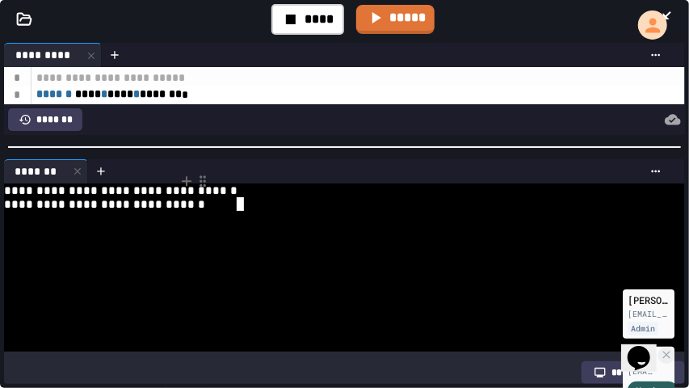
type textarea "****"
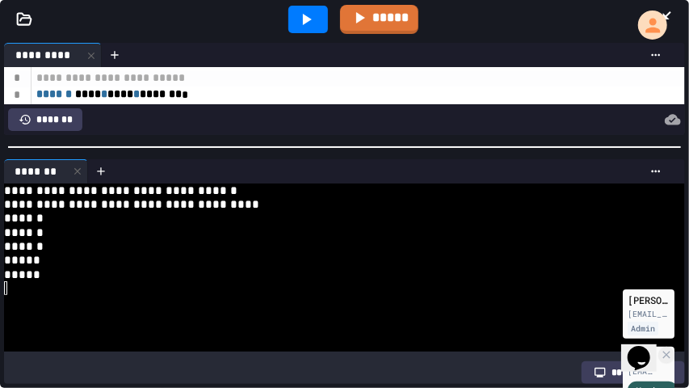
click at [309, 23] on icon at bounding box center [305, 19] width 19 height 19
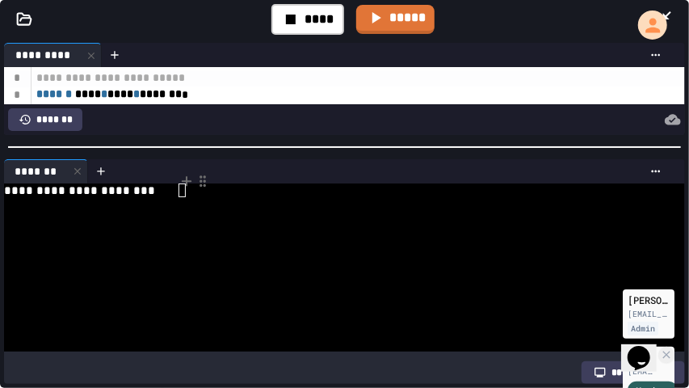
click at [402, 229] on div at bounding box center [335, 232] width 662 height 14
type textarea "***"
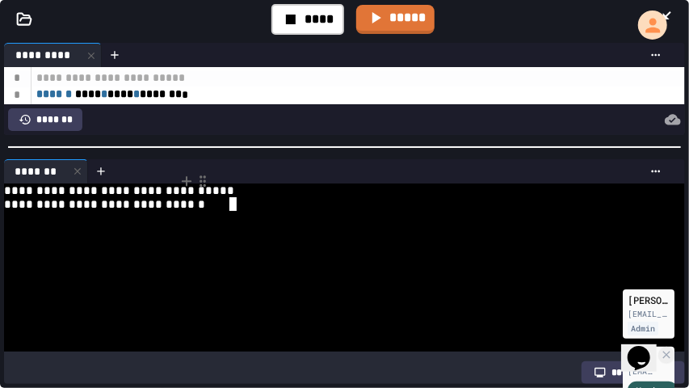
scroll to position [0, 6]
type textarea "****"
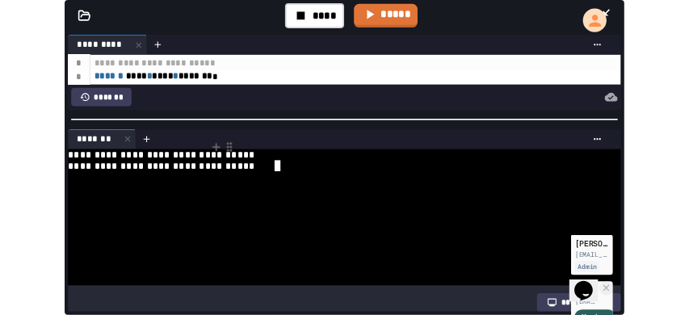
scroll to position [0, 0]
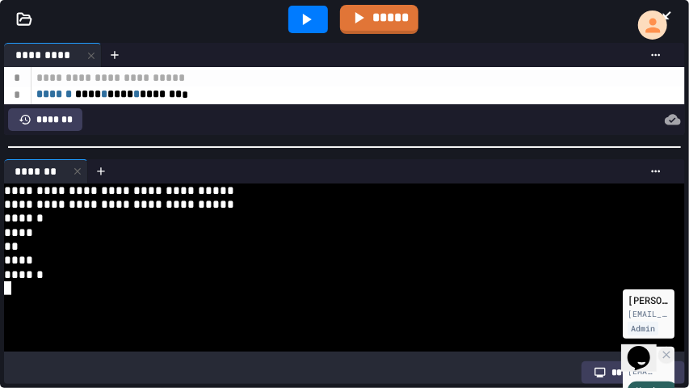
click at [76, 162] on div at bounding box center [77, 171] width 19 height 23
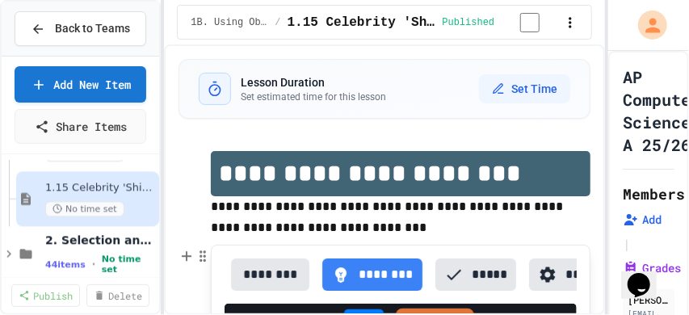
click at [297, 283] on button "********" at bounding box center [270, 274] width 78 height 32
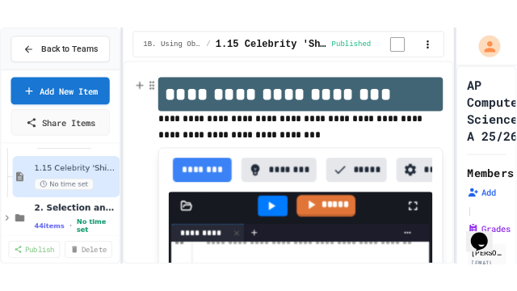
scroll to position [107, 0]
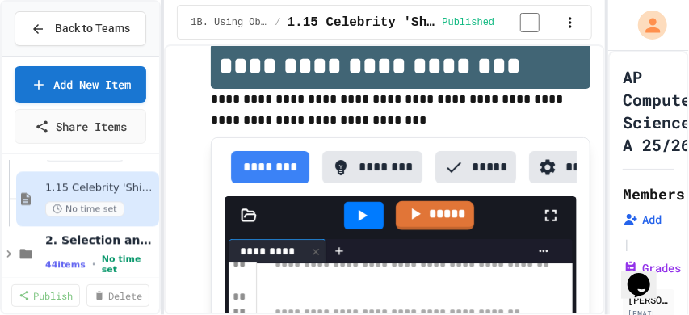
click at [569, 14] on button "button" at bounding box center [570, 22] width 16 height 19
click at [325, 317] on div at bounding box center [344, 317] width 689 height 0
click at [347, 174] on icon at bounding box center [340, 167] width 19 height 19
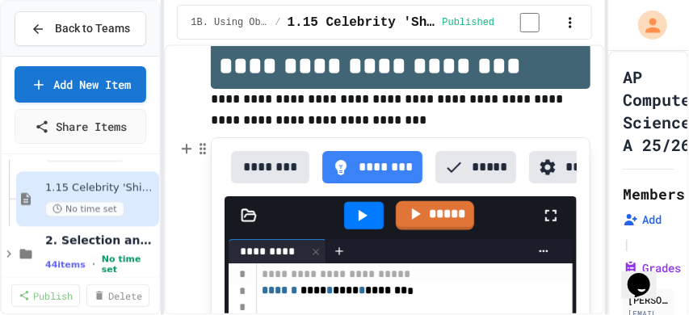
click at [544, 225] on icon at bounding box center [550, 215] width 19 height 19
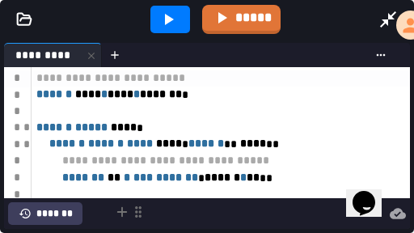
click at [331, 71] on div "**********" at bounding box center [221, 78] width 378 height 16
click at [334, 57] on div at bounding box center [261, 54] width 266 height 13
click at [387, 24] on icon at bounding box center [388, 19] width 16 height 16
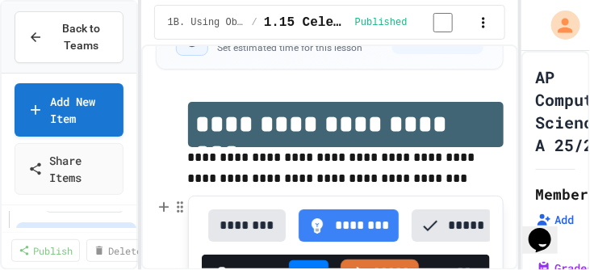
scroll to position [0, 0]
